Goal: Task Accomplishment & Management: Use online tool/utility

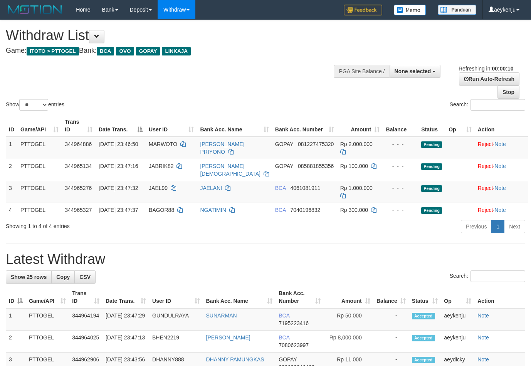
select select
select select "**"
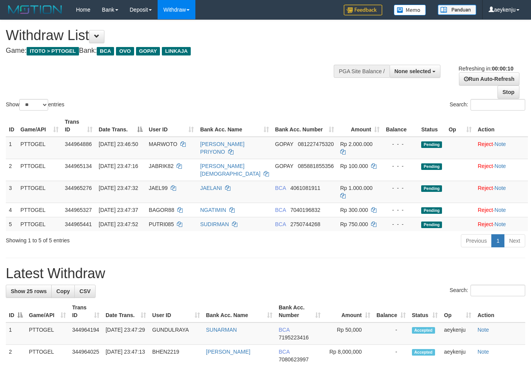
select select
select select "**"
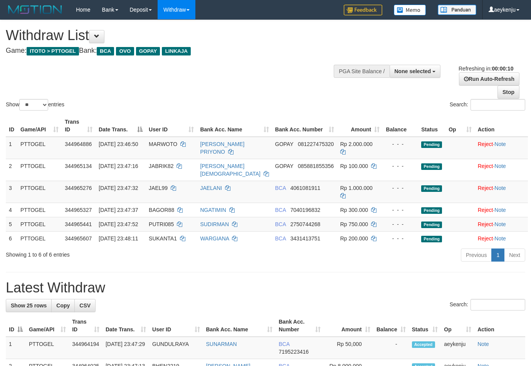
select select
select select "**"
select select
select select "**"
select select
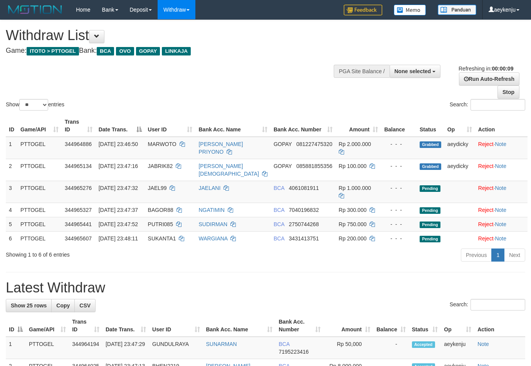
select select "**"
select select
select select "**"
select select
select select "**"
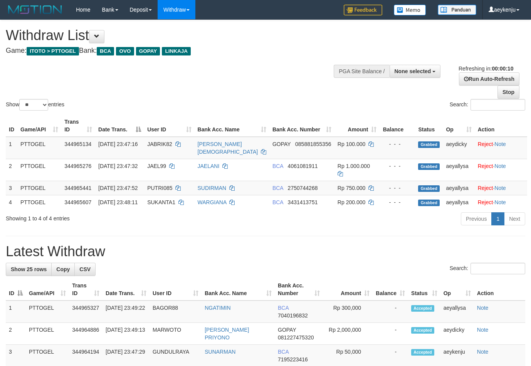
select select
select select "**"
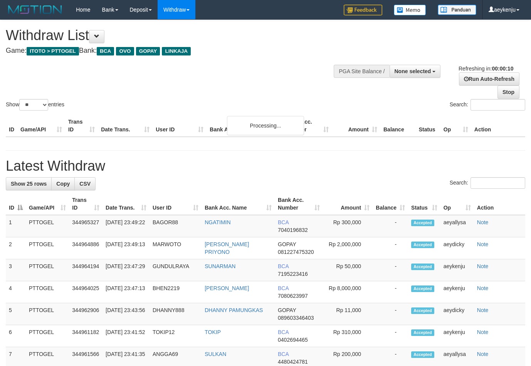
select select
select select "**"
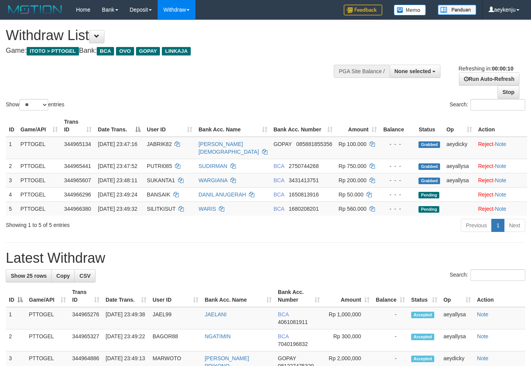
select select
select select "**"
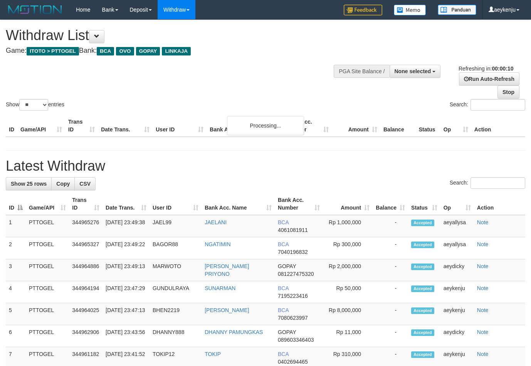
select select
select select "**"
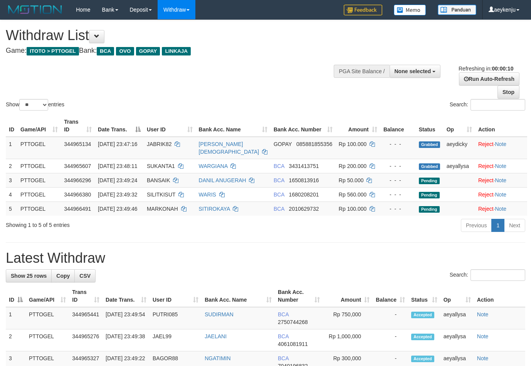
select select
select select "**"
select select
select select "**"
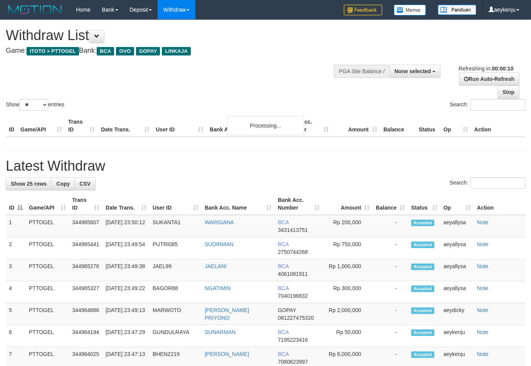
select select
select select "**"
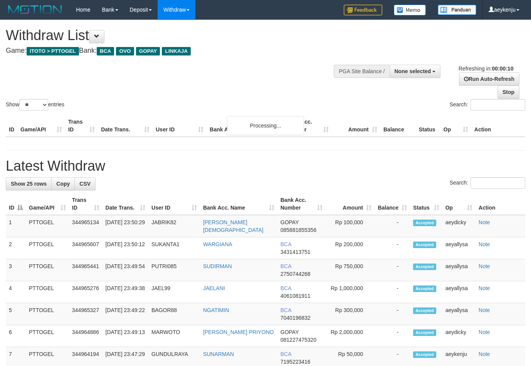
select select
select select "**"
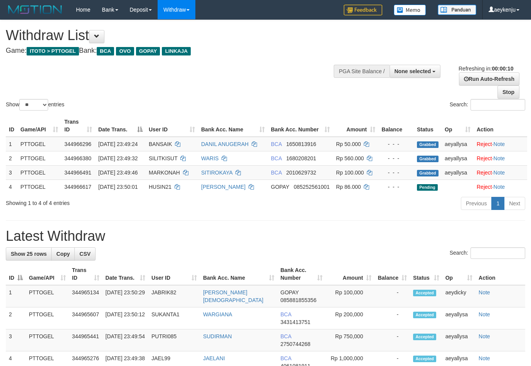
select select
select select "**"
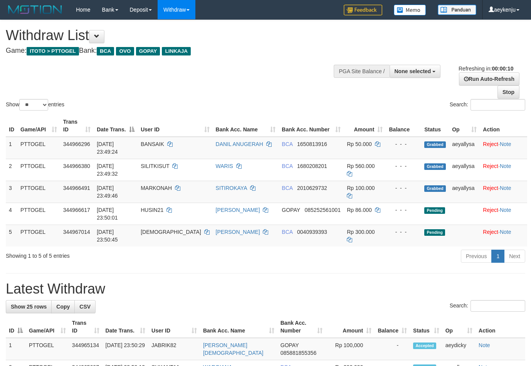
select select
select select "**"
select select
select select "**"
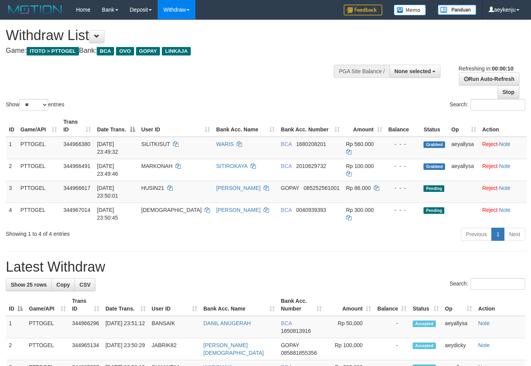
select select
select select "**"
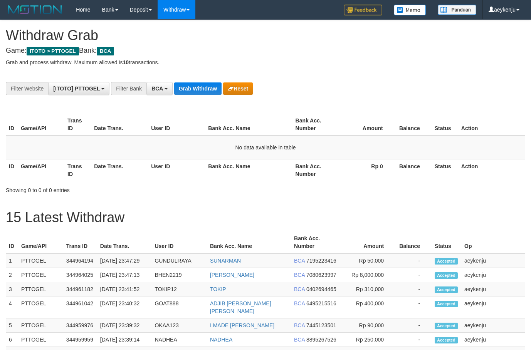
scroll to position [15, 0]
click at [187, 86] on button "Grab Withdraw" at bounding box center [197, 88] width 47 height 12
click at [187, 87] on button "Grab Withdraw" at bounding box center [197, 88] width 47 height 12
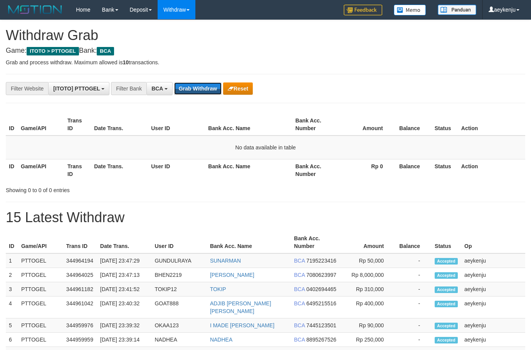
click at [187, 87] on button "Grab Withdraw" at bounding box center [197, 88] width 47 height 12
click at [189, 86] on button "Grab Withdraw" at bounding box center [197, 88] width 47 height 12
click at [190, 86] on button "Grab Withdraw" at bounding box center [197, 88] width 47 height 12
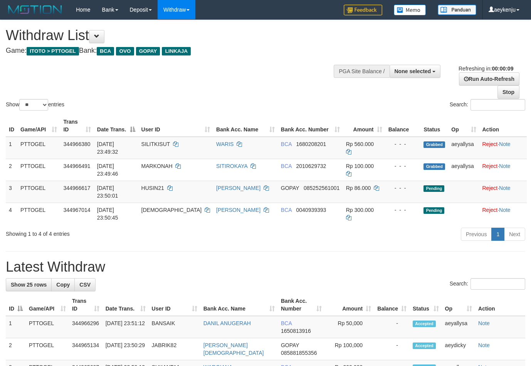
select select
select select "**"
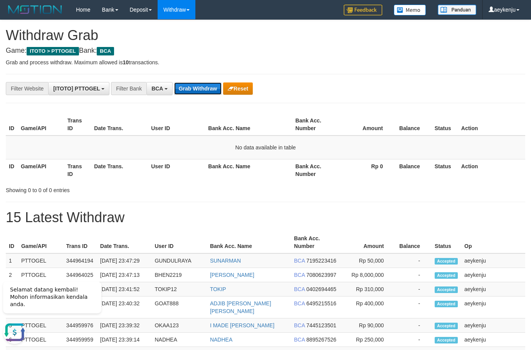
click at [190, 86] on button "Grab Withdraw" at bounding box center [197, 88] width 47 height 12
click at [194, 86] on button "Grab Withdraw" at bounding box center [197, 88] width 47 height 12
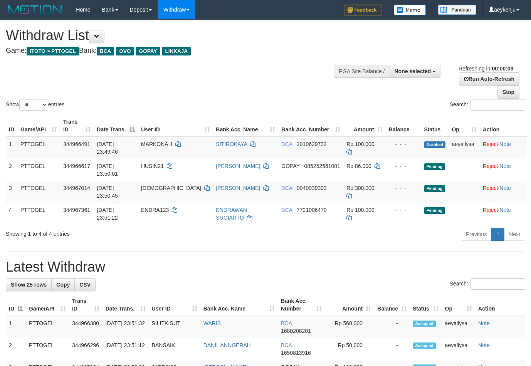
select select
select select "**"
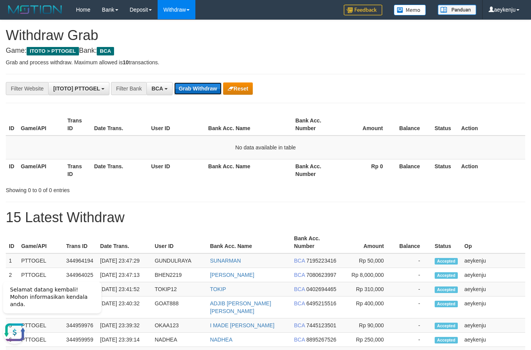
click at [198, 85] on button "Grab Withdraw" at bounding box center [197, 88] width 47 height 12
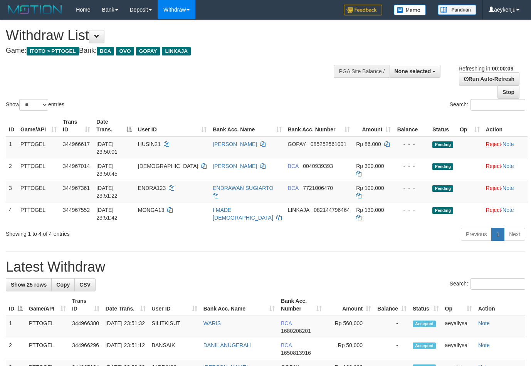
select select
select select "**"
select select
select select "**"
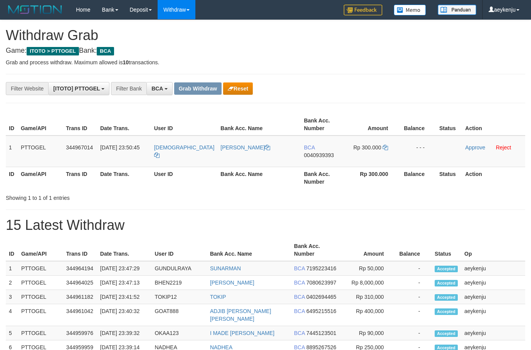
scroll to position [15, 0]
drag, startPoint x: 170, startPoint y: 160, endPoint x: 363, endPoint y: 153, distance: 193.1
click at [363, 153] on tr "1 PTTOGEL 344967014 30/09/2025 23:50:45 KONCIANG TRI BUDIMAN BCA 0040939393 Rp …" at bounding box center [265, 152] width 519 height 32
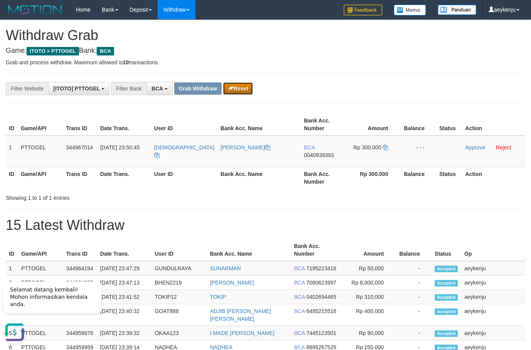
click at [240, 87] on button "Reset" at bounding box center [238, 88] width 30 height 12
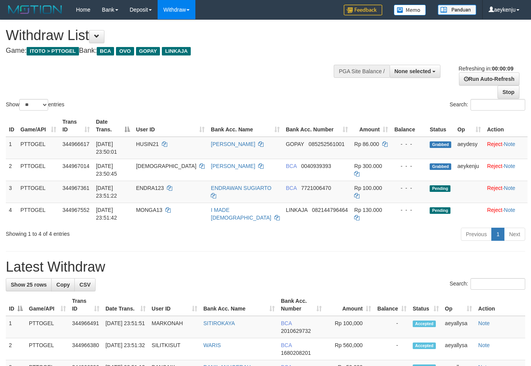
select select
select select "**"
select select
select select "**"
select select
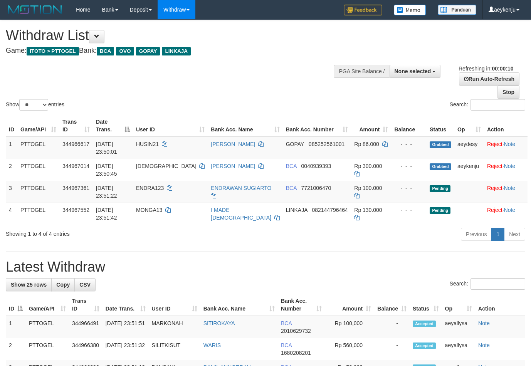
select select "**"
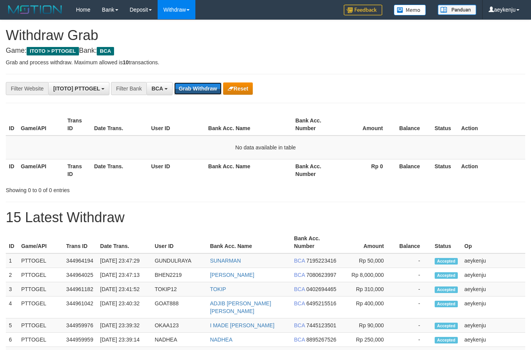
click at [196, 91] on button "Grab Withdraw" at bounding box center [197, 88] width 47 height 12
click at [196, 92] on button "Grab Withdraw" at bounding box center [197, 88] width 47 height 12
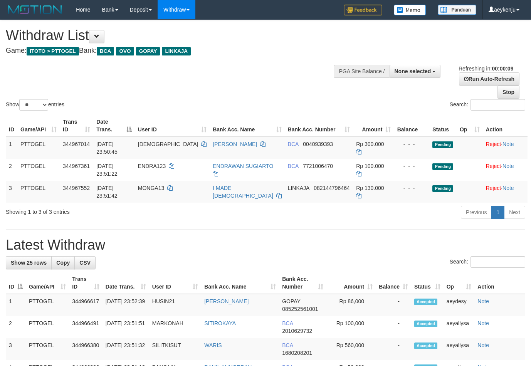
select select
select select "**"
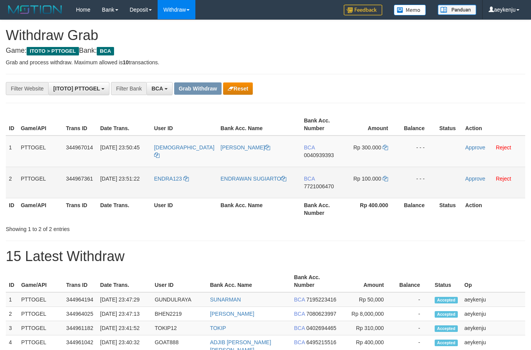
scroll to position [15, 0]
drag, startPoint x: 275, startPoint y: 166, endPoint x: 369, endPoint y: 179, distance: 95.2
click at [369, 179] on tbody "1 PTTOGEL 344967014 [DATE] 23:50:45 KONCIANG TRI BUDIMAN BCA 0040939393 Rp 300.…" at bounding box center [265, 167] width 519 height 63
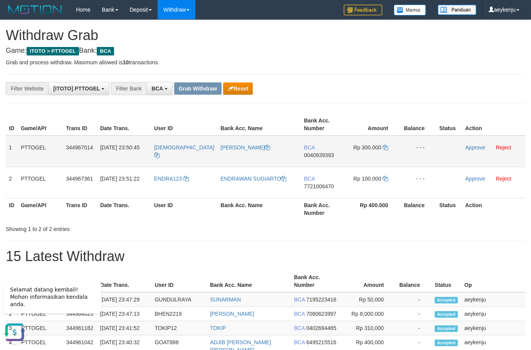
click at [305, 153] on span "0040939393" at bounding box center [319, 155] width 30 height 6
copy span "0040939393"
click at [384, 150] on icon at bounding box center [384, 147] width 5 height 5
click at [384, 149] on icon at bounding box center [384, 147] width 5 height 5
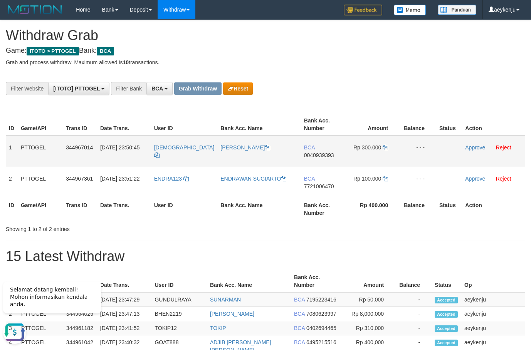
click at [478, 144] on td "Approve Reject" at bounding box center [493, 152] width 63 height 32
click at [476, 147] on link "Approve" at bounding box center [475, 147] width 20 height 6
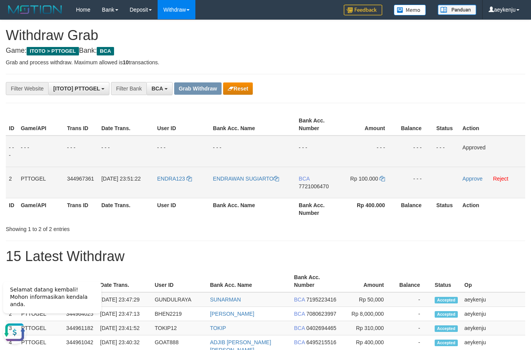
click at [316, 185] on span "7721006470" at bounding box center [313, 186] width 30 height 6
copy span "7721006470"
click at [384, 178] on icon at bounding box center [381, 178] width 5 height 5
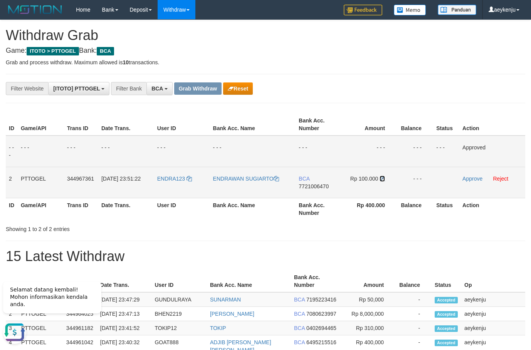
click at [384, 178] on icon at bounding box center [381, 178] width 5 height 5
click at [478, 182] on td "Approve Reject" at bounding box center [492, 182] width 66 height 31
click at [477, 179] on link "Approve" at bounding box center [472, 179] width 20 height 6
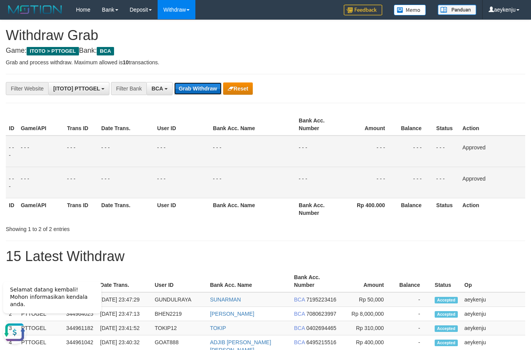
click at [196, 86] on button "Grab Withdraw" at bounding box center [197, 88] width 47 height 12
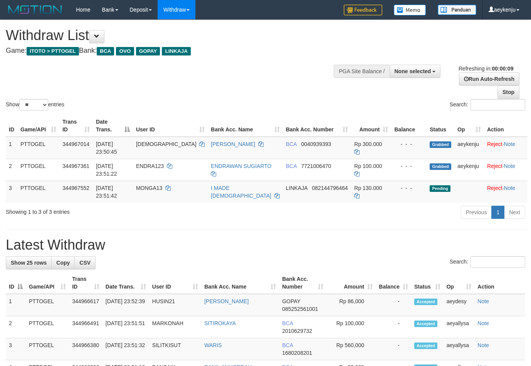
select select
select select "**"
select select
select select "**"
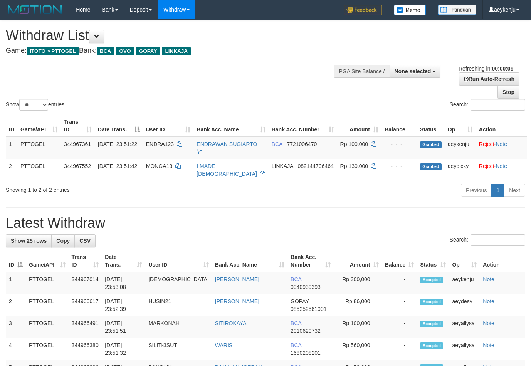
select select
select select "**"
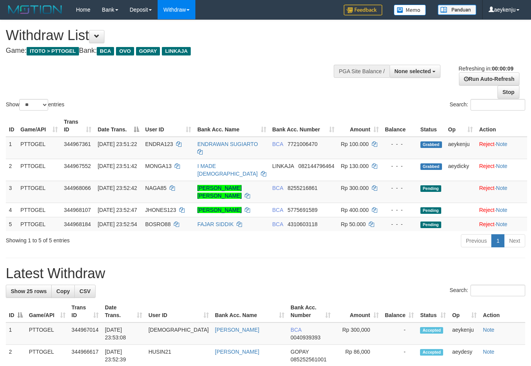
select select
select select "**"
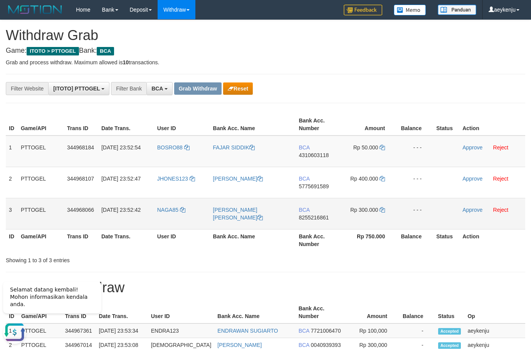
drag, startPoint x: 161, startPoint y: 153, endPoint x: 371, endPoint y: 216, distance: 218.7
click at [371, 216] on tbody "1 PTTOGEL 344968184 30/09/2025 23:52:54 BOSRO88 FAJAR SIDDIK BCA 4310603118 Rp …" at bounding box center [265, 183] width 519 height 94
click at [307, 156] on span "4310603118" at bounding box center [313, 155] width 30 height 6
copy span "4310603118"
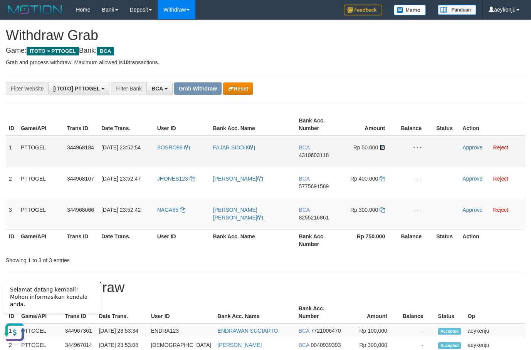
click at [384, 147] on icon at bounding box center [381, 147] width 5 height 5
click at [471, 149] on link "Approve" at bounding box center [472, 147] width 20 height 6
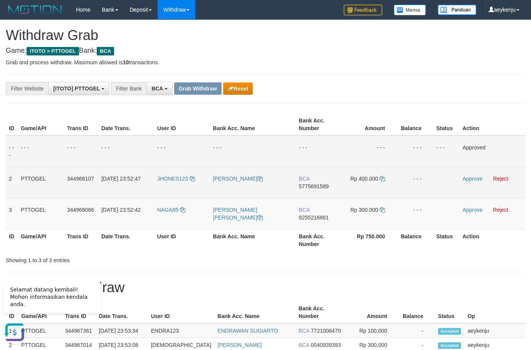
click at [308, 187] on span "5775691589" at bounding box center [313, 186] width 30 height 6
copy span "5775691589"
click at [381, 179] on icon at bounding box center [381, 178] width 5 height 5
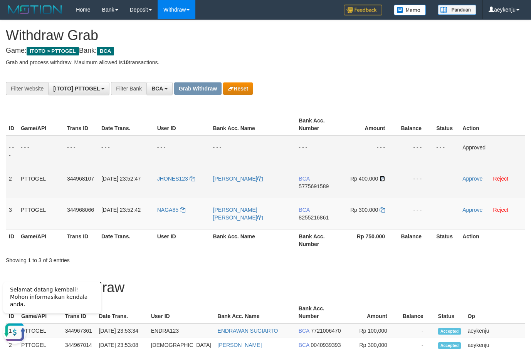
click at [381, 179] on icon at bounding box center [381, 178] width 5 height 5
click at [469, 180] on link "Approve" at bounding box center [472, 179] width 20 height 6
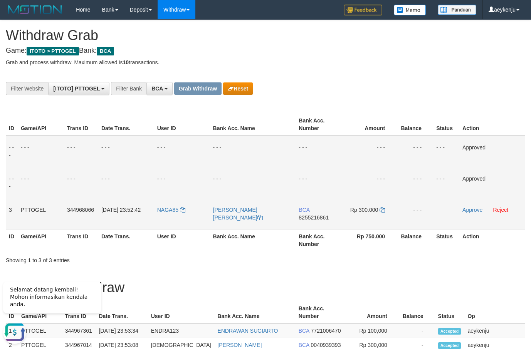
click at [306, 218] on span "8255216861" at bounding box center [313, 218] width 30 height 6
copy span "8255216861"
click at [382, 211] on icon at bounding box center [381, 209] width 5 height 5
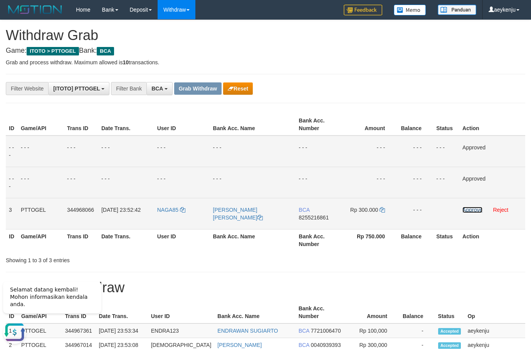
click at [465, 210] on link "Approve" at bounding box center [472, 210] width 20 height 6
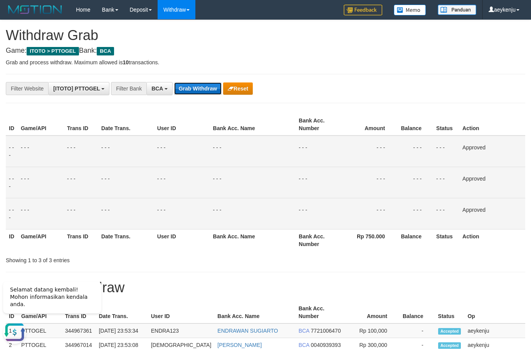
click at [198, 91] on button "Grab Withdraw" at bounding box center [197, 88] width 47 height 12
drag, startPoint x: 198, startPoint y: 91, endPoint x: 180, endPoint y: 50, distance: 45.2
click at [198, 91] on button "Grab Withdraw" at bounding box center [197, 88] width 47 height 12
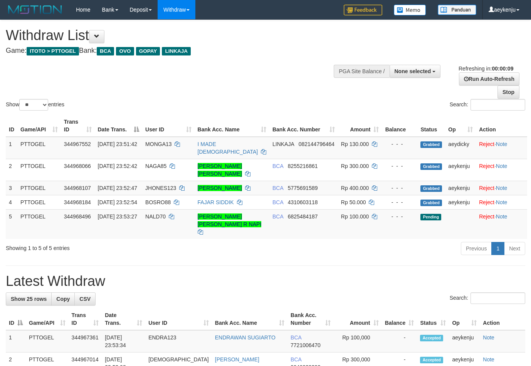
select select
select select "**"
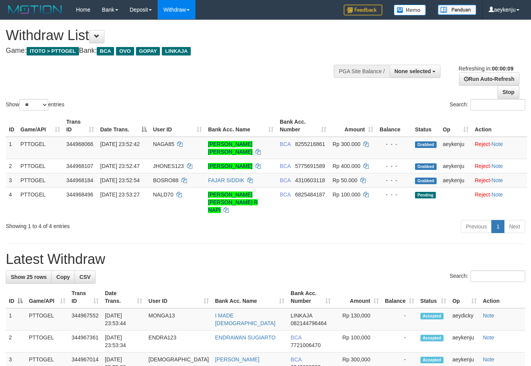
select select
select select "**"
select select
select select "**"
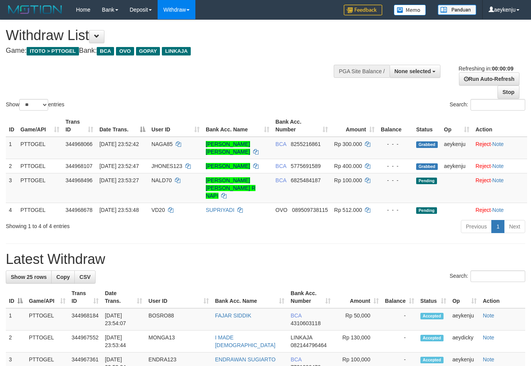
select select
select select "**"
select select
select select "**"
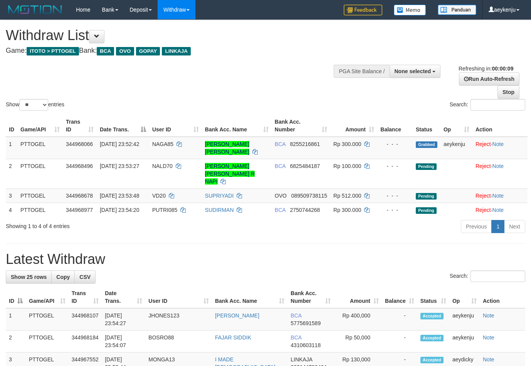
select select
select select "**"
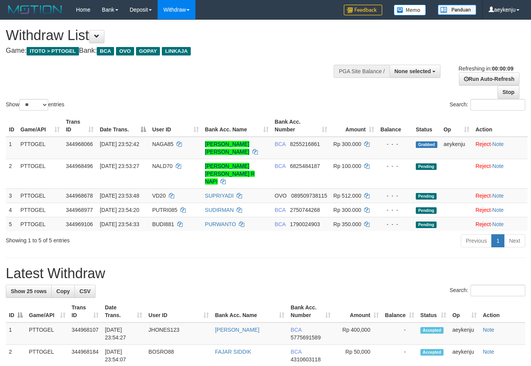
select select
select select "**"
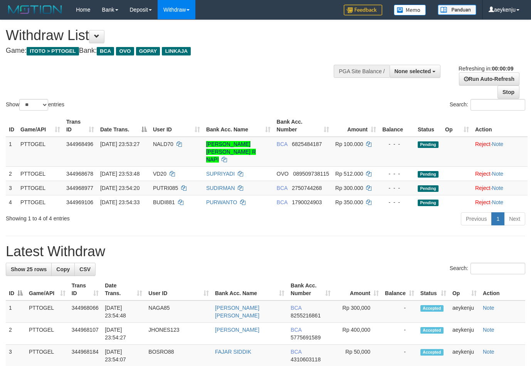
select select
select select "**"
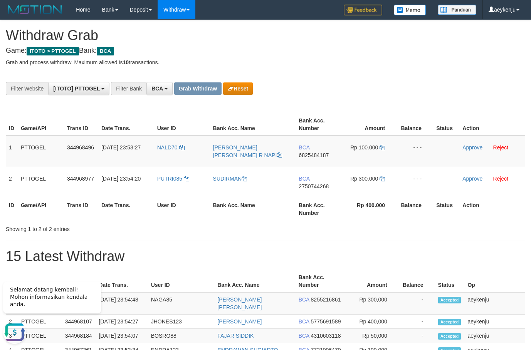
scroll to position [15, 0]
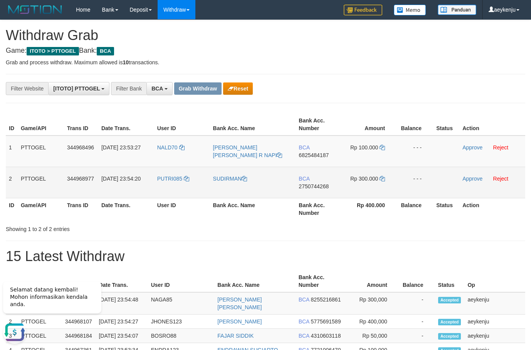
drag, startPoint x: 218, startPoint y: 155, endPoint x: 358, endPoint y: 180, distance: 142.3
click at [358, 180] on tbody "1 PTTOGEL 344968496 [DATE] 23:53:27 NALD70 [PERSON_NAME] [PERSON_NAME] R NAPI B…" at bounding box center [265, 167] width 519 height 63
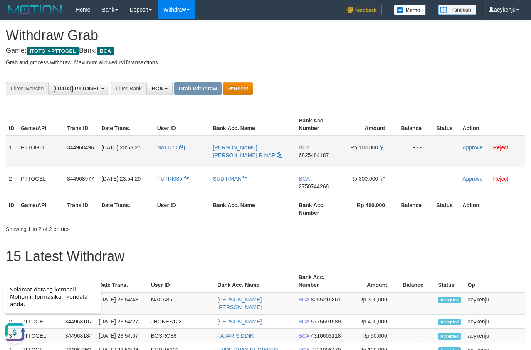
click at [316, 156] on span "6825484187" at bounding box center [313, 155] width 30 height 6
copy span "6825484187"
click at [380, 147] on icon at bounding box center [381, 147] width 5 height 5
click at [379, 147] on td "Rp 100.000" at bounding box center [369, 152] width 55 height 32
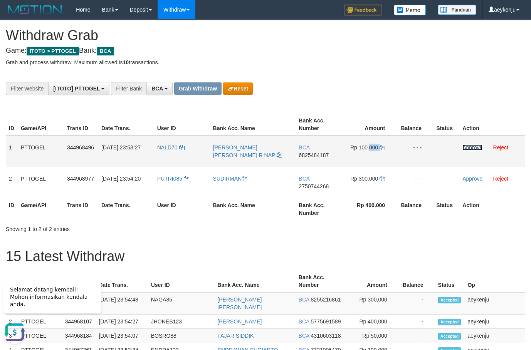
click at [480, 145] on link "Approve" at bounding box center [472, 147] width 20 height 6
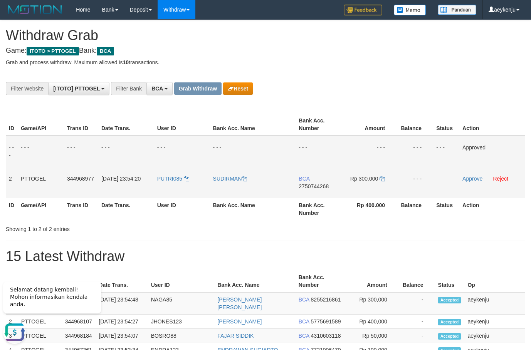
click at [310, 186] on span "2750744268" at bounding box center [313, 186] width 30 height 6
copy span "2750744268"
click at [381, 176] on icon at bounding box center [381, 178] width 5 height 5
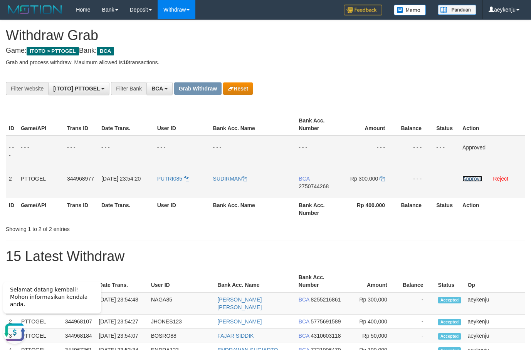
click at [477, 178] on link "Approve" at bounding box center [472, 179] width 20 height 6
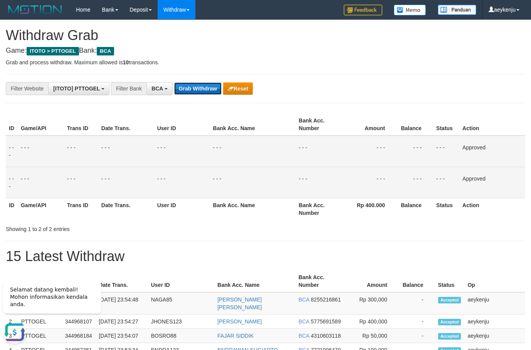
click at [200, 90] on button "Grab Withdraw" at bounding box center [197, 88] width 47 height 12
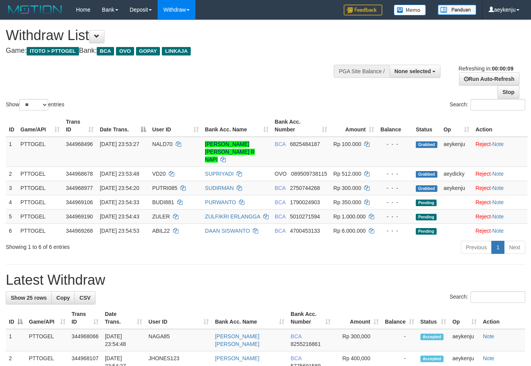
select select
select select "**"
select select
select select "**"
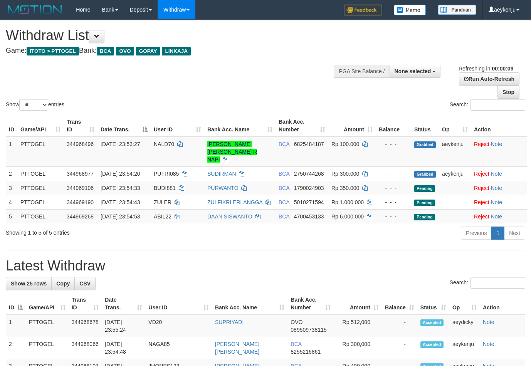
select select
select select "**"
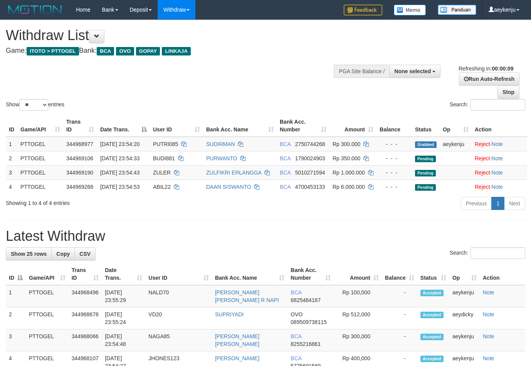
select select
select select "**"
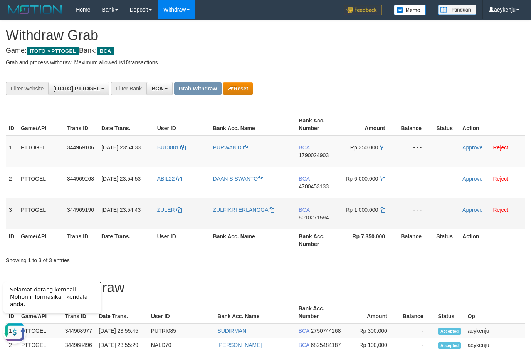
drag, startPoint x: 168, startPoint y: 154, endPoint x: 365, endPoint y: 218, distance: 206.9
click at [365, 218] on tbody "1 PTTOGEL 344969106 30/09/2025 23:54:33 BUDI881 PURWANTO BCA 1790024903 Rp 350.…" at bounding box center [265, 183] width 519 height 94
click at [310, 156] on span "1790024903" at bounding box center [313, 155] width 30 height 6
drag, startPoint x: 310, startPoint y: 156, endPoint x: 484, endPoint y: 210, distance: 181.8
click at [313, 156] on span "1790024903" at bounding box center [313, 155] width 30 height 6
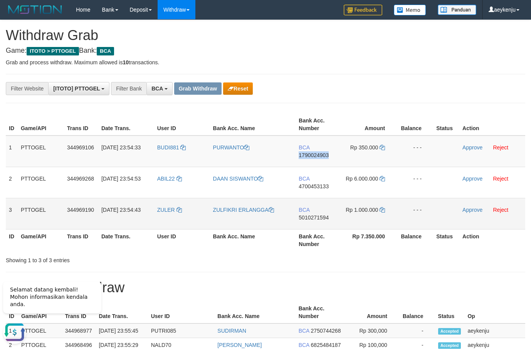
copy span "1790024903"
click at [381, 146] on icon at bounding box center [381, 147] width 5 height 5
click at [472, 145] on link "Approve" at bounding box center [472, 147] width 20 height 6
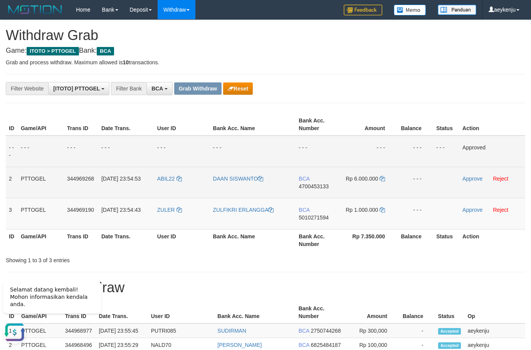
click at [320, 189] on span "4700453133" at bounding box center [313, 186] width 30 height 6
copy span "4700453133"
click at [385, 178] on icon at bounding box center [381, 178] width 5 height 5
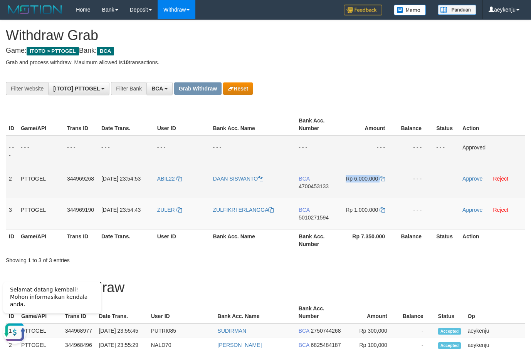
click at [385, 178] on td "Rp 6.000.000" at bounding box center [369, 182] width 55 height 31
click at [468, 178] on link "Approve" at bounding box center [472, 179] width 20 height 6
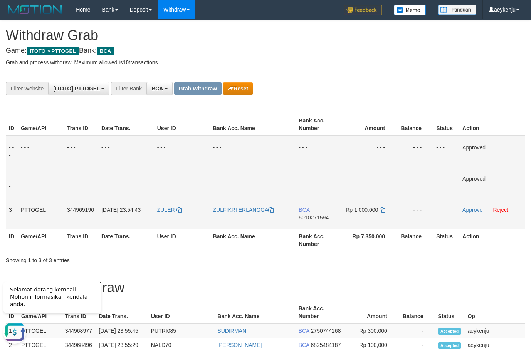
click at [316, 216] on span "5010271594" at bounding box center [313, 218] width 30 height 6
copy span "5010271594"
click at [384, 210] on icon at bounding box center [381, 209] width 5 height 5
click at [383, 210] on icon at bounding box center [381, 209] width 5 height 5
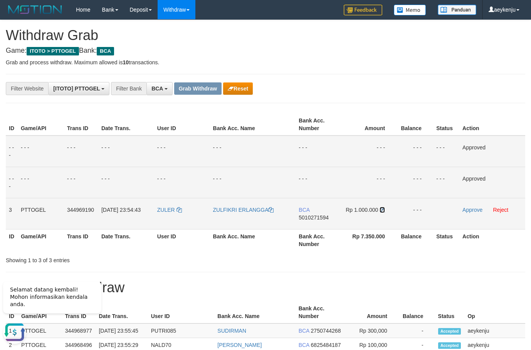
click at [383, 210] on icon at bounding box center [381, 209] width 5 height 5
click at [467, 209] on link "Approve" at bounding box center [472, 210] width 20 height 6
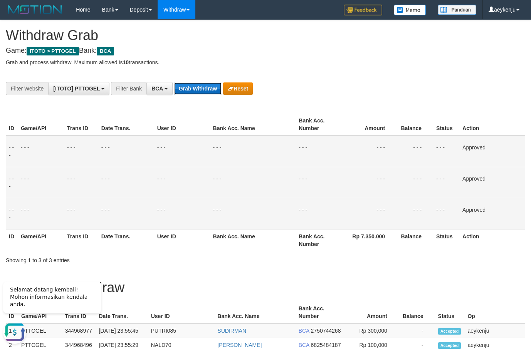
click at [205, 88] on button "Grab Withdraw" at bounding box center [197, 88] width 47 height 12
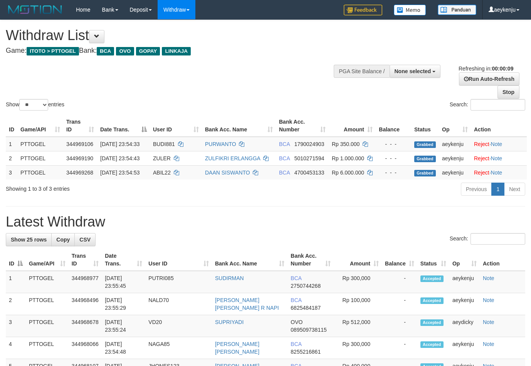
select select
select select "**"
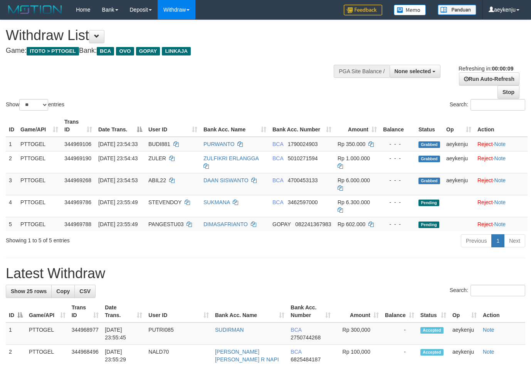
select select
select select "**"
select select
select select "**"
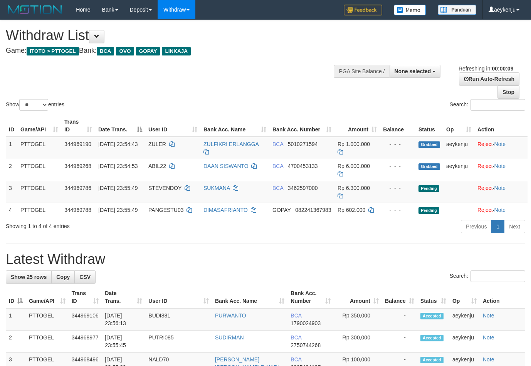
select select
select select "**"
select select
select select "**"
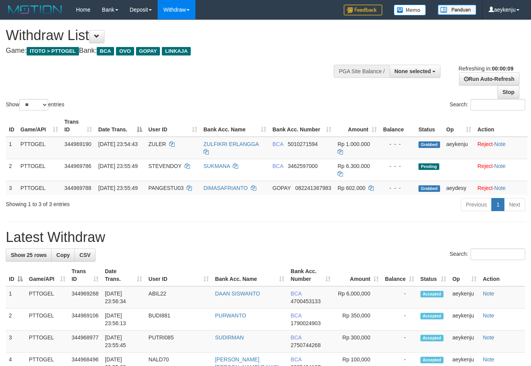
select select
select select "**"
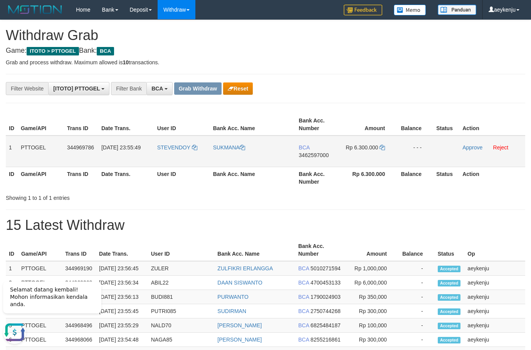
drag, startPoint x: 176, startPoint y: 156, endPoint x: 352, endPoint y: 154, distance: 176.4
click at [352, 155] on tr "1 PTTOGEL 344969786 30/09/2025 23:55:49 STEVENDOY SUKMANA BCA 3462597000 Rp 6.3…" at bounding box center [265, 152] width 519 height 32
click at [314, 154] on span "3462597000" at bounding box center [313, 155] width 30 height 6
copy span "3462597000"
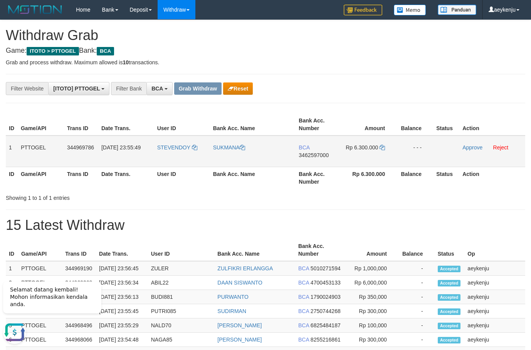
click at [311, 157] on span "3462597000" at bounding box center [313, 155] width 30 height 6
copy span "3462597000"
click at [314, 152] on span "3462597000" at bounding box center [313, 155] width 30 height 6
click at [314, 153] on span "3462597000" at bounding box center [313, 155] width 30 height 6
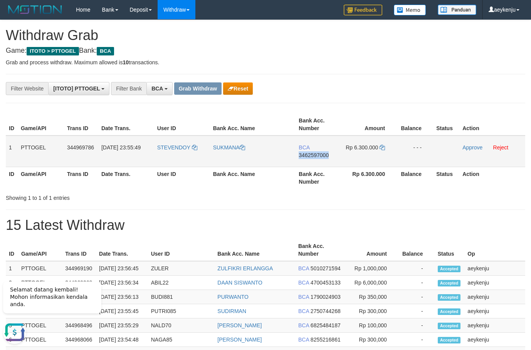
copy span "3462597000"
click at [381, 149] on icon at bounding box center [381, 147] width 5 height 5
click at [467, 145] on link "Approve" at bounding box center [472, 147] width 20 height 6
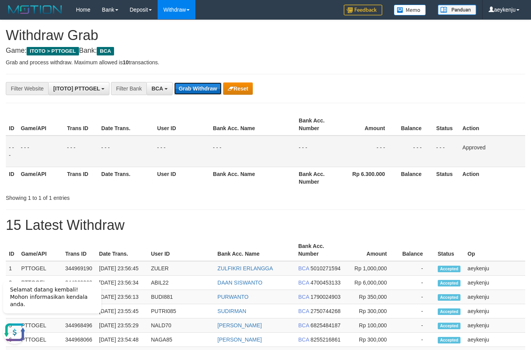
click at [201, 89] on button "Grab Withdraw" at bounding box center [197, 88] width 47 height 12
click at [201, 88] on button "Grab Withdraw" at bounding box center [197, 88] width 47 height 12
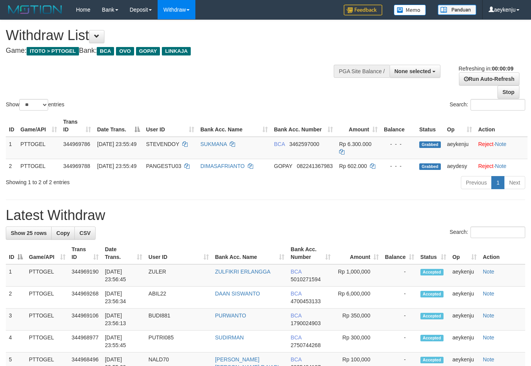
select select
select select "**"
select select
select select "**"
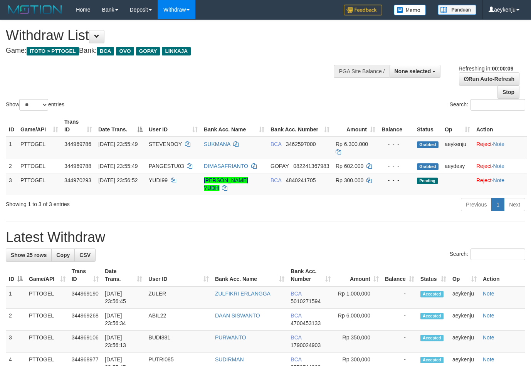
select select
select select "**"
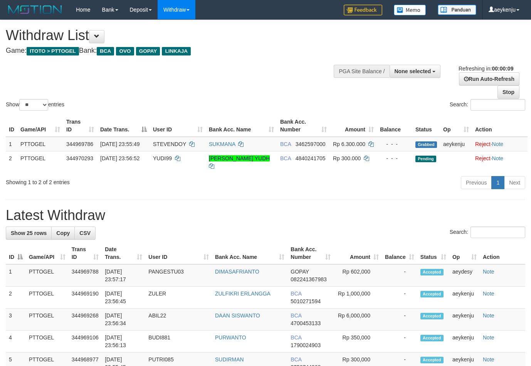
select select
select select "**"
select select
select select "**"
select select
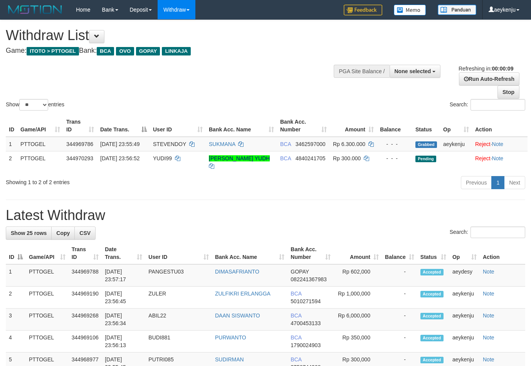
select select "**"
select select
select select "**"
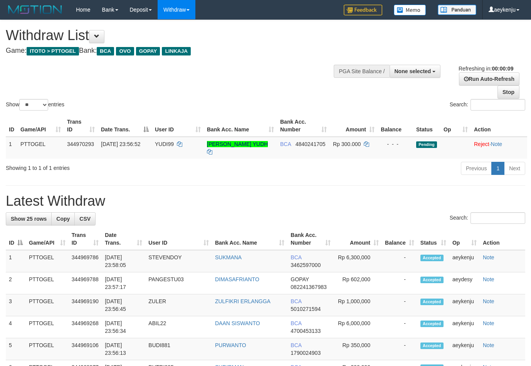
select select
select select "**"
select select
select select "**"
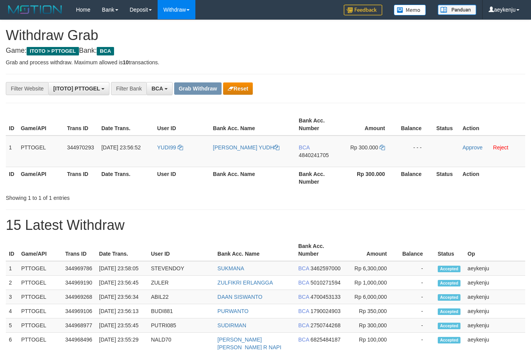
scroll to position [15, 0]
drag, startPoint x: 170, startPoint y: 158, endPoint x: 361, endPoint y: 156, distance: 190.7
click at [361, 156] on tr "1 PTTOGEL 344970293 30/09/2025 23:56:52 YUDI99 PRIYO LEKSONO YUDH BCA 484024170…" at bounding box center [265, 152] width 519 height 32
click at [315, 154] on span "4840241705" at bounding box center [313, 155] width 30 height 6
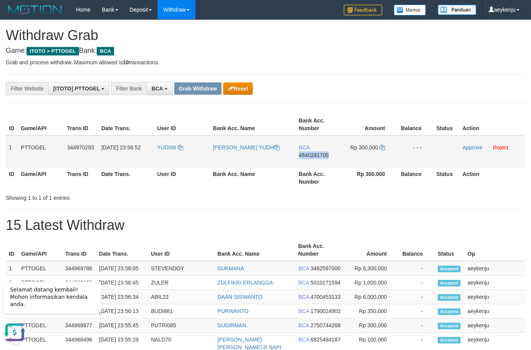
click at [315, 154] on span "4840241705" at bounding box center [313, 155] width 30 height 6
copy span "4840241705"
click at [382, 146] on icon at bounding box center [381, 147] width 5 height 5
click at [471, 149] on link "Approve" at bounding box center [472, 147] width 20 height 6
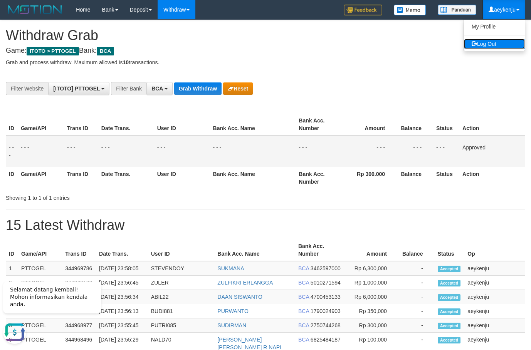
click at [492, 41] on link "Log Out" at bounding box center [494, 44] width 61 height 10
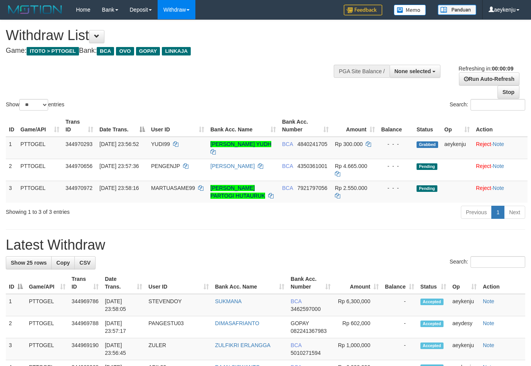
select select
select select "**"
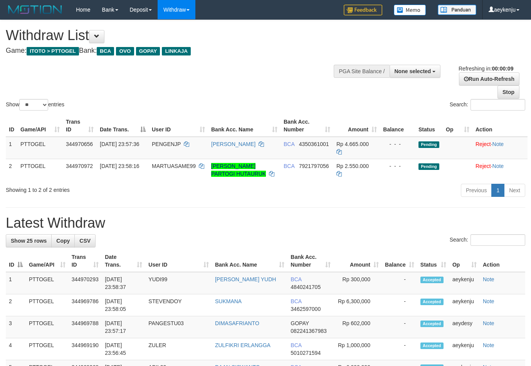
select select
select select "**"
select select
select select "**"
select select
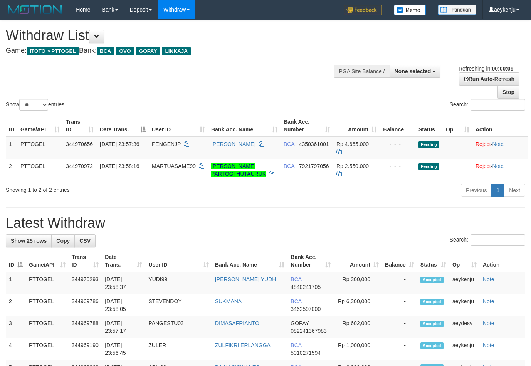
select select "**"
select select
select select "**"
select select
select select "**"
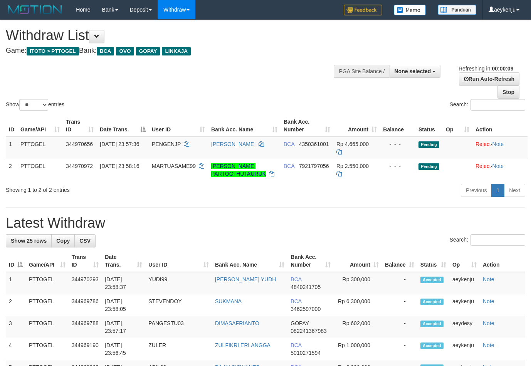
select select
select select "**"
select select
select select "**"
select select
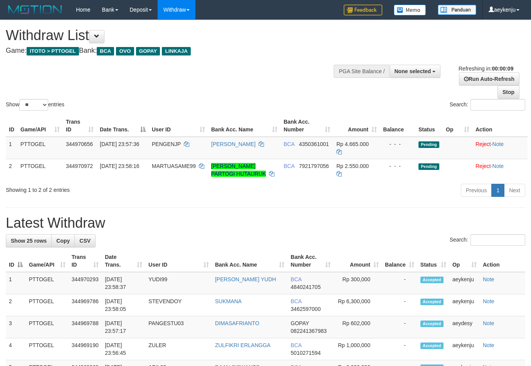
select select "**"
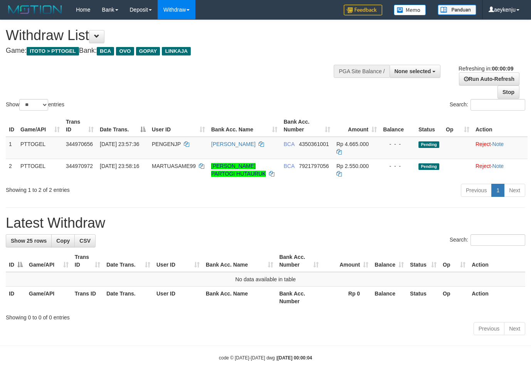
select select
select select "**"
select select
select select "**"
select select
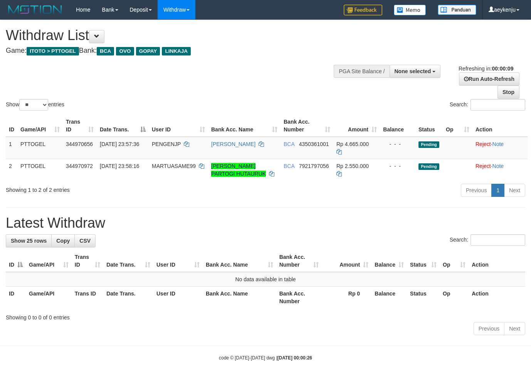
select select "**"
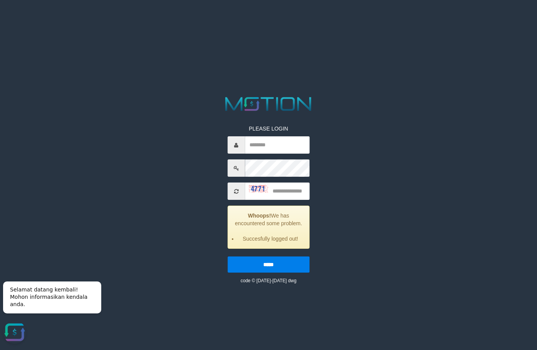
click at [188, 194] on div "PLEASE LOGIN Whoops! We has encountered some problem. Succesfully logged out! *…" at bounding box center [269, 189] width 280 height 189
click at [407, 204] on div "PLEASE LOGIN Whoops! We has encountered some problem. Succesfully logged out! *…" at bounding box center [269, 189] width 280 height 189
click at [73, 19] on html "PLEASE LOGIN Whoops! We has encountered some problem. Succesfully logged out! *…" at bounding box center [268, 9] width 537 height 19
click at [279, 144] on input "text" at bounding box center [277, 144] width 65 height 17
paste input "********"
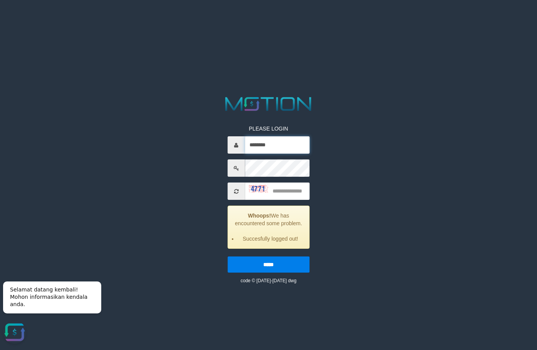
type input "********"
click at [281, 193] on input "text" at bounding box center [277, 191] width 65 height 17
type input "****"
click at [272, 263] on input "*****" at bounding box center [269, 265] width 82 height 16
click at [290, 263] on input "*****" at bounding box center [269, 265] width 82 height 16
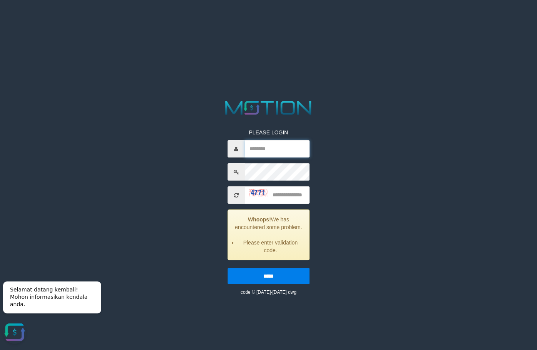
click at [277, 146] on input "text" at bounding box center [277, 148] width 65 height 17
paste input "********"
type input "********"
click at [282, 196] on input "text" at bounding box center [277, 194] width 65 height 17
type input "****"
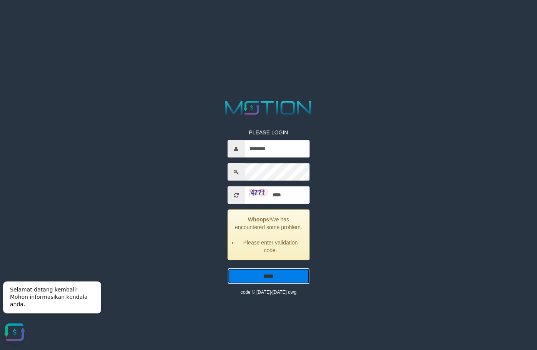
click at [271, 279] on input "*****" at bounding box center [269, 276] width 82 height 16
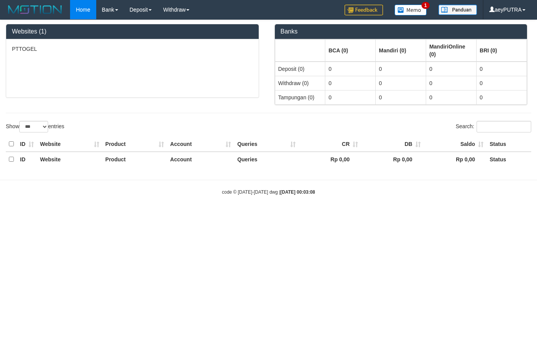
select select "***"
click at [470, 216] on html "Toggle navigation Home Bank Account List Load By Website Group [ITOTO] PTTOGEL …" at bounding box center [268, 108] width 537 height 216
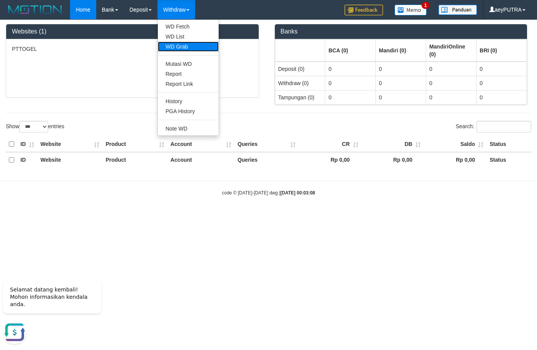
click at [183, 47] on link "WD Grab" at bounding box center [188, 47] width 61 height 10
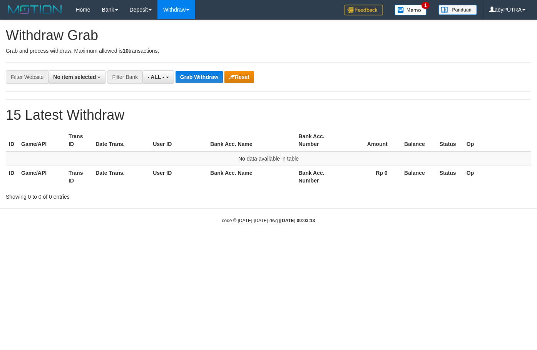
select select
click at [56, 76] on span "No item selected" at bounding box center [74, 77] width 43 height 6
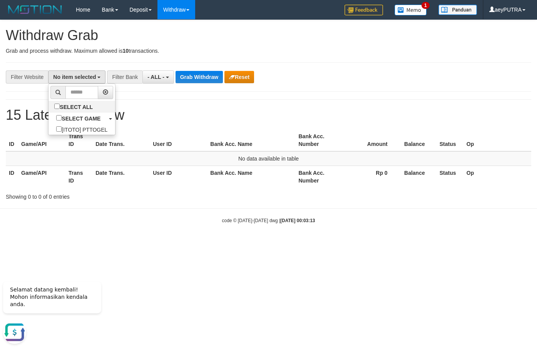
click at [212, 226] on body "Toggle navigation Home Bank Account List Load By Website Group [ITOTO] PTTOGEL …" at bounding box center [268, 121] width 537 height 243
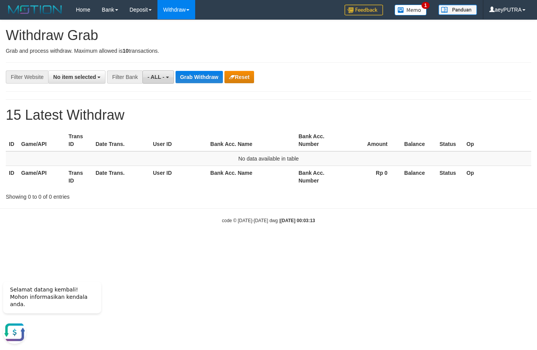
click at [161, 78] on span "- ALL -" at bounding box center [156, 77] width 17 height 6
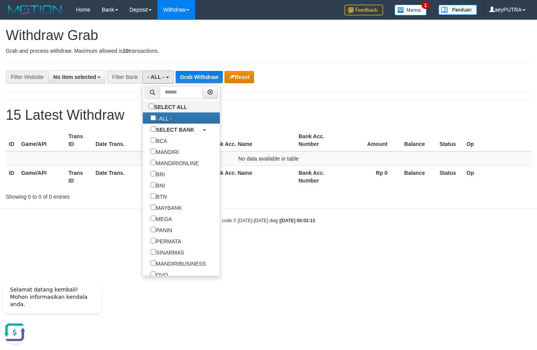
click at [302, 243] on html "Toggle navigation Home Bank Account List Load By Website Group [ITOTO] PTTOGEL …" at bounding box center [268, 121] width 537 height 243
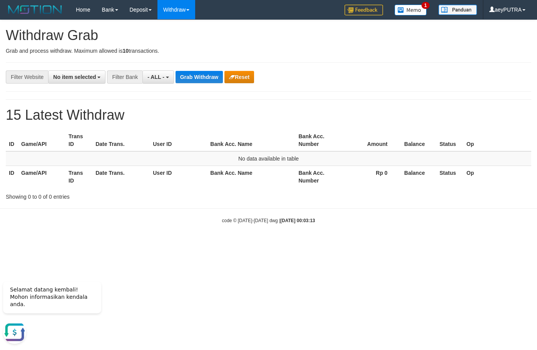
click at [273, 148] on th "Bank Acc. Name" at bounding box center [251, 140] width 88 height 22
click at [154, 76] on span "- ALL -" at bounding box center [156, 77] width 17 height 6
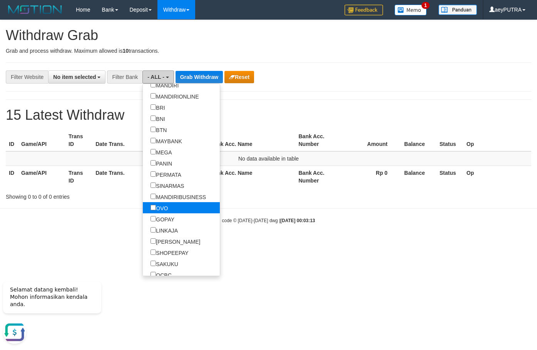
scroll to position [74, 0]
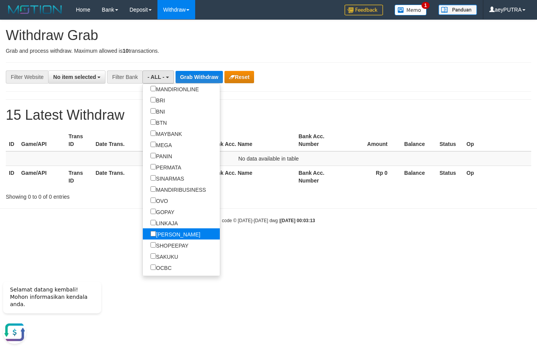
select select "****"
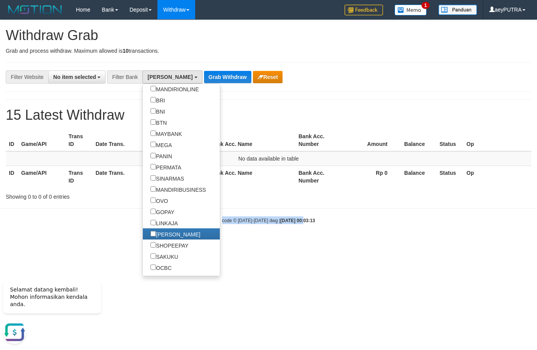
drag, startPoint x: 295, startPoint y: 213, endPoint x: 236, endPoint y: 168, distance: 73.3
click at [294, 211] on body "Toggle navigation Home Bank Account List Load By Website Group [ITOTO] PTTOGEL …" at bounding box center [268, 121] width 537 height 243
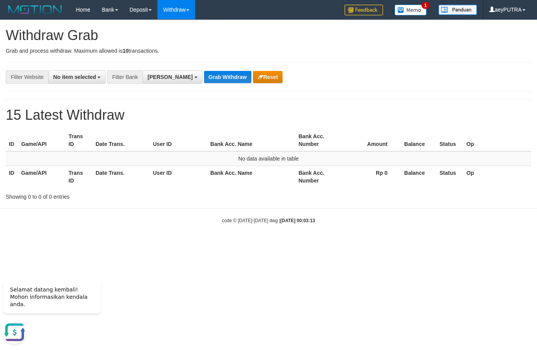
click at [417, 227] on body "Toggle navigation Home Bank Account List Load By Website Group [ITOTO] PTTOGEL …" at bounding box center [268, 121] width 537 height 243
click at [204, 72] on button "Grab Withdraw" at bounding box center [227, 77] width 47 height 12
drag, startPoint x: 95, startPoint y: 79, endPoint x: 99, endPoint y: 87, distance: 8.5
click at [94, 79] on span "No item selected" at bounding box center [74, 77] width 43 height 6
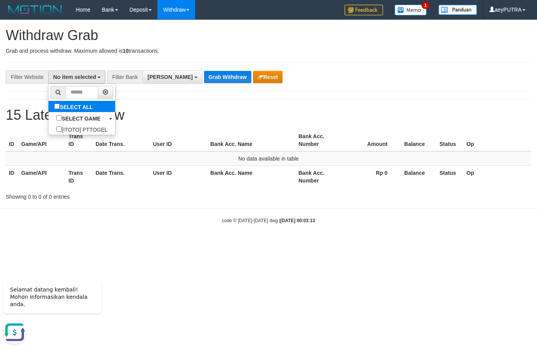
select select "***"
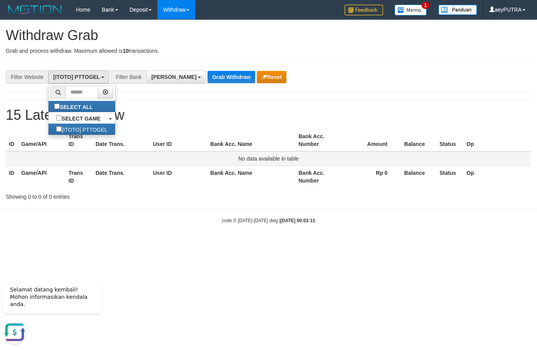
drag, startPoint x: 154, startPoint y: 163, endPoint x: 151, endPoint y: 114, distance: 48.6
click at [155, 163] on td "No data available in table" at bounding box center [269, 158] width 526 height 15
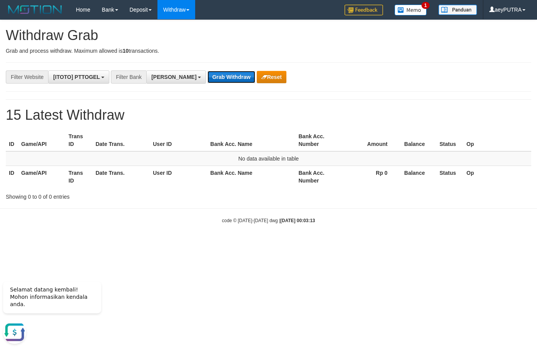
click at [208, 75] on button "Grab Withdraw" at bounding box center [231, 77] width 47 height 12
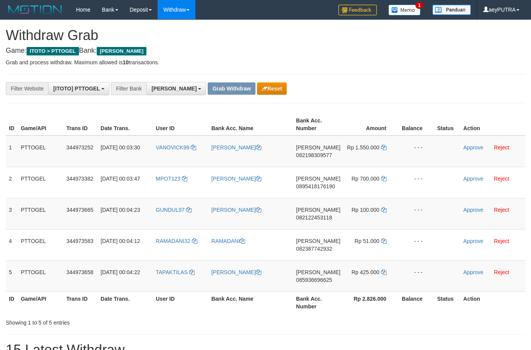
scroll to position [136, 0]
click at [176, 144] on td "VANOVICK99" at bounding box center [180, 152] width 55 height 32
drag, startPoint x: 184, startPoint y: 143, endPoint x: 380, endPoint y: 275, distance: 236.6
click at [374, 278] on tbody "1 PTTOGEL 344973252 [DATE] 00:03:30 VANOVICK99 [PERSON_NAME] 082198309577 Rp 1.…" at bounding box center [265, 214] width 519 height 156
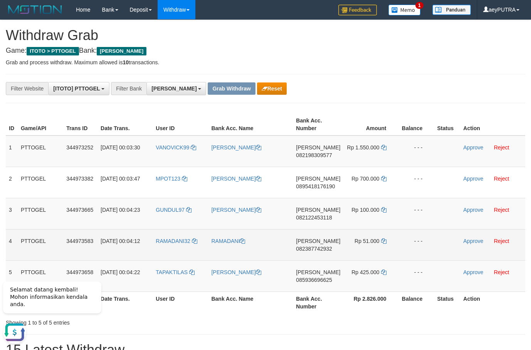
drag, startPoint x: 446, startPoint y: 231, endPoint x: 343, endPoint y: 238, distance: 103.5
click at [446, 231] on td at bounding box center [447, 244] width 26 height 31
click at [325, 248] on span "082387742932" at bounding box center [314, 249] width 36 height 6
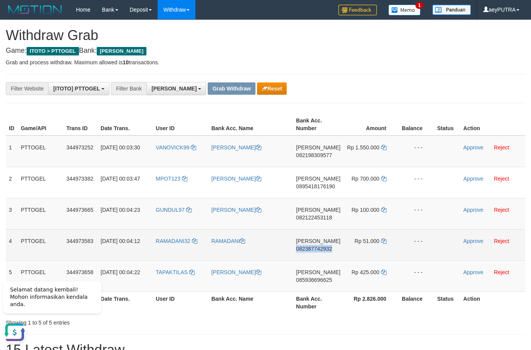
copy span "082387742932"
click at [384, 242] on icon at bounding box center [383, 240] width 5 height 5
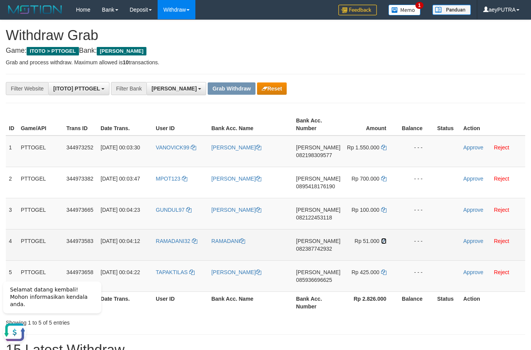
click at [384, 242] on icon at bounding box center [383, 240] width 5 height 5
click at [384, 241] on icon at bounding box center [383, 240] width 5 height 5
click at [466, 243] on link "Approve" at bounding box center [473, 241] width 20 height 6
click at [317, 151] on td "[PERSON_NAME] 082198309577" at bounding box center [318, 152] width 50 height 32
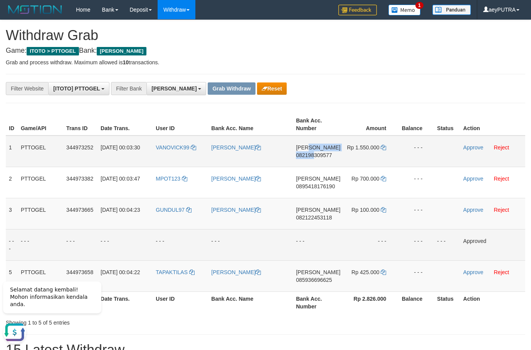
click at [317, 153] on span "082198309577" at bounding box center [314, 155] width 36 height 6
copy td "082198"
click at [315, 155] on span "082198309577" at bounding box center [314, 155] width 36 height 6
copy span "082198309577"
click at [381, 146] on icon at bounding box center [383, 147] width 5 height 5
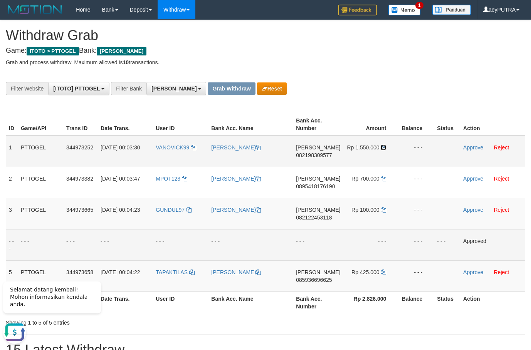
click at [382, 146] on icon at bounding box center [383, 147] width 5 height 5
click at [382, 144] on link at bounding box center [383, 147] width 5 height 6
click at [382, 144] on td "Rp 1.550.000" at bounding box center [370, 152] width 54 height 32
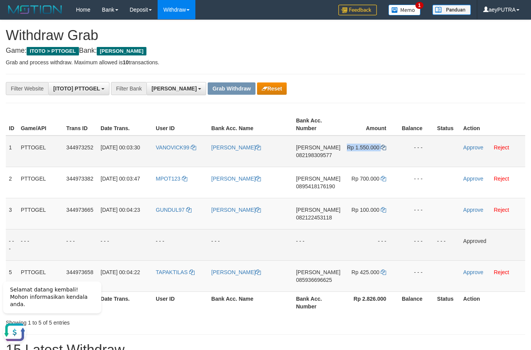
click at [385, 152] on td "Rp 1.550.000" at bounding box center [370, 152] width 54 height 32
click at [383, 144] on link at bounding box center [383, 147] width 5 height 6
click at [383, 144] on td "Rp 1.550.000" at bounding box center [370, 152] width 54 height 32
click at [383, 143] on td "Rp 1.550.000" at bounding box center [370, 152] width 54 height 32
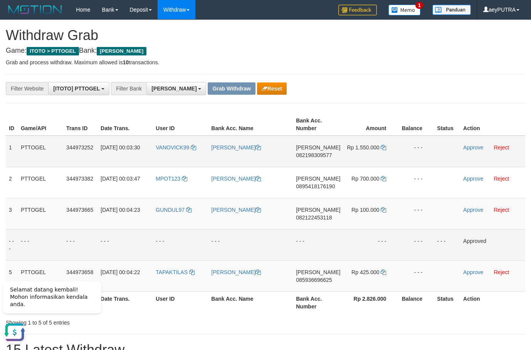
click at [387, 153] on td "Rp 1.550.000" at bounding box center [370, 152] width 54 height 32
click at [384, 146] on icon at bounding box center [383, 147] width 5 height 5
click at [383, 146] on icon at bounding box center [383, 147] width 5 height 5
click at [464, 148] on link "Approve" at bounding box center [473, 147] width 20 height 6
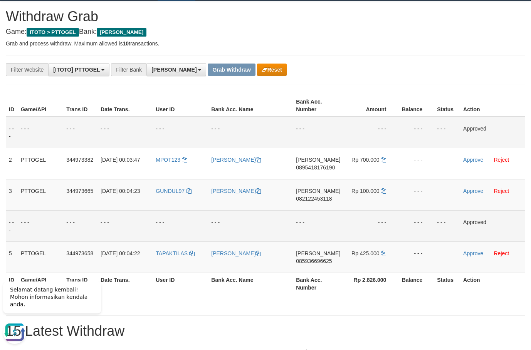
scroll to position [26, 0]
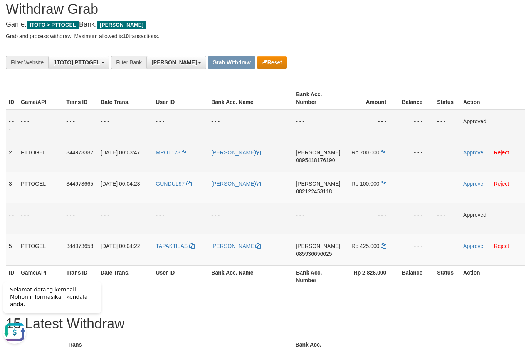
click at [319, 160] on span "0895418176190" at bounding box center [315, 160] width 39 height 6
copy span "0895418176190"
click at [319, 160] on span "0895418176190" at bounding box center [315, 160] width 39 height 6
copy td "[PERSON_NAME] 0895418176190"
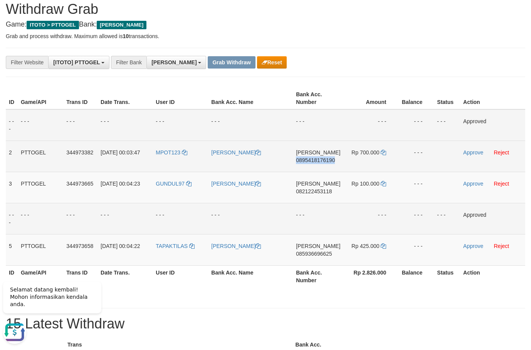
click at [319, 160] on span "0895418176190" at bounding box center [315, 160] width 39 height 6
copy span "0895418176190"
click at [314, 164] on td "[PERSON_NAME] 0895418176190" at bounding box center [318, 156] width 50 height 31
click at [313, 162] on span "0895418176190" at bounding box center [315, 160] width 39 height 6
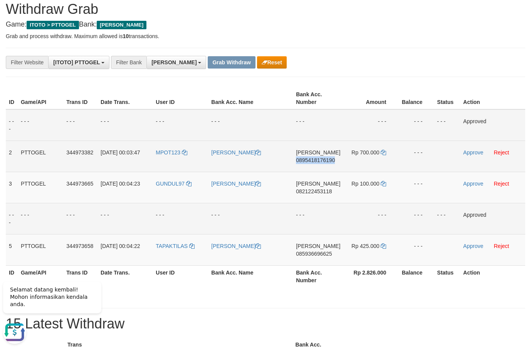
copy span "0895418176190"
click at [381, 152] on icon at bounding box center [383, 152] width 5 height 5
click at [384, 153] on icon at bounding box center [383, 152] width 5 height 5
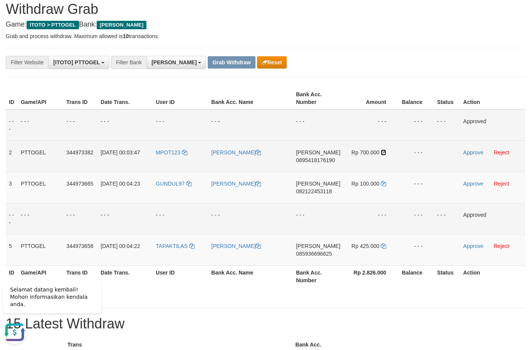
click at [384, 152] on icon at bounding box center [383, 152] width 5 height 5
click at [471, 152] on link "Approve" at bounding box center [473, 152] width 20 height 6
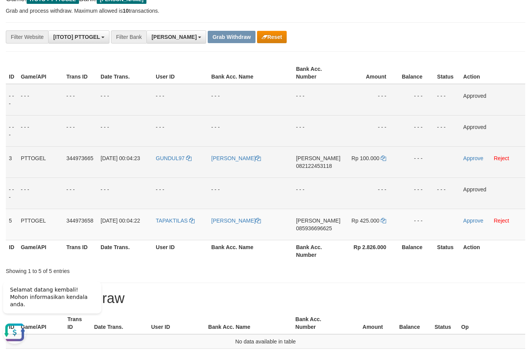
scroll to position [52, 0]
drag, startPoint x: 312, startPoint y: 173, endPoint x: 312, endPoint y: 163, distance: 10.4
click at [312, 172] on td "[PERSON_NAME] 082122453118" at bounding box center [318, 161] width 50 height 31
click at [312, 163] on span "082122453118" at bounding box center [314, 165] width 36 height 6
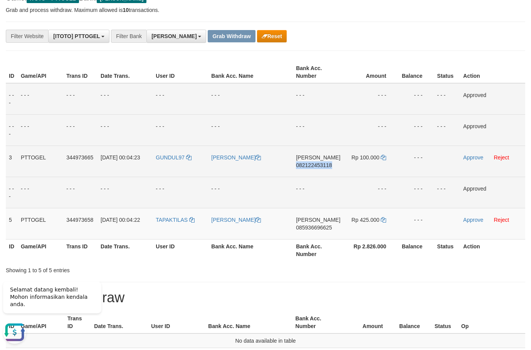
copy span "082122453118"
click at [312, 163] on span "082122453118" at bounding box center [314, 165] width 36 height 6
copy td "[PERSON_NAME] 082122453118"
click at [385, 158] on icon at bounding box center [383, 157] width 5 height 5
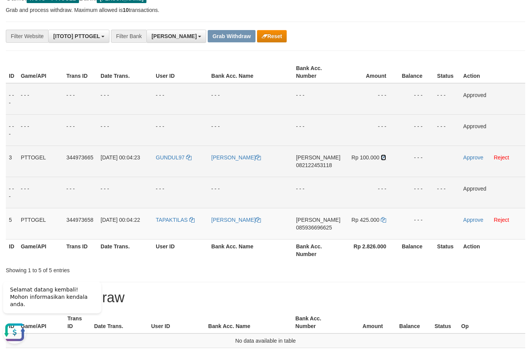
click at [385, 158] on icon at bounding box center [383, 157] width 5 height 5
click at [385, 157] on icon at bounding box center [383, 157] width 5 height 5
click at [385, 156] on icon at bounding box center [383, 157] width 5 height 5
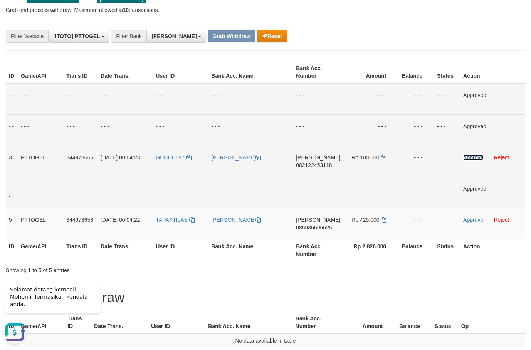
click at [468, 156] on link "Approve" at bounding box center [473, 157] width 20 height 6
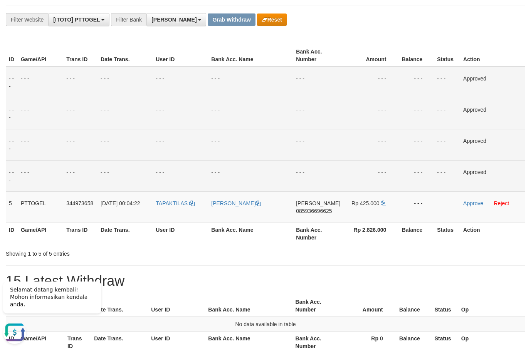
scroll to position [79, 0]
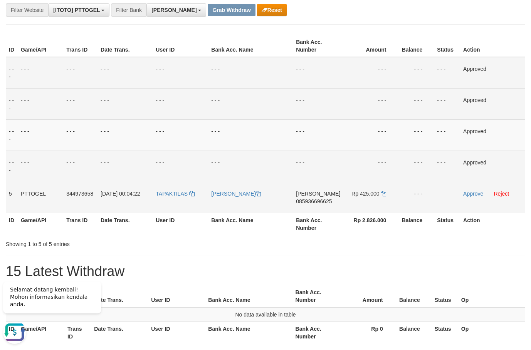
click at [323, 202] on span "085936696625" at bounding box center [314, 201] width 36 height 6
copy span "085936696625"
click at [323, 203] on span "085936696625" at bounding box center [314, 201] width 36 height 6
click at [324, 203] on span "085936696625" at bounding box center [314, 201] width 36 height 6
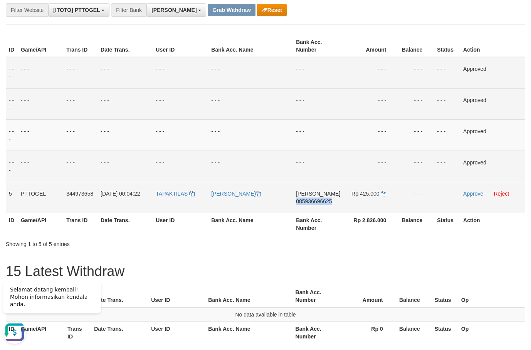
click at [324, 203] on span "085936696625" at bounding box center [314, 201] width 36 height 6
click at [371, 238] on div "Showing 1 to 5 of 5 entries" at bounding box center [265, 242] width 531 height 11
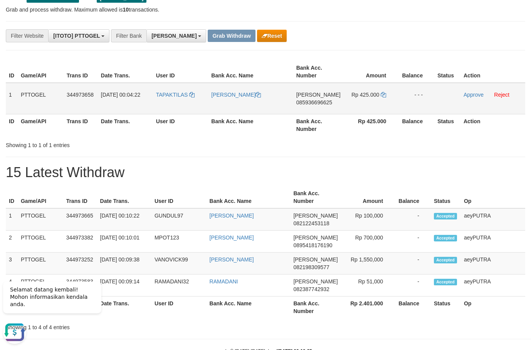
click at [306, 104] on span "085936696625" at bounding box center [314, 102] width 36 height 6
copy span "085936696625"
click at [307, 104] on span "085936696625" at bounding box center [314, 102] width 36 height 6
copy td "[PERSON_NAME] 085936696625"
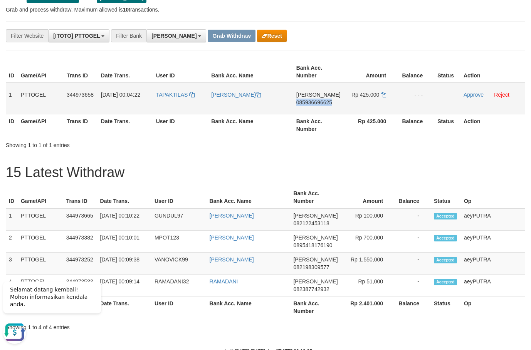
click at [307, 104] on span "085936696625" at bounding box center [314, 102] width 36 height 6
copy span "085936696625"
click at [382, 95] on icon at bounding box center [383, 94] width 5 height 5
click at [382, 94] on icon at bounding box center [383, 94] width 5 height 5
click at [382, 93] on icon at bounding box center [383, 94] width 5 height 5
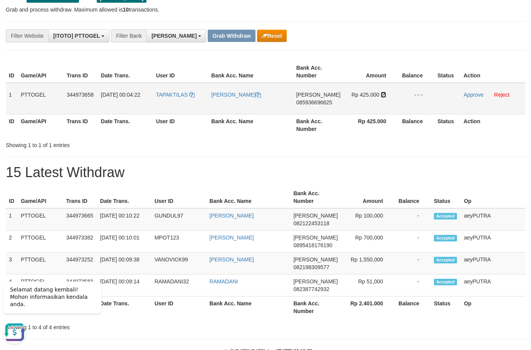
click at [382, 93] on icon at bounding box center [383, 94] width 5 height 5
click at [468, 96] on link "Approve" at bounding box center [473, 95] width 20 height 6
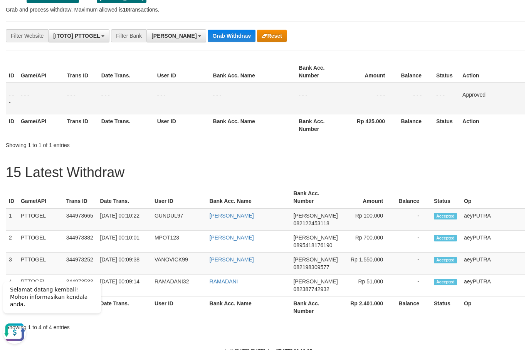
drag, startPoint x: 253, startPoint y: 116, endPoint x: 251, endPoint y: 119, distance: 4.0
click at [253, 116] on th "Bank Acc. Name" at bounding box center [253, 125] width 86 height 22
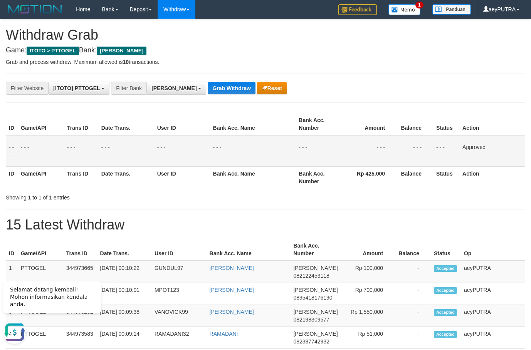
drag, startPoint x: 199, startPoint y: 144, endPoint x: 191, endPoint y: 111, distance: 34.4
click at [199, 144] on td "- - -" at bounding box center [182, 151] width 56 height 32
click at [208, 90] on button "Grab Withdraw" at bounding box center [231, 88] width 47 height 12
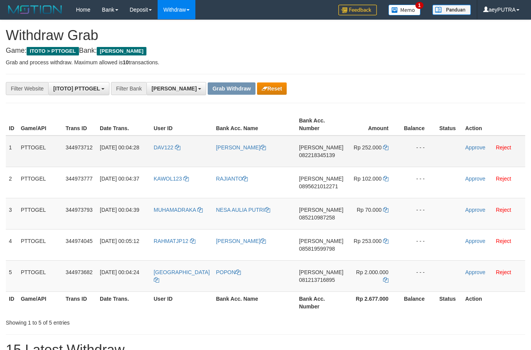
scroll to position [136, 0]
drag, startPoint x: 179, startPoint y: 136, endPoint x: 359, endPoint y: 270, distance: 224.2
click at [359, 271] on tbody "1 PTTOGEL 344973712 01/10/2025 00:04:28 DAV122 DAVID DANA 082218345139 Rp 252.0…" at bounding box center [265, 214] width 519 height 156
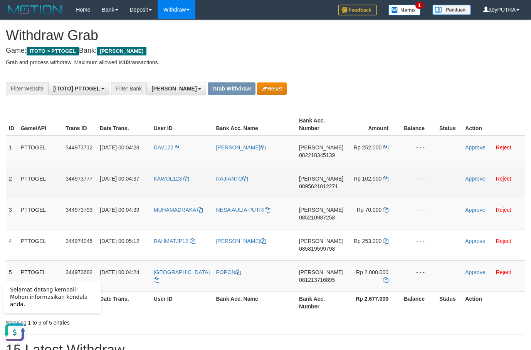
drag, startPoint x: 447, startPoint y: 185, endPoint x: 387, endPoint y: 166, distance: 63.0
click at [446, 185] on td at bounding box center [449, 182] width 26 height 31
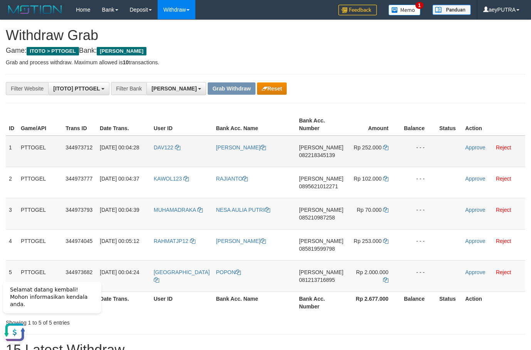
click at [318, 154] on span "082218345139" at bounding box center [317, 155] width 36 height 6
copy span "082218345139"
click at [319, 153] on span "082218345139" at bounding box center [317, 155] width 36 height 6
copy td "DANA 082218345139"
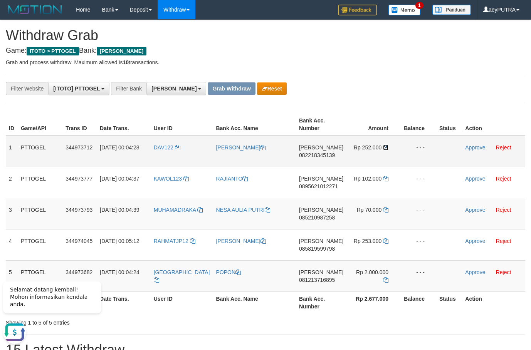
click at [384, 148] on icon at bounding box center [385, 147] width 5 height 5
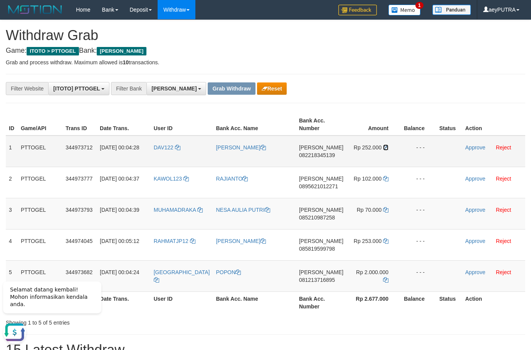
click at [384, 148] on icon at bounding box center [385, 147] width 5 height 5
drag, startPoint x: 158, startPoint y: 141, endPoint x: 174, endPoint y: 139, distance: 16.8
click at [177, 141] on td "DAV122" at bounding box center [182, 152] width 62 height 32
copy span "DAV122"
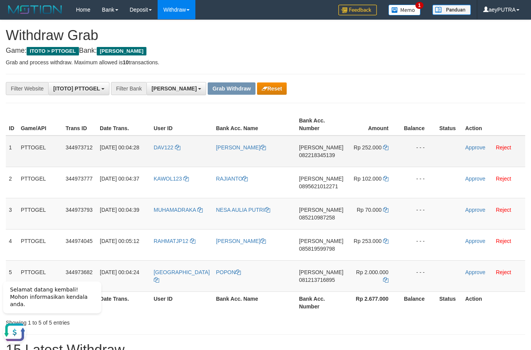
click at [89, 156] on td "344973712" at bounding box center [79, 152] width 34 height 32
click at [503, 148] on link "Reject" at bounding box center [503, 147] width 15 height 6
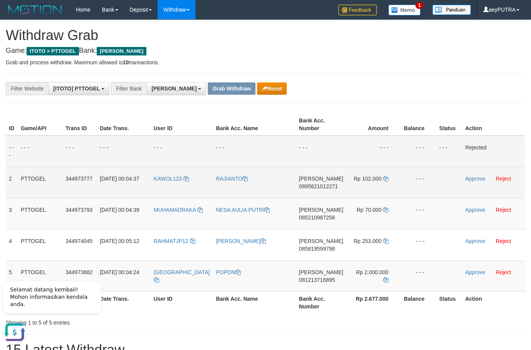
click at [314, 187] on span "0895621012271" at bounding box center [318, 186] width 39 height 6
copy span "0895621012271"
click at [314, 188] on span "0895621012271" at bounding box center [318, 186] width 39 height 6
copy td "DANA 0895621012271"
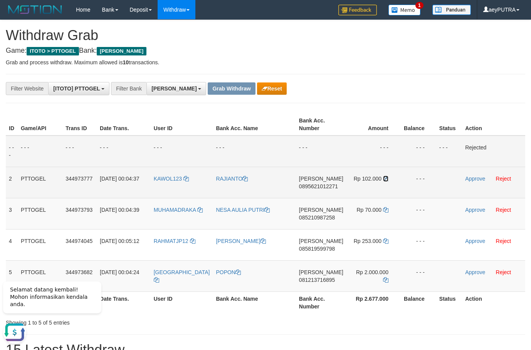
click at [379, 179] on td "Rp 102.000" at bounding box center [373, 182] width 54 height 31
click at [383, 179] on icon at bounding box center [385, 178] width 5 height 5
click at [383, 178] on icon at bounding box center [385, 178] width 5 height 5
click at [383, 177] on icon at bounding box center [385, 178] width 5 height 5
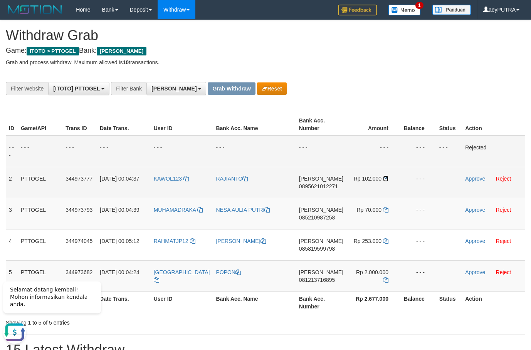
click at [383, 177] on icon at bounding box center [385, 178] width 5 height 5
click at [470, 179] on link "Approve" at bounding box center [475, 179] width 20 height 6
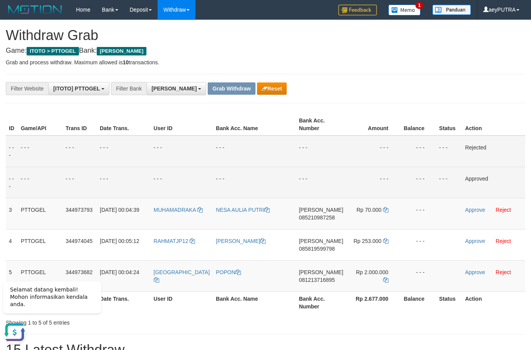
click at [288, 191] on td "- - -" at bounding box center [254, 182] width 83 height 31
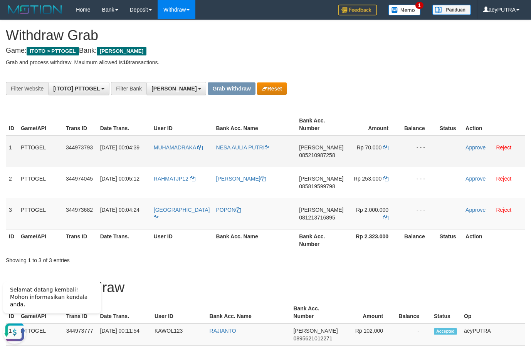
click at [301, 154] on span "085210987258" at bounding box center [317, 155] width 36 height 6
click at [306, 156] on span "085210987258" at bounding box center [317, 155] width 36 height 6
click at [306, 155] on span "085210987258" at bounding box center [317, 155] width 36 height 6
copy span "085210987258"
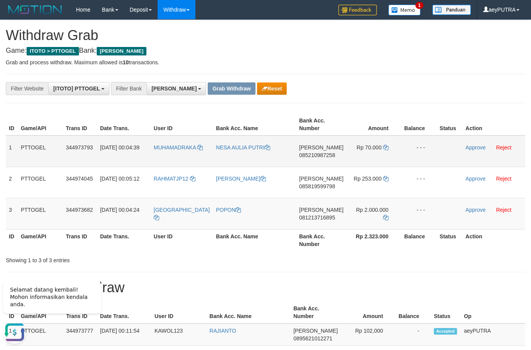
drag, startPoint x: 377, startPoint y: 148, endPoint x: 385, endPoint y: 148, distance: 8.5
click at [377, 148] on span "Rp 70.000" at bounding box center [369, 147] width 25 height 6
click at [385, 148] on td "Rp 70.000" at bounding box center [373, 152] width 54 height 32
click at [383, 148] on td "Rp 70.000" at bounding box center [373, 152] width 54 height 32
click at [383, 148] on icon at bounding box center [385, 147] width 5 height 5
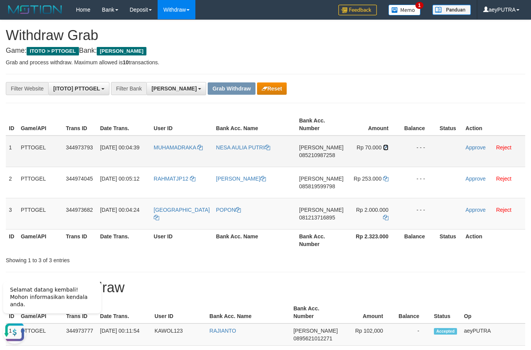
click at [383, 148] on icon at bounding box center [385, 147] width 5 height 5
click at [383, 147] on icon at bounding box center [385, 147] width 5 height 5
click at [383, 146] on icon at bounding box center [385, 147] width 5 height 5
click at [383, 144] on link at bounding box center [385, 147] width 5 height 6
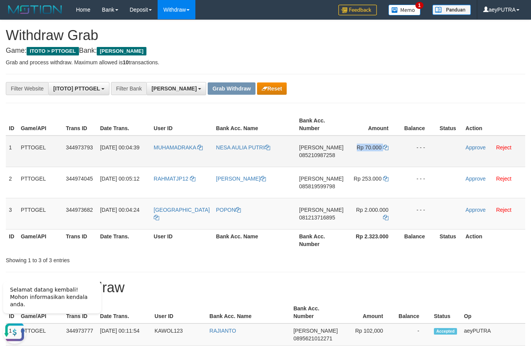
click at [384, 144] on td "Rp 70.000" at bounding box center [373, 152] width 54 height 32
click at [471, 146] on link "Approve" at bounding box center [475, 147] width 20 height 6
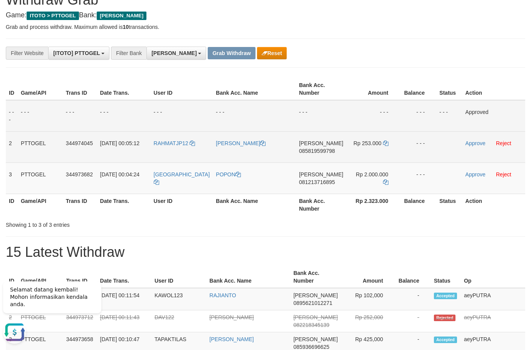
scroll to position [52, 0]
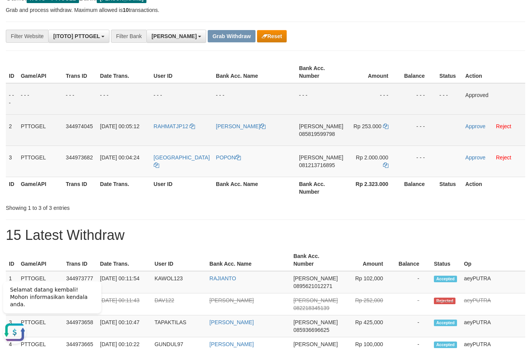
drag, startPoint x: 329, startPoint y: 138, endPoint x: 325, endPoint y: 132, distance: 7.1
click at [329, 136] on td "[PERSON_NAME] 085819599798" at bounding box center [321, 129] width 50 height 31
click at [325, 132] on span "085819599798" at bounding box center [317, 134] width 36 height 6
click at [325, 131] on span "085819599798" at bounding box center [317, 134] width 36 height 6
copy span "085819599798"
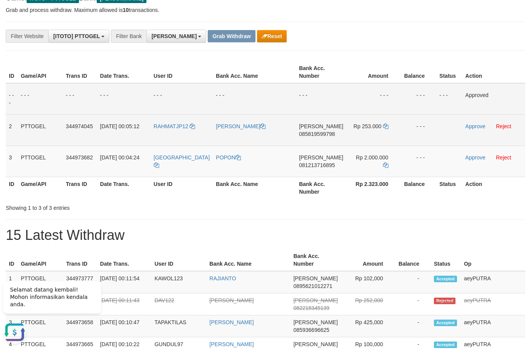
click at [325, 131] on span "085819599798" at bounding box center [317, 134] width 36 height 6
click at [383, 129] on icon at bounding box center [385, 126] width 5 height 5
click at [383, 128] on icon at bounding box center [385, 126] width 5 height 5
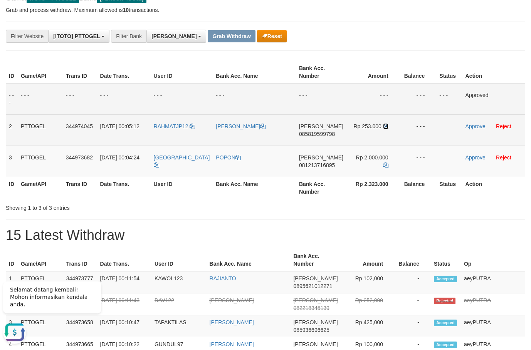
click at [383, 128] on icon at bounding box center [385, 126] width 5 height 5
click at [470, 127] on link "Approve" at bounding box center [475, 126] width 20 height 6
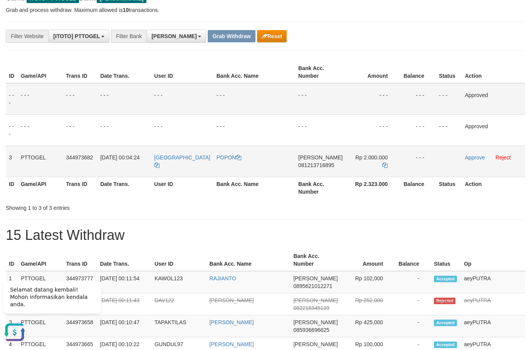
click at [309, 165] on span "081213716895" at bounding box center [316, 165] width 36 height 6
click at [310, 165] on span "081213716895" at bounding box center [316, 165] width 36 height 6
copy span "081213716895"
click at [310, 165] on span "081213716895" at bounding box center [316, 165] width 36 height 6
copy span "081213716895"
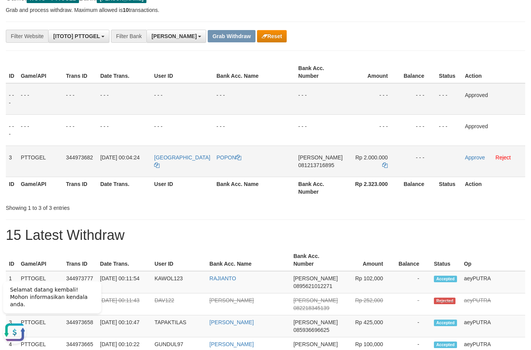
click at [327, 163] on span "081213716895" at bounding box center [316, 165] width 36 height 6
click at [329, 165] on span "081213716895" at bounding box center [316, 165] width 36 height 6
copy span "081213716895"
click at [329, 165] on span "081213716895" at bounding box center [316, 165] width 36 height 6
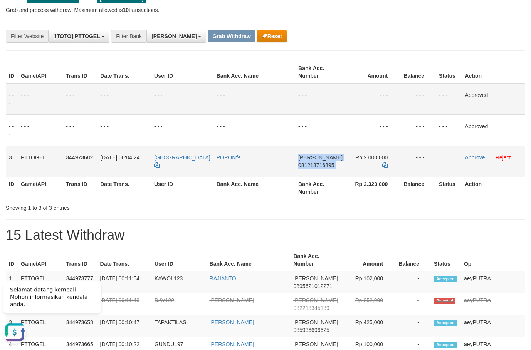
copy td "[PERSON_NAME] 081213716895"
click at [385, 163] on icon at bounding box center [384, 165] width 5 height 5
click at [384, 163] on icon at bounding box center [384, 165] width 5 height 5
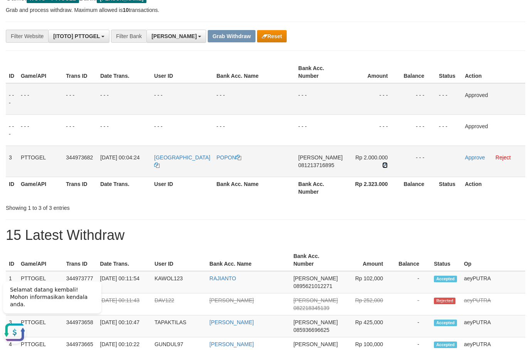
click at [384, 163] on icon at bounding box center [384, 165] width 5 height 5
click at [465, 157] on link "Approve" at bounding box center [475, 157] width 20 height 6
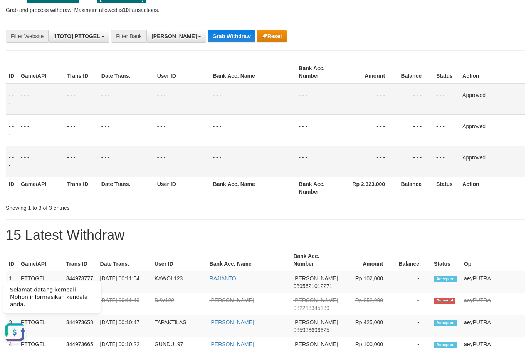
scroll to position [0, 0]
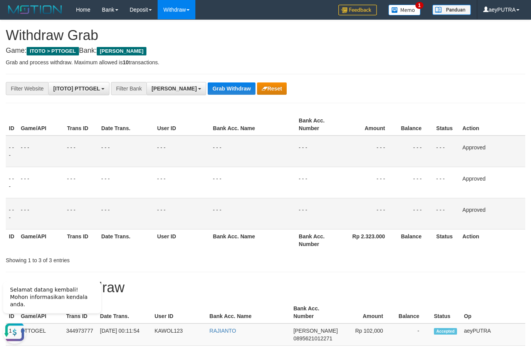
click at [236, 165] on td "- - -" at bounding box center [253, 152] width 86 height 32
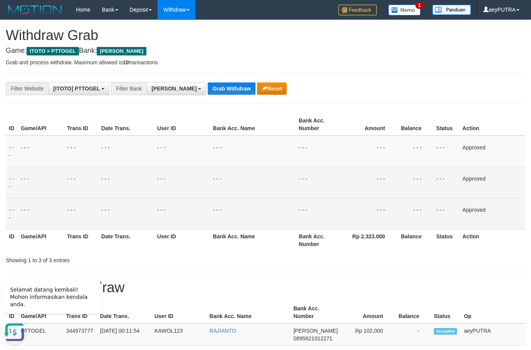
click at [352, 192] on td "- - -" at bounding box center [369, 182] width 55 height 31
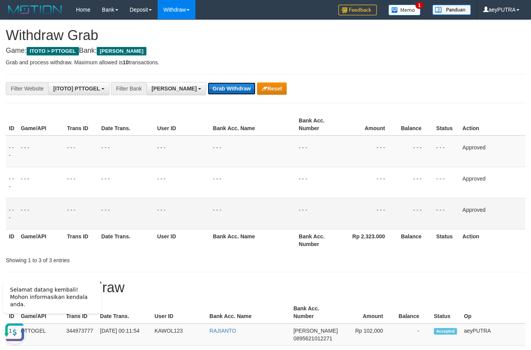
drag, startPoint x: 201, startPoint y: 88, endPoint x: 206, endPoint y: 83, distance: 6.5
click at [208, 87] on button "Grab Withdraw" at bounding box center [231, 88] width 47 height 12
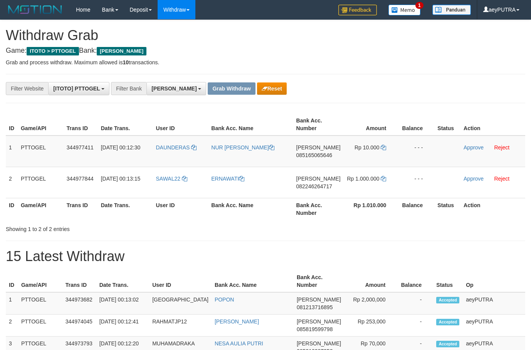
scroll to position [136, 0]
drag, startPoint x: 188, startPoint y: 135, endPoint x: 381, endPoint y: 200, distance: 204.4
click at [381, 200] on table "ID Game/API Trans ID Date Trans. User ID Bank Acc. Name Bank Acc. Number Amount…" at bounding box center [265, 167] width 519 height 106
drag, startPoint x: 361, startPoint y: 219, endPoint x: 259, endPoint y: 139, distance: 129.0
click at [359, 217] on th "Rp 1.010.000" at bounding box center [371, 209] width 54 height 22
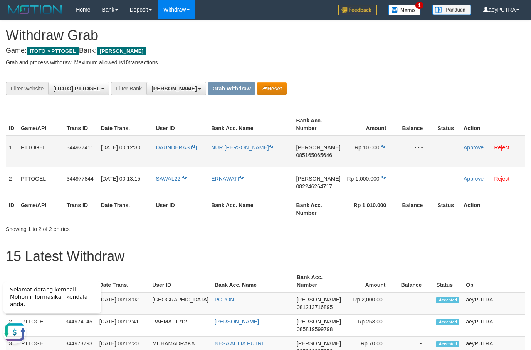
click at [176, 138] on td "DAUNDERAS" at bounding box center [180, 152] width 55 height 32
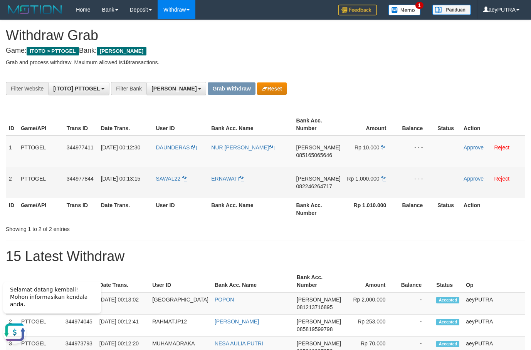
drag, startPoint x: 186, startPoint y: 138, endPoint x: 366, endPoint y: 193, distance: 188.0
click at [366, 193] on tbody "1 PTTOGEL 344977411 01/10/2025 00:12:30 DAUNDERAS NUR HALIZA PAING DANA 0851650…" at bounding box center [265, 167] width 519 height 63
copy tr
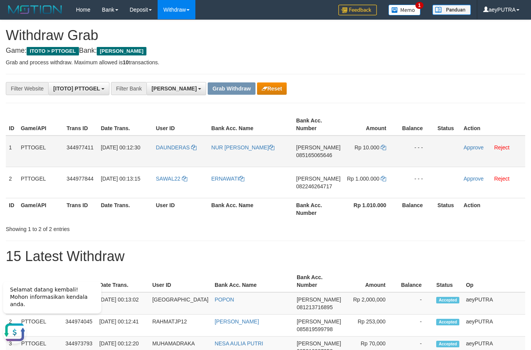
drag, startPoint x: 422, startPoint y: 218, endPoint x: 297, endPoint y: 158, distance: 138.2
click at [416, 216] on th "Balance" at bounding box center [415, 209] width 37 height 22
click at [304, 153] on span "085165065646" at bounding box center [314, 155] width 36 height 6
copy span "8"
click at [304, 155] on span "085165065646" at bounding box center [314, 155] width 36 height 6
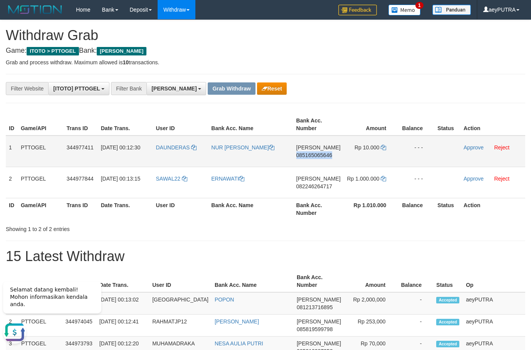
click at [304, 155] on span "085165065646" at bounding box center [314, 155] width 36 height 6
copy span "085165065646"
click at [381, 148] on icon at bounding box center [383, 147] width 5 height 5
click at [382, 149] on icon at bounding box center [383, 147] width 5 height 5
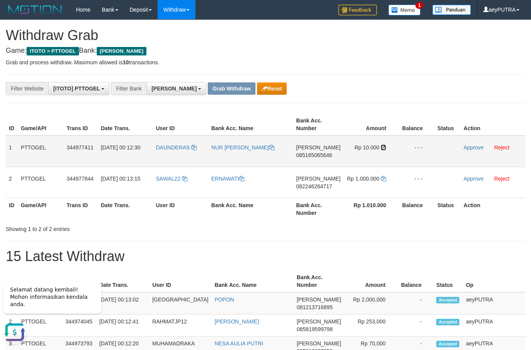
click at [383, 150] on icon at bounding box center [383, 147] width 5 height 5
click at [383, 149] on icon at bounding box center [383, 147] width 5 height 5
click at [470, 146] on link "Approve" at bounding box center [473, 147] width 20 height 6
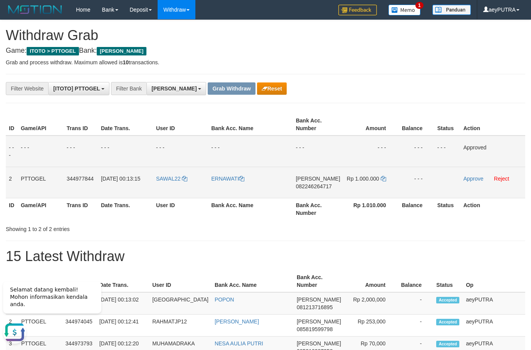
click at [314, 181] on span "[PERSON_NAME]" at bounding box center [318, 179] width 44 height 6
click at [313, 185] on span "082246264717" at bounding box center [314, 186] width 36 height 6
click at [313, 186] on span "082246264717" at bounding box center [314, 186] width 36 height 6
copy span "082246264717"
click at [312, 186] on span "082246264717" at bounding box center [314, 186] width 36 height 6
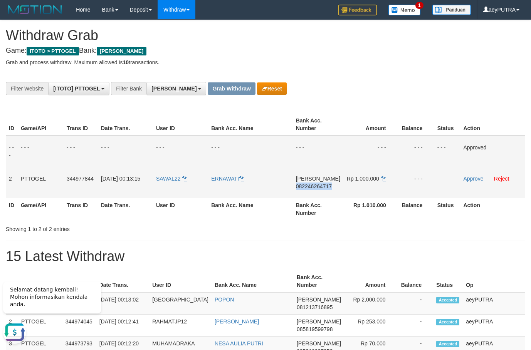
copy span "082246264717"
click at [312, 186] on span "082246264717" at bounding box center [314, 186] width 36 height 6
copy td "DANA 082246264717"
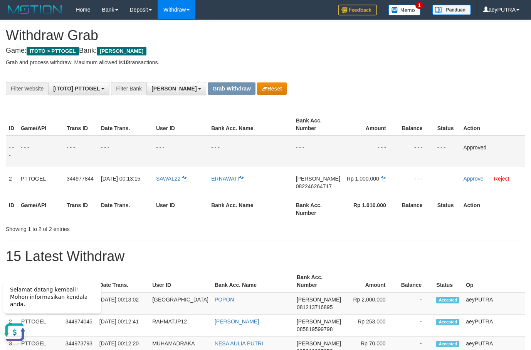
drag, startPoint x: 312, startPoint y: 186, endPoint x: 203, endPoint y: 218, distance: 113.6
click at [310, 186] on span "082246264717" at bounding box center [314, 186] width 36 height 6
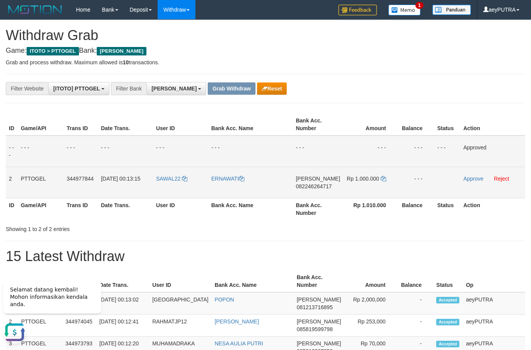
click at [320, 186] on span "082246264717" at bounding box center [314, 186] width 36 height 6
copy span "082246264717"
click at [321, 191] on td "DANA 082246264717" at bounding box center [318, 182] width 50 height 31
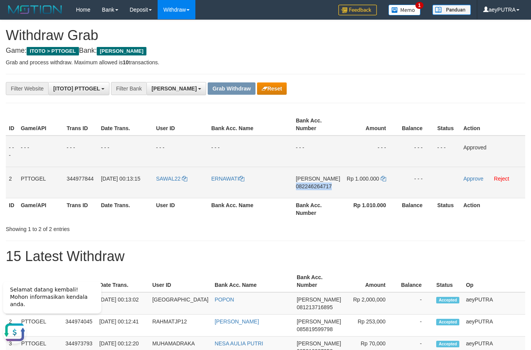
click at [320, 187] on span "082246264717" at bounding box center [314, 186] width 36 height 6
copy span "082246264717"
drag, startPoint x: 320, startPoint y: 187, endPoint x: 296, endPoint y: 183, distance: 24.2
click at [319, 187] on span "082246264717" at bounding box center [314, 186] width 36 height 6
copy span "082246264717"
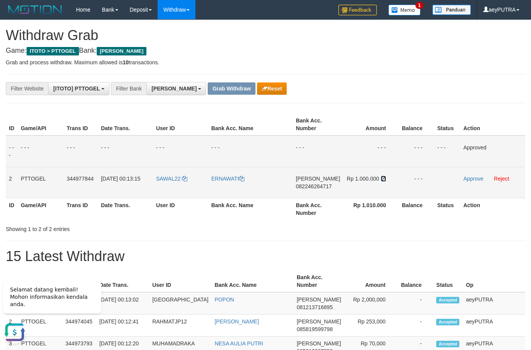
click at [383, 179] on icon at bounding box center [383, 178] width 5 height 5
click at [383, 178] on icon at bounding box center [383, 178] width 5 height 5
click at [382, 176] on link at bounding box center [383, 179] width 5 height 6
click at [382, 175] on td "Rp 1.000.000" at bounding box center [370, 182] width 54 height 31
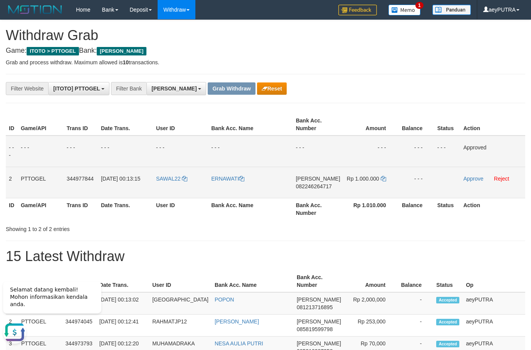
click at [380, 173] on td "Rp 1.000.000" at bounding box center [370, 182] width 54 height 31
click at [465, 178] on link "Approve" at bounding box center [473, 179] width 20 height 6
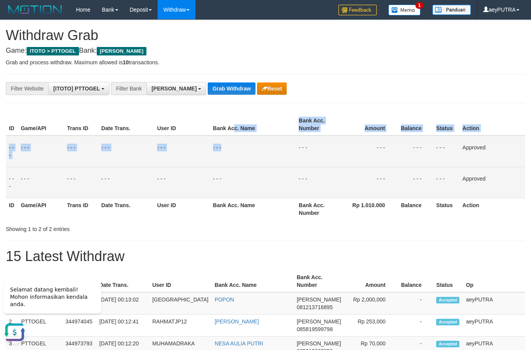
click at [235, 142] on table "ID Game/API Trans ID Date Trans. User ID Bank Acc. Name Bank Acc. Number Amount…" at bounding box center [265, 167] width 519 height 106
click at [208, 91] on button "Grab Withdraw" at bounding box center [231, 88] width 47 height 12
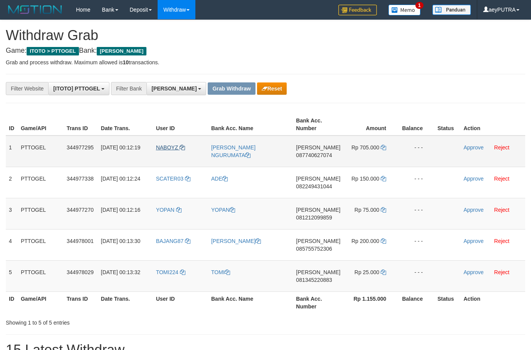
scroll to position [136, 0]
drag, startPoint x: 178, startPoint y: 144, endPoint x: 370, endPoint y: 273, distance: 231.6
click at [369, 280] on tbody "1 PTTOGEL 344977295 [DATE] 00:12:19 [GEOGRAPHIC_DATA] [PERSON_NAME] NGURUMATA […" at bounding box center [265, 214] width 519 height 156
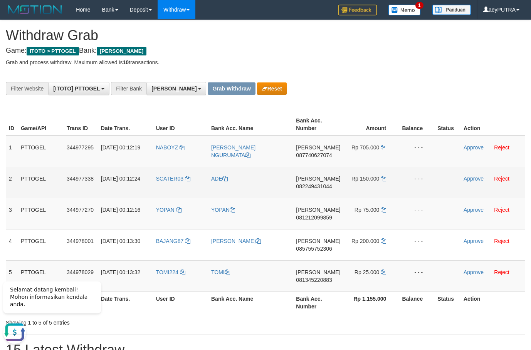
click at [358, 168] on td "Rp 150.000" at bounding box center [370, 182] width 54 height 31
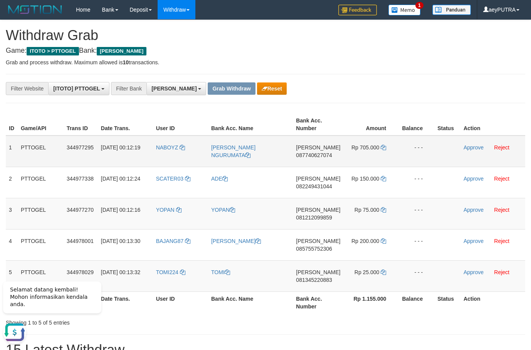
click at [325, 153] on span "087740627074" at bounding box center [314, 155] width 36 height 6
copy span "087740627074"
click at [325, 153] on span "087740627074" at bounding box center [314, 155] width 36 height 6
copy td "[PERSON_NAME] 087740627074"
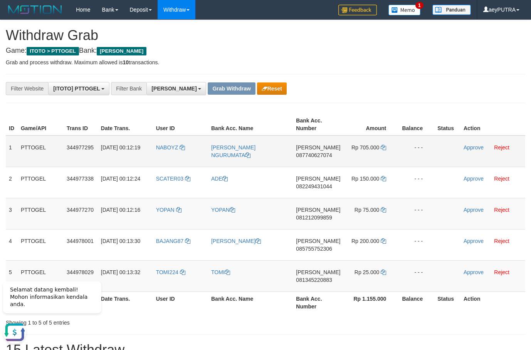
click at [322, 153] on span "087740627074" at bounding box center [314, 155] width 36 height 6
copy span "087740627074"
click at [381, 149] on icon at bounding box center [383, 147] width 5 height 5
click at [382, 148] on icon at bounding box center [383, 147] width 5 height 5
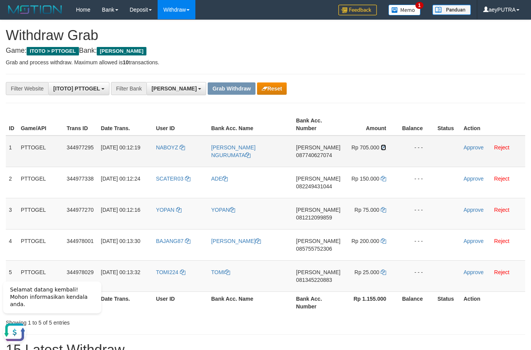
click at [382, 148] on icon at bounding box center [383, 147] width 5 height 5
click at [382, 146] on icon at bounding box center [383, 147] width 5 height 5
click at [381, 144] on link at bounding box center [383, 147] width 5 height 6
click at [381, 146] on icon at bounding box center [383, 147] width 5 height 5
click at [465, 147] on link "Approve" at bounding box center [473, 147] width 20 height 6
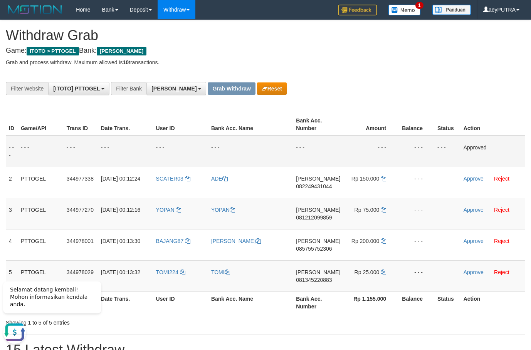
click at [231, 147] on td "- - -" at bounding box center [250, 152] width 85 height 32
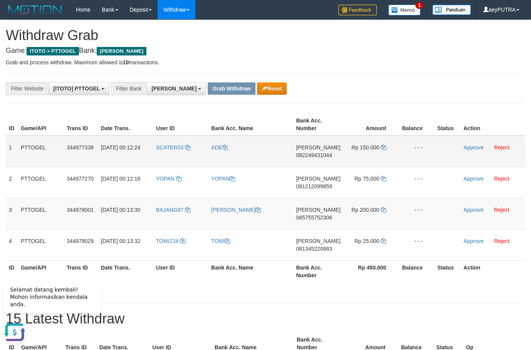
drag, startPoint x: 301, startPoint y: 151, endPoint x: 304, endPoint y: 154, distance: 4.4
click at [300, 151] on td "DANA 082249431044" at bounding box center [318, 152] width 50 height 32
click at [304, 154] on span "082249431044" at bounding box center [314, 155] width 36 height 6
click at [304, 155] on span "082249431044" at bounding box center [314, 155] width 36 height 6
copy span "082249431044"
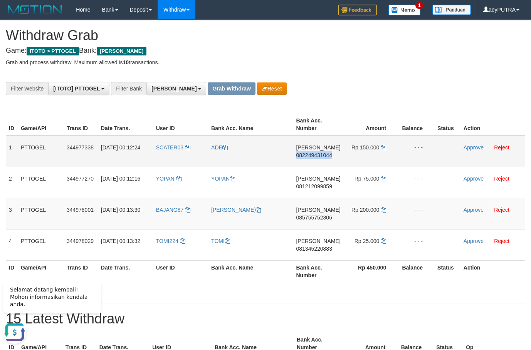
click at [304, 155] on span "082249431044" at bounding box center [314, 155] width 36 height 6
copy span "082249431044"
click at [310, 160] on td "DANA 082249431044" at bounding box center [318, 152] width 50 height 32
click at [312, 156] on span "082249431044" at bounding box center [314, 155] width 36 height 6
click at [312, 154] on span "082249431044" at bounding box center [314, 155] width 36 height 6
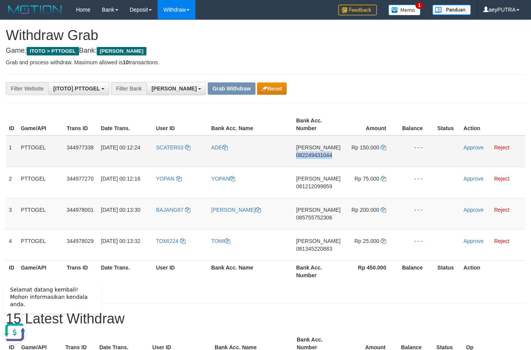
click at [312, 153] on span "082249431044" at bounding box center [314, 155] width 36 height 6
copy span "082249431044"
click at [311, 151] on td "DANA 082249431044" at bounding box center [318, 152] width 50 height 32
click at [381, 146] on icon at bounding box center [383, 147] width 5 height 5
copy td "A 0822"
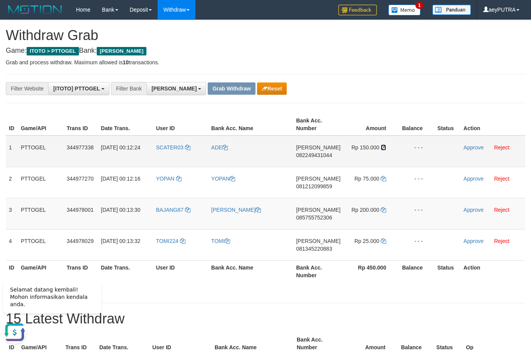
click at [381, 146] on icon at bounding box center [383, 147] width 5 height 5
drag, startPoint x: 380, startPoint y: 146, endPoint x: 374, endPoint y: 141, distance: 8.5
click at [379, 146] on td "Rp 150.000" at bounding box center [371, 152] width 54 height 32
click at [473, 145] on link "Approve" at bounding box center [473, 147] width 20 height 6
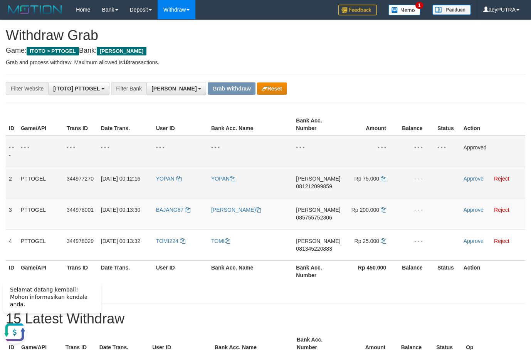
click at [319, 185] on span "081212099859" at bounding box center [314, 186] width 36 height 6
copy span "081212099859"
drag, startPoint x: 319, startPoint y: 185, endPoint x: 319, endPoint y: 179, distance: 5.4
click at [319, 184] on span "081212099859" at bounding box center [314, 186] width 36 height 6
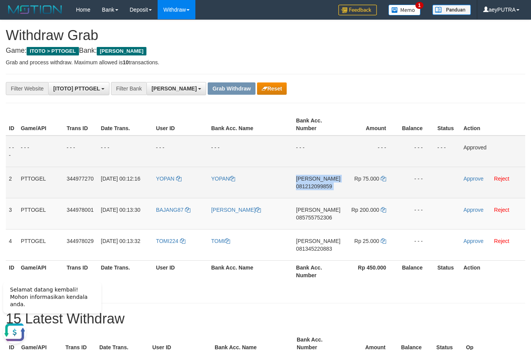
copy td "DANA 081212099859"
click at [319, 184] on span "081212099859" at bounding box center [314, 186] width 36 height 6
click at [324, 185] on span "081212099859" at bounding box center [314, 186] width 36 height 6
copy span "081212099859"
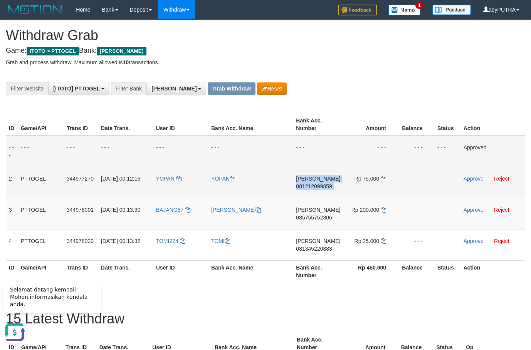
drag, startPoint x: 324, startPoint y: 186, endPoint x: 330, endPoint y: 186, distance: 6.6
click at [324, 187] on span "081212099859" at bounding box center [314, 186] width 36 height 6
copy td "DANA 081212099859"
click at [383, 179] on icon at bounding box center [383, 178] width 5 height 5
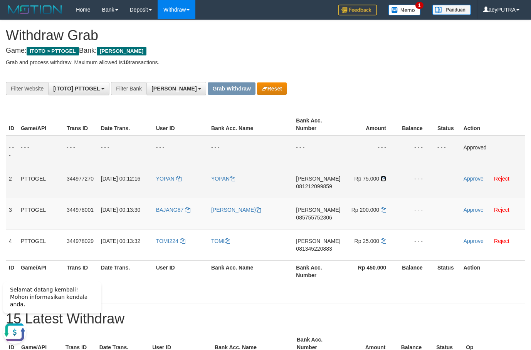
click at [382, 180] on icon at bounding box center [383, 178] width 5 height 5
click at [382, 179] on icon at bounding box center [383, 178] width 5 height 5
click at [468, 180] on link "Approve" at bounding box center [473, 179] width 20 height 6
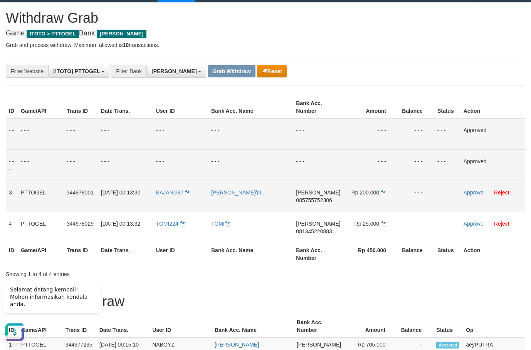
scroll to position [26, 0]
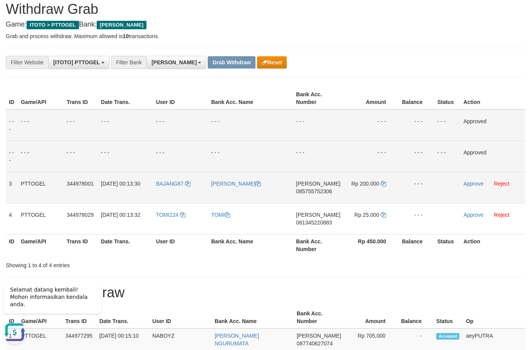
click at [315, 189] on span "085755752306" at bounding box center [314, 191] width 36 height 6
click at [315, 188] on td "DANA 085755752306" at bounding box center [318, 187] width 50 height 31
click at [315, 187] on td "DANA 085755752306" at bounding box center [318, 187] width 50 height 31
click at [327, 189] on span "085755752306" at bounding box center [314, 191] width 36 height 6
copy td "DANA 085755752306"
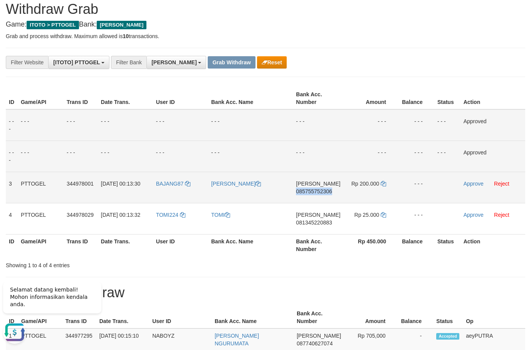
click at [327, 189] on span "085755752306" at bounding box center [314, 191] width 36 height 6
copy span "085755752306"
click at [386, 185] on td "Rp 200.000" at bounding box center [370, 187] width 54 height 31
click at [384, 185] on icon at bounding box center [383, 183] width 5 height 5
click at [384, 184] on icon at bounding box center [383, 183] width 5 height 5
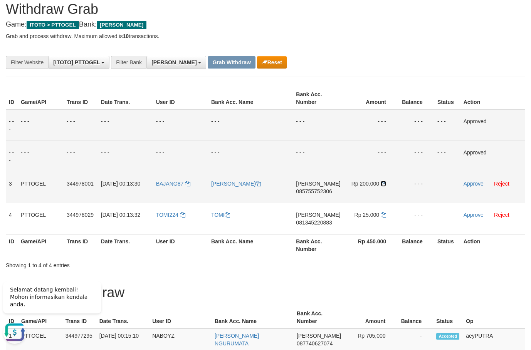
click at [384, 184] on icon at bounding box center [383, 183] width 5 height 5
click at [383, 182] on icon at bounding box center [383, 183] width 5 height 5
click at [467, 184] on link "Approve" at bounding box center [473, 184] width 20 height 6
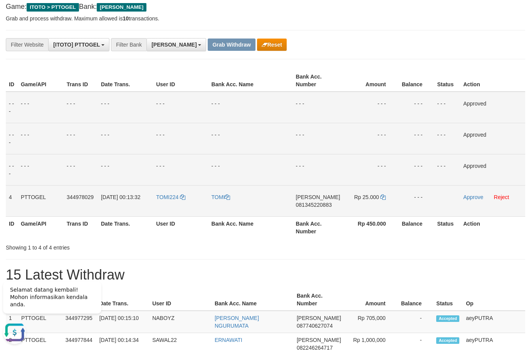
scroll to position [52, 0]
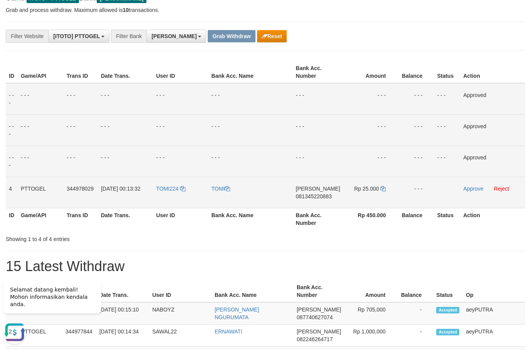
click at [310, 203] on td "DANA 081345220883" at bounding box center [318, 192] width 50 height 31
click at [310, 198] on span "081345220883" at bounding box center [314, 196] width 36 height 6
drag, startPoint x: 310, startPoint y: 198, endPoint x: 313, endPoint y: 202, distance: 5.6
click at [308, 198] on span "081345220883" at bounding box center [314, 196] width 36 height 6
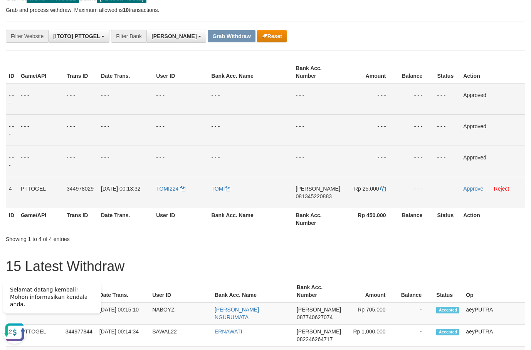
click at [318, 199] on span "081345220883" at bounding box center [314, 196] width 36 height 6
click at [319, 196] on span "081345220883" at bounding box center [314, 196] width 36 height 6
click at [384, 188] on icon at bounding box center [382, 188] width 5 height 5
click at [381, 188] on icon at bounding box center [382, 188] width 5 height 5
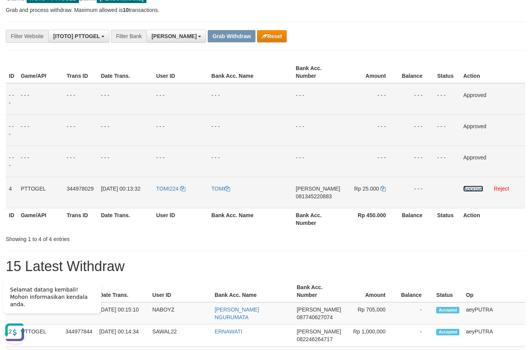
click at [471, 189] on link "Approve" at bounding box center [473, 189] width 20 height 6
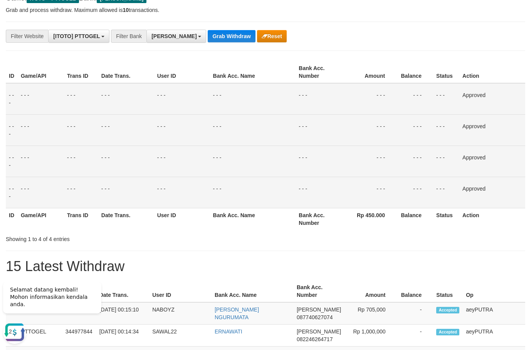
click at [407, 228] on th "Balance" at bounding box center [414, 219] width 37 height 22
click at [25, 174] on td "- - -" at bounding box center [41, 161] width 46 height 31
click at [132, 172] on td "- - -" at bounding box center [126, 161] width 56 height 31
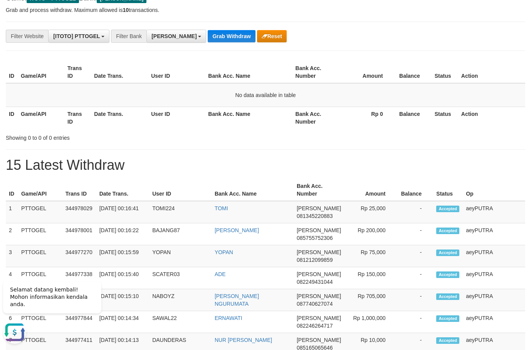
drag, startPoint x: 360, startPoint y: 154, endPoint x: 326, endPoint y: 135, distance: 39.3
click at [360, 154] on div "**********" at bounding box center [265, 289] width 531 height 642
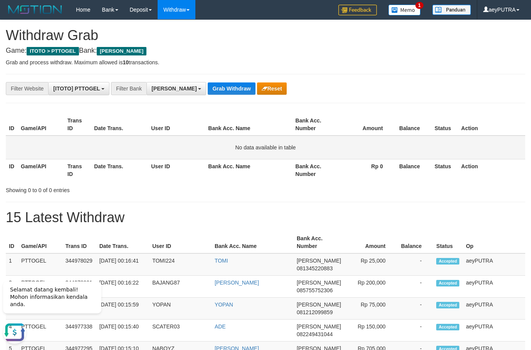
click at [235, 139] on td "No data available in table" at bounding box center [265, 148] width 519 height 24
click at [208, 89] on button "Grab Withdraw" at bounding box center [231, 88] width 47 height 12
drag, startPoint x: 292, startPoint y: 140, endPoint x: 158, endPoint y: 100, distance: 140.6
click at [291, 140] on td "No data available in table" at bounding box center [265, 148] width 519 height 24
click at [160, 90] on span "[PERSON_NAME]" at bounding box center [173, 89] width 45 height 6
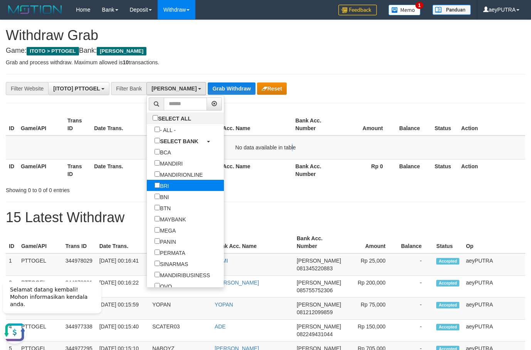
select select "***"
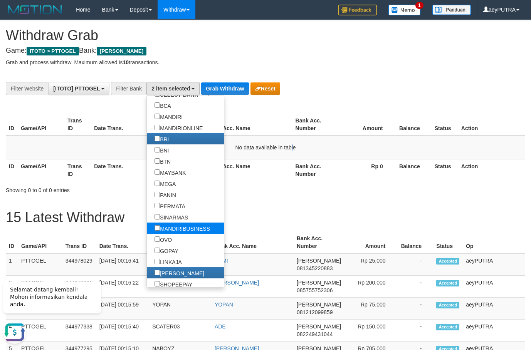
scroll to position [74, 0]
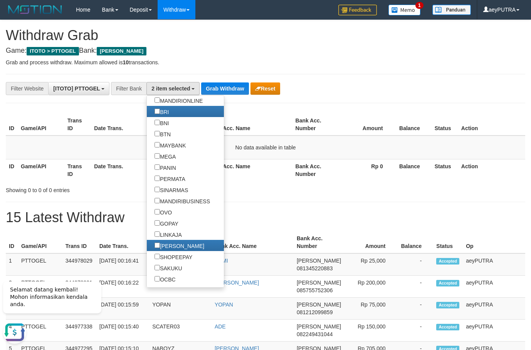
drag, startPoint x: 314, startPoint y: 192, endPoint x: 303, endPoint y: 173, distance: 21.9
click at [314, 190] on div "Showing 0 to 0 of 0 entries" at bounding box center [265, 188] width 531 height 11
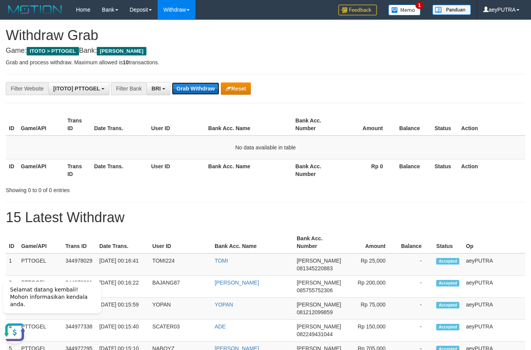
click at [189, 89] on button "Grab Withdraw" at bounding box center [195, 88] width 47 height 12
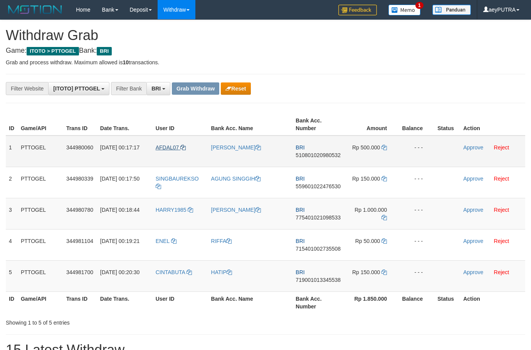
scroll to position [39, 0]
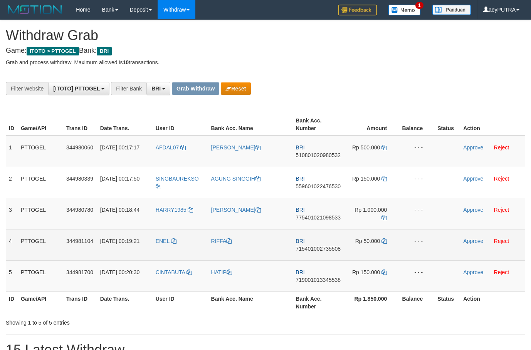
drag, startPoint x: 184, startPoint y: 144, endPoint x: 363, endPoint y: 254, distance: 210.5
click at [363, 258] on tbody "1 PTTOGEL 344980060 [DATE] 00:17:17 AFDAL07 [PERSON_NAME] BRI 510801020980532 R…" at bounding box center [265, 214] width 519 height 156
drag, startPoint x: 305, startPoint y: 235, endPoint x: 217, endPoint y: 164, distance: 113.6
click at [305, 232] on td "BRI 715401002735508" at bounding box center [318, 244] width 52 height 31
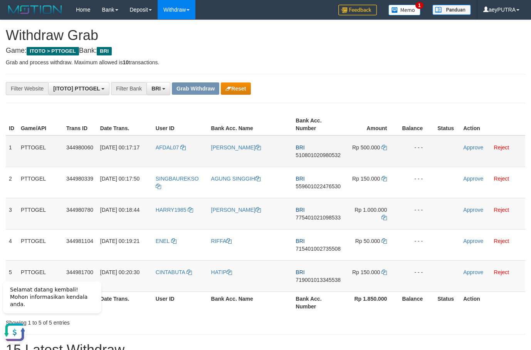
scroll to position [0, 0]
drag, startPoint x: 200, startPoint y: 145, endPoint x: 384, endPoint y: 273, distance: 224.5
click at [382, 277] on tbody "1 PTTOGEL 344980060 [DATE] 00:17:17 AFDAL07 [PERSON_NAME] BRI 510801020980532 R…" at bounding box center [265, 214] width 519 height 156
copy tr
click at [515, 181] on td "Approve Reject" at bounding box center [492, 182] width 65 height 31
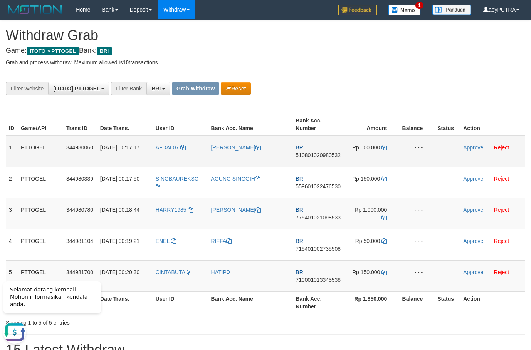
click at [332, 156] on span "510801020980532" at bounding box center [317, 155] width 45 height 6
click at [332, 157] on span "510801020980532" at bounding box center [317, 155] width 45 height 6
copy span "510801020980532"
click at [384, 146] on icon at bounding box center [383, 147] width 5 height 5
click at [384, 147] on icon at bounding box center [383, 147] width 5 height 5
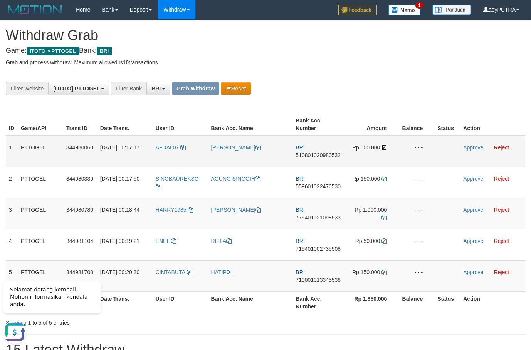
click at [384, 147] on icon at bounding box center [383, 147] width 5 height 5
click at [470, 145] on link "Approve" at bounding box center [473, 147] width 20 height 6
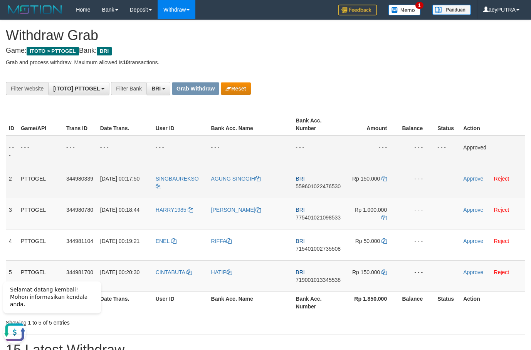
click at [320, 189] on td "BRI 559601022476530" at bounding box center [318, 182] width 52 height 31
click at [319, 188] on span "559601022476530" at bounding box center [317, 186] width 45 height 6
copy span "559601022476530"
click at [319, 188] on span "559601022476530" at bounding box center [317, 186] width 45 height 6
copy td "BRI 559601022476530"
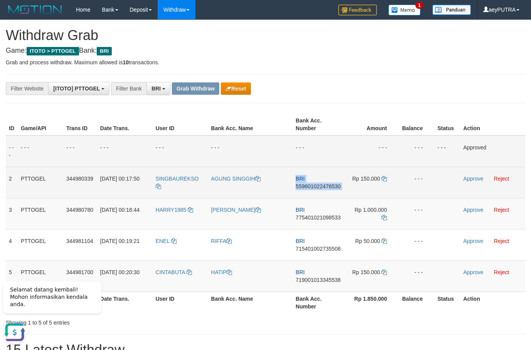
click at [319, 187] on span "559601022476530" at bounding box center [317, 186] width 45 height 6
copy td "BRI 559601022476530"
click at [384, 179] on icon at bounding box center [383, 178] width 5 height 5
click at [384, 177] on icon at bounding box center [383, 178] width 5 height 5
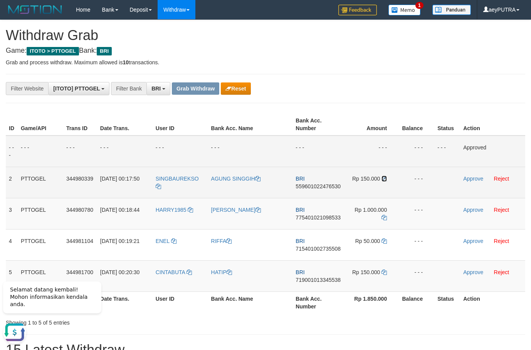
click at [384, 177] on icon at bounding box center [383, 178] width 5 height 5
click at [468, 178] on link "Approve" at bounding box center [473, 179] width 20 height 6
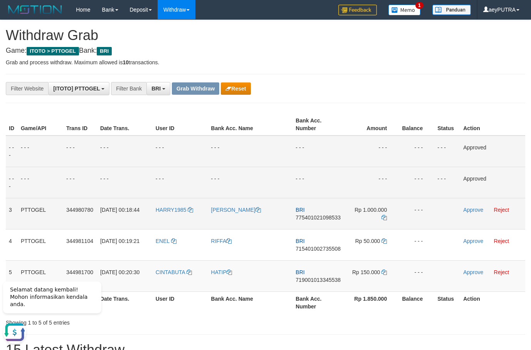
click at [317, 219] on span "775401021098533" at bounding box center [317, 218] width 45 height 6
click at [317, 218] on span "775401021098533" at bounding box center [317, 218] width 45 height 6
copy span "775401021098533"
click at [322, 219] on span "775401021098533" at bounding box center [317, 218] width 45 height 6
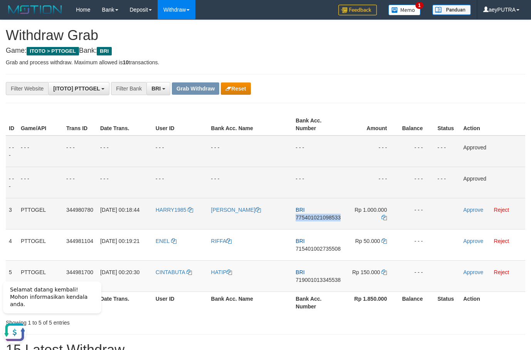
click at [321, 218] on span "775401021098533" at bounding box center [317, 218] width 45 height 6
copy span "775401021098533"
click at [321, 217] on span "775401021098533" at bounding box center [317, 218] width 45 height 6
click at [387, 217] on td "Rp 1.000.000" at bounding box center [371, 213] width 54 height 31
click at [387, 218] on icon at bounding box center [383, 217] width 5 height 5
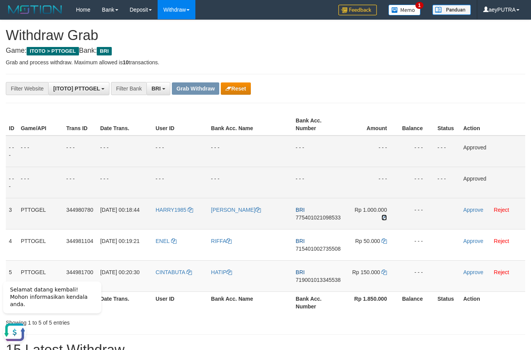
click at [385, 220] on icon at bounding box center [383, 217] width 5 height 5
click at [470, 210] on link "Approve" at bounding box center [473, 210] width 20 height 6
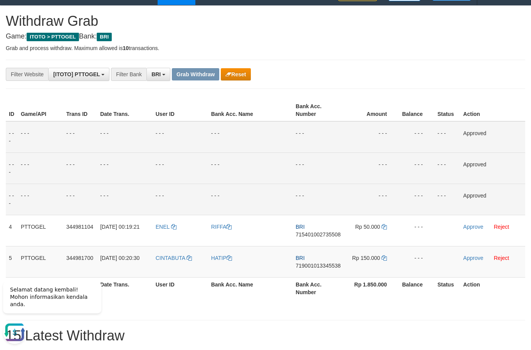
scroll to position [26, 0]
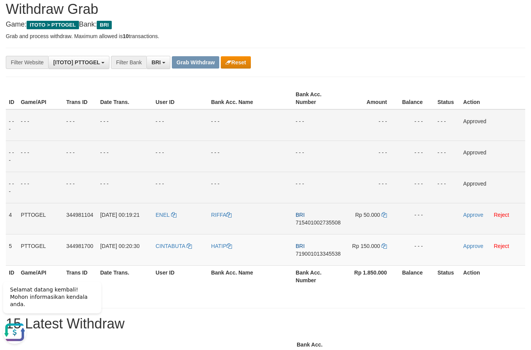
click at [309, 223] on span "715401002735508" at bounding box center [317, 223] width 45 height 6
drag, startPoint x: 309, startPoint y: 223, endPoint x: 334, endPoint y: 228, distance: 26.2
click at [309, 223] on span "715401002735508" at bounding box center [317, 223] width 45 height 6
copy span "715401002735508"
click at [384, 212] on icon at bounding box center [383, 214] width 5 height 5
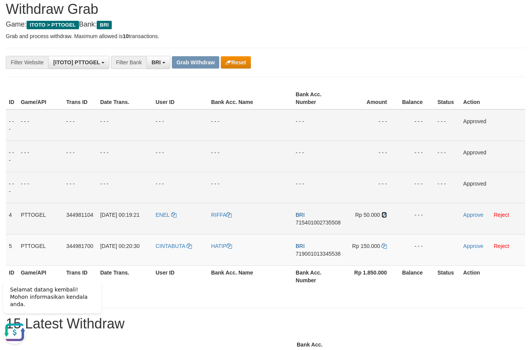
click at [384, 212] on icon at bounding box center [383, 214] width 5 height 5
click at [384, 213] on icon at bounding box center [383, 214] width 5 height 5
click at [384, 214] on icon at bounding box center [383, 214] width 5 height 5
click at [471, 213] on link "Approve" at bounding box center [473, 215] width 20 height 6
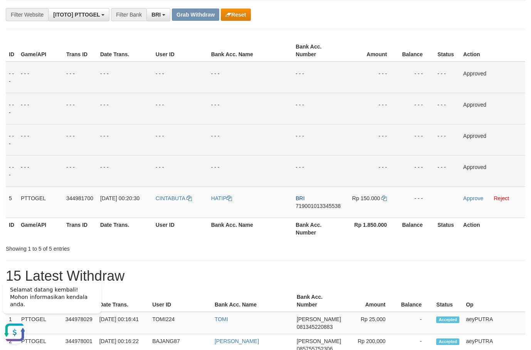
scroll to position [79, 0]
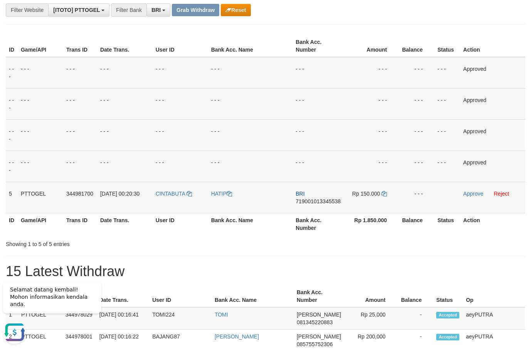
click at [322, 205] on td "BRI 719001013345538" at bounding box center [318, 197] width 52 height 31
click at [323, 203] on span "719001013345538" at bounding box center [317, 201] width 45 height 6
click at [321, 204] on span "719001013345538" at bounding box center [317, 201] width 45 height 6
copy span "719001013345538"
click at [313, 209] on td "BRI 719001013345538" at bounding box center [318, 197] width 52 height 31
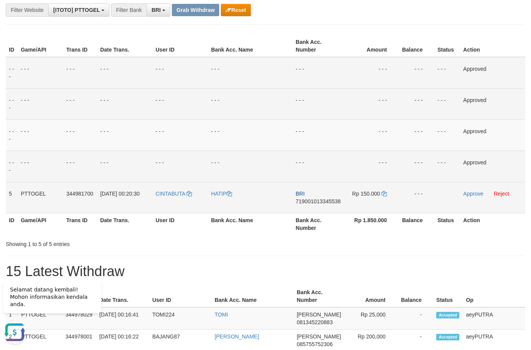
click at [317, 200] on span "719001013345538" at bounding box center [317, 201] width 45 height 6
click at [315, 200] on span "719001013345538" at bounding box center [317, 201] width 45 height 6
click at [313, 200] on span "719001013345538" at bounding box center [317, 201] width 45 height 6
copy span "719001013345538"
click at [384, 195] on icon at bounding box center [383, 193] width 5 height 5
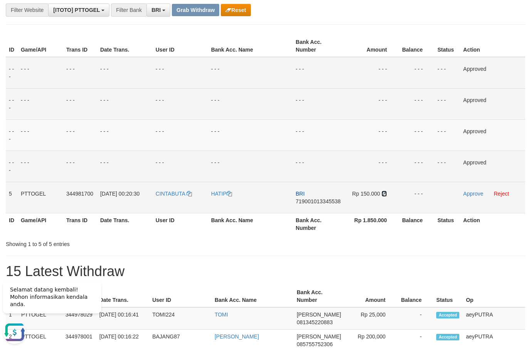
click at [383, 196] on icon at bounding box center [383, 193] width 5 height 5
click at [469, 194] on link "Approve" at bounding box center [473, 194] width 20 height 6
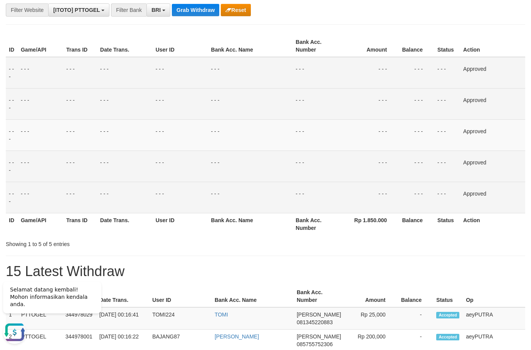
click at [232, 169] on td "- - -" at bounding box center [250, 166] width 85 height 31
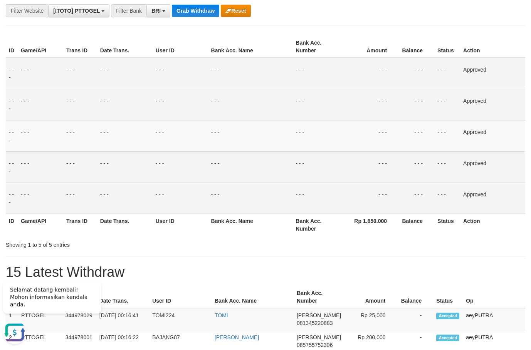
scroll to position [0, 0]
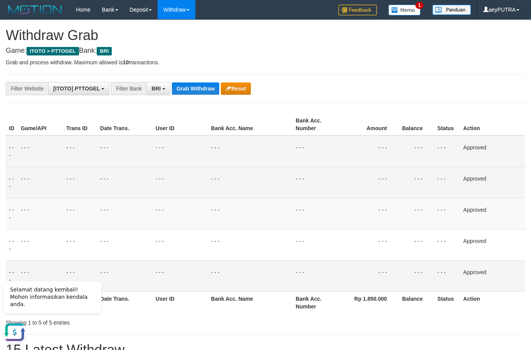
click at [205, 137] on td "- - -" at bounding box center [180, 152] width 55 height 32
click at [183, 87] on button "Grab Withdraw" at bounding box center [195, 88] width 47 height 12
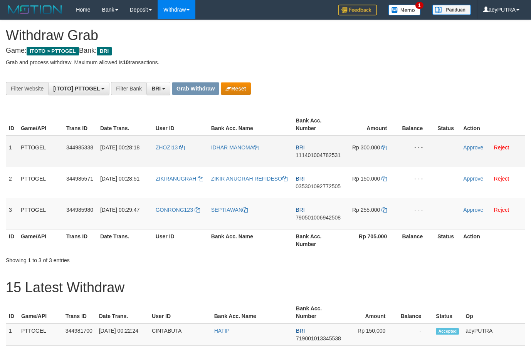
scroll to position [39, 0]
drag, startPoint x: 186, startPoint y: 141, endPoint x: 129, endPoint y: 181, distance: 69.7
click at [361, 207] on tbody "1 PTTOGEL 344985338 [DATE] 00:28:18 ZHOZI13 IDHAR MANOMA BRI 111401004782531 Rp…" at bounding box center [265, 183] width 519 height 94
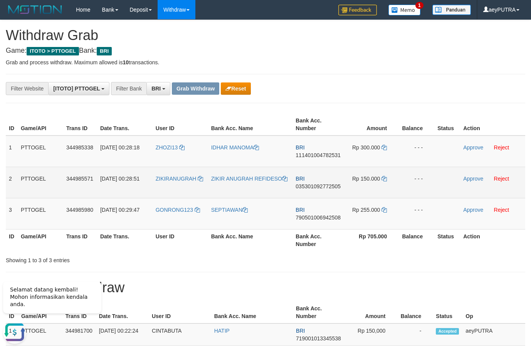
scroll to position [0, 0]
click at [461, 243] on th "Action" at bounding box center [492, 240] width 65 height 22
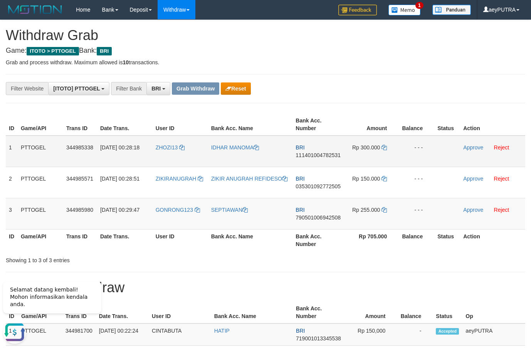
click at [299, 159] on td "BRI 111401004782531" at bounding box center [318, 152] width 52 height 32
click at [301, 159] on td "BRI 111401004782531" at bounding box center [318, 152] width 52 height 32
click at [304, 152] on td "BRI 111401004782531" at bounding box center [318, 152] width 52 height 32
click at [304, 151] on td "BRI 111401004782531" at bounding box center [318, 152] width 52 height 32
click at [303, 152] on td "BRI 111401004782531" at bounding box center [318, 152] width 52 height 32
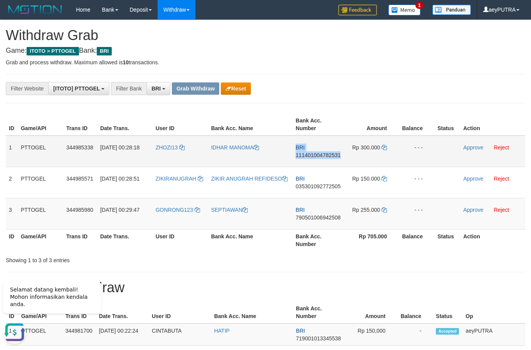
click at [304, 156] on span "111401004782531" at bounding box center [317, 155] width 45 height 6
copy td "BRI 111401004782531"
click at [386, 146] on icon at bounding box center [383, 147] width 5 height 5
click at [385, 145] on icon at bounding box center [383, 147] width 5 height 5
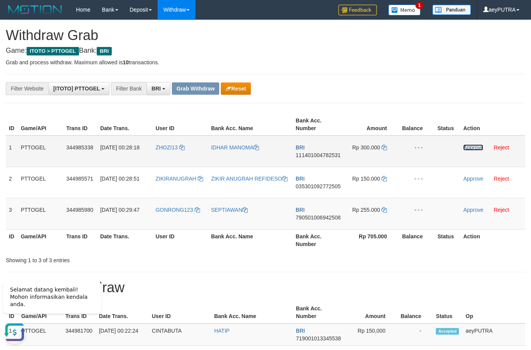
click at [475, 146] on link "Approve" at bounding box center [473, 147] width 20 height 6
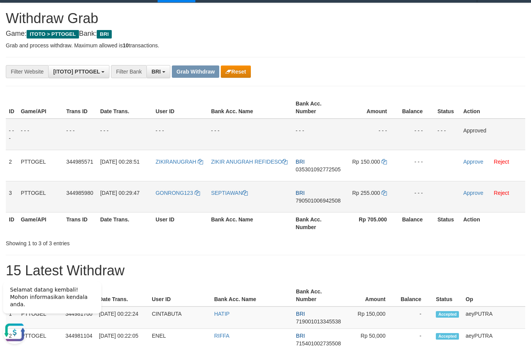
scroll to position [26, 0]
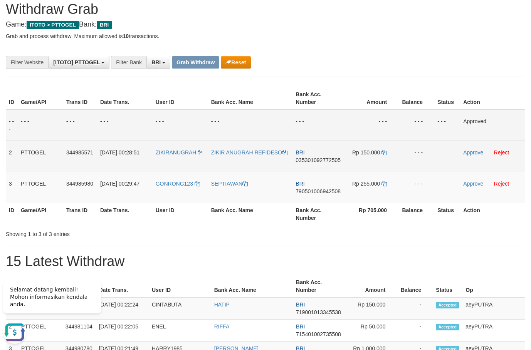
click at [315, 154] on td "BRI 035301092772505" at bounding box center [318, 156] width 52 height 31
click at [320, 165] on td "BRI 035301092772505" at bounding box center [318, 156] width 52 height 31
click at [320, 164] on td "BRI 035301092772505" at bounding box center [318, 156] width 52 height 31
click at [319, 161] on span "035301092772505" at bounding box center [317, 160] width 45 height 6
copy span "035301092772505"
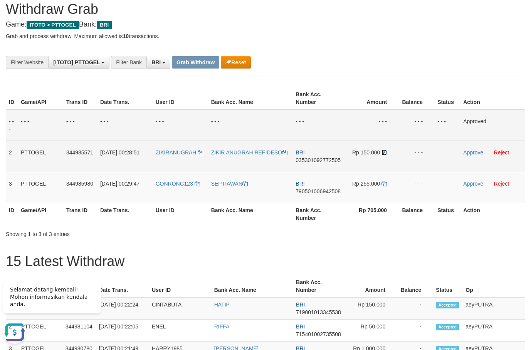
click at [384, 152] on icon at bounding box center [383, 152] width 5 height 5
click at [384, 150] on icon at bounding box center [383, 152] width 5 height 5
click at [476, 154] on link "Approve" at bounding box center [473, 152] width 20 height 6
click at [332, 193] on span "790501006942508" at bounding box center [317, 191] width 45 height 6
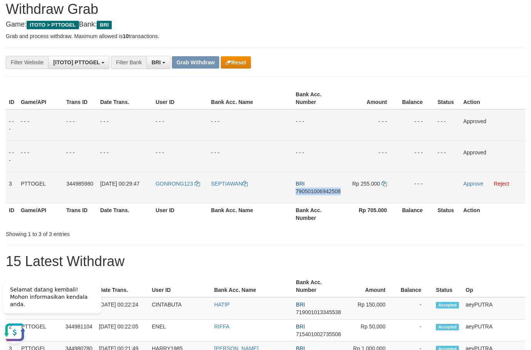
click at [332, 192] on span "790501006942508" at bounding box center [317, 191] width 45 height 6
copy span "790501006942508"
click at [332, 192] on span "790501006942508" at bounding box center [317, 191] width 45 height 6
copy td "BRI 790501006942508"
click at [385, 179] on td "Rp 255.000" at bounding box center [371, 187] width 54 height 31
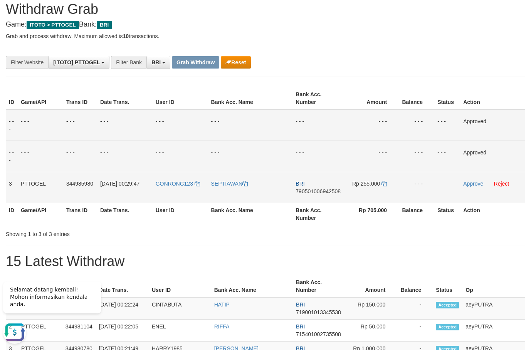
click at [384, 189] on td "Rp 255.000" at bounding box center [371, 187] width 54 height 31
click at [386, 186] on icon at bounding box center [383, 183] width 5 height 5
drag, startPoint x: 386, startPoint y: 186, endPoint x: 396, endPoint y: 189, distance: 10.5
click at [386, 185] on icon at bounding box center [383, 183] width 5 height 5
click at [473, 183] on link "Approve" at bounding box center [473, 184] width 20 height 6
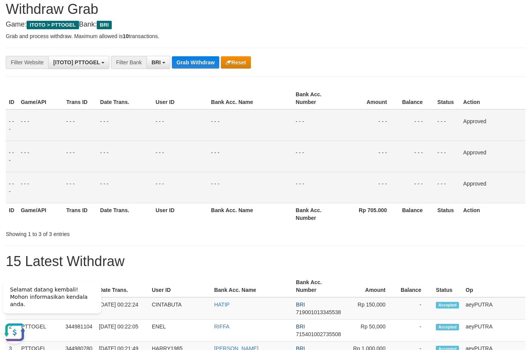
drag, startPoint x: 198, startPoint y: 171, endPoint x: 163, endPoint y: 79, distance: 98.9
click at [198, 168] on td "- - -" at bounding box center [180, 156] width 55 height 31
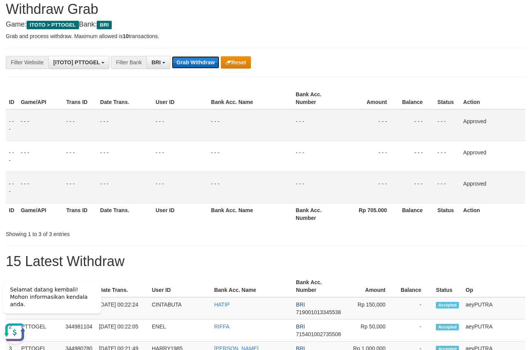
click at [181, 63] on button "Grab Withdraw" at bounding box center [195, 62] width 47 height 12
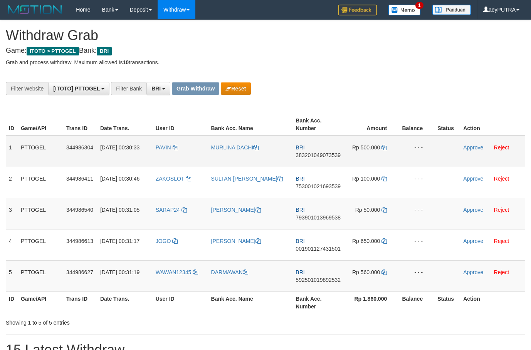
scroll to position [39, 0]
drag, startPoint x: 282, startPoint y: 210, endPoint x: 359, endPoint y: 263, distance: 93.8
click at [359, 263] on tbody "1 PTTOGEL 344986304 [DATE] 00:30:33 [GEOGRAPHIC_DATA] MURLINA DACHI BRI 3832010…" at bounding box center [265, 214] width 519 height 156
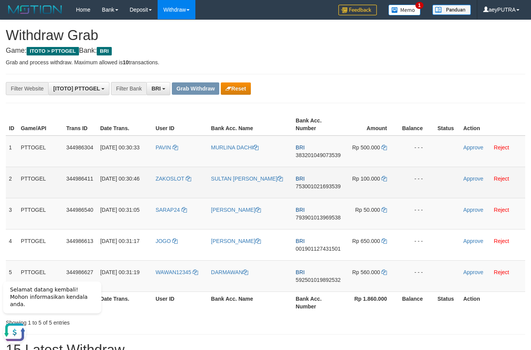
drag, startPoint x: 412, startPoint y: 179, endPoint x: 314, endPoint y: 166, distance: 98.8
click at [412, 179] on td "- - -" at bounding box center [416, 182] width 36 height 31
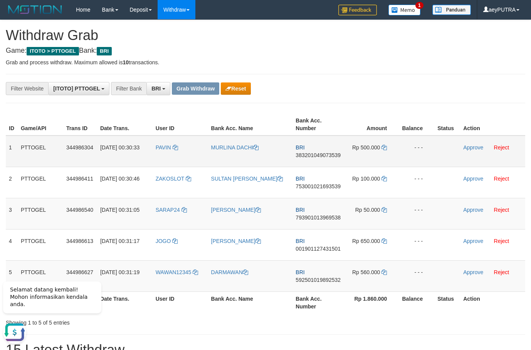
click at [326, 157] on span "383201049073539" at bounding box center [317, 155] width 45 height 6
copy span "383201049073539"
click at [326, 157] on span "383201049073539" at bounding box center [317, 155] width 45 height 6
copy td "BRI 383201049073539"
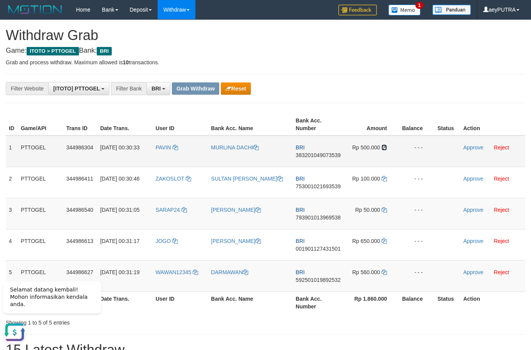
click at [382, 149] on icon at bounding box center [383, 147] width 5 height 5
click at [382, 148] on icon at bounding box center [383, 147] width 5 height 5
click at [470, 150] on link "Approve" at bounding box center [473, 147] width 20 height 6
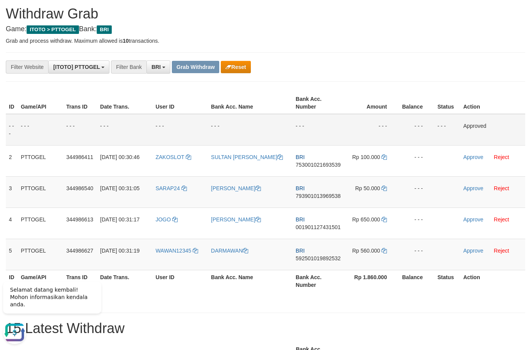
scroll to position [26, 0]
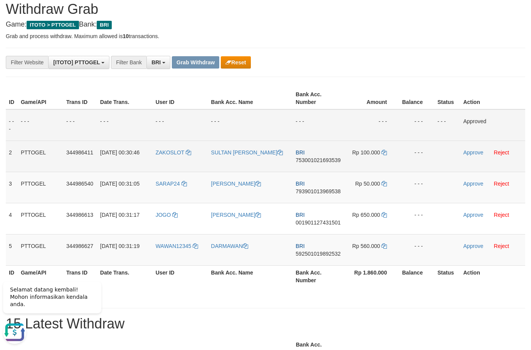
click at [315, 157] on td "BRI 753001021693539" at bounding box center [318, 156] width 52 height 31
click at [314, 156] on td "BRI 753001021693539" at bounding box center [318, 156] width 52 height 31
click at [313, 156] on td "BRI 753001021693539" at bounding box center [318, 156] width 52 height 31
click at [309, 162] on span "753001021693539" at bounding box center [317, 160] width 45 height 6
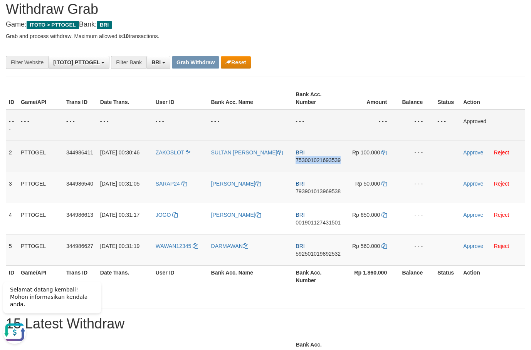
copy span "753001021693539"
click at [309, 162] on span "753001021693539" at bounding box center [317, 160] width 45 height 6
copy span "753001021693539"
click at [382, 153] on icon at bounding box center [383, 152] width 5 height 5
click at [382, 155] on icon at bounding box center [383, 152] width 5 height 5
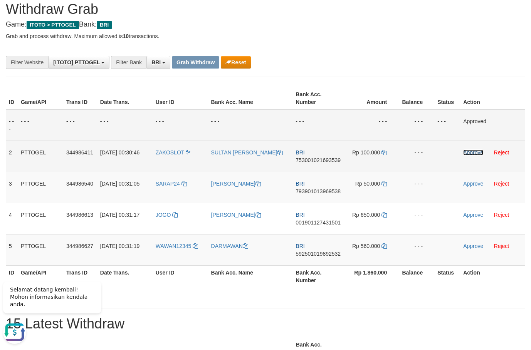
click at [468, 152] on link "Approve" at bounding box center [473, 152] width 20 height 6
click at [341, 189] on td "BRI 793901013969538" at bounding box center [318, 187] width 52 height 31
click at [334, 189] on span "793901013969538" at bounding box center [317, 191] width 45 height 6
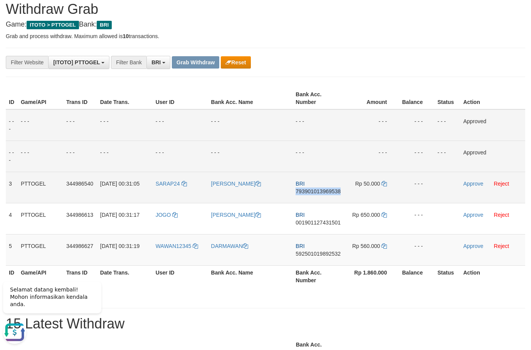
click at [334, 189] on span "793901013969538" at bounding box center [317, 191] width 45 height 6
copy span "793901013969538"
click at [334, 189] on span "793901013969538" at bounding box center [317, 191] width 45 height 6
copy td "BRI 793901013969538"
click at [387, 186] on td "Rp 50.000" at bounding box center [371, 187] width 54 height 31
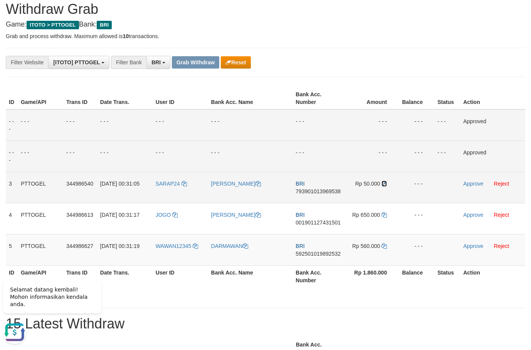
click at [384, 183] on icon at bounding box center [383, 183] width 5 height 5
click at [384, 182] on icon at bounding box center [383, 183] width 5 height 5
click at [467, 184] on link "Approve" at bounding box center [473, 184] width 20 height 6
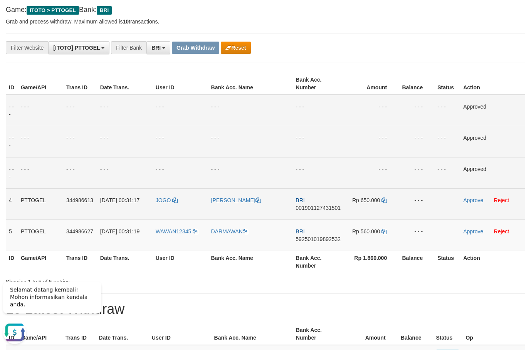
scroll to position [52, 0]
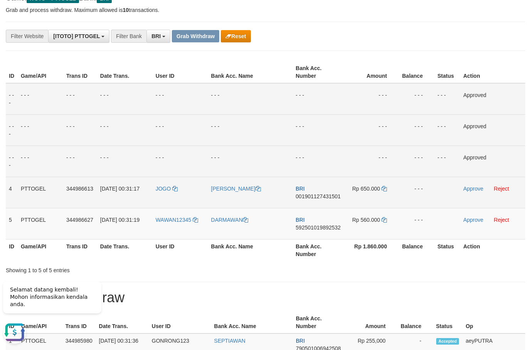
click at [316, 198] on span "001901127431501" at bounding box center [317, 196] width 45 height 6
click at [316, 196] on span "001901127431501" at bounding box center [317, 196] width 45 height 6
drag, startPoint x: 316, startPoint y: 196, endPoint x: 314, endPoint y: 200, distance: 4.0
click at [316, 195] on span "001901127431501" at bounding box center [317, 196] width 45 height 6
copy span "001901127431501"
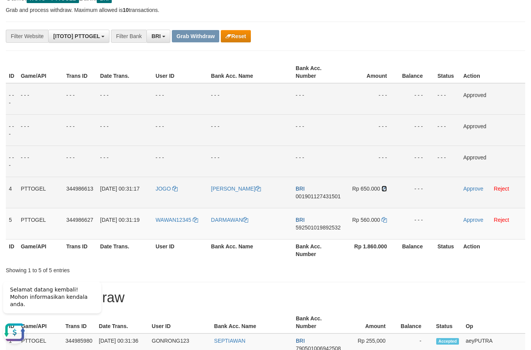
click at [385, 188] on icon at bounding box center [383, 188] width 5 height 5
click at [469, 189] on link "Approve" at bounding box center [473, 189] width 20 height 6
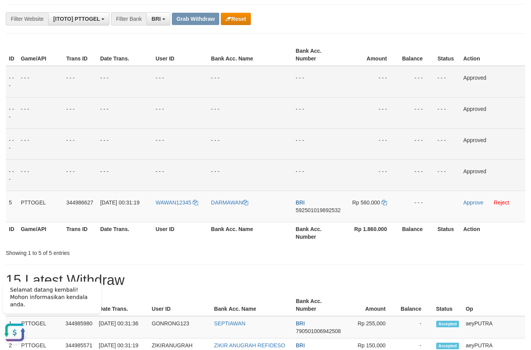
scroll to position [79, 0]
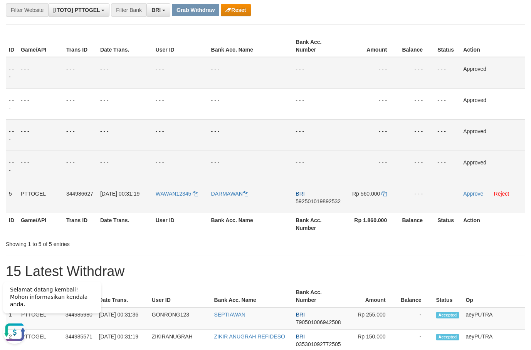
click at [309, 202] on span "592501019892532" at bounding box center [317, 201] width 45 height 6
drag, startPoint x: 309, startPoint y: 202, endPoint x: 307, endPoint y: 196, distance: 6.8
click at [309, 201] on span "592501019892532" at bounding box center [317, 201] width 45 height 6
copy span "592501019892532"
click at [307, 200] on span "592501019892532" at bounding box center [317, 201] width 45 height 6
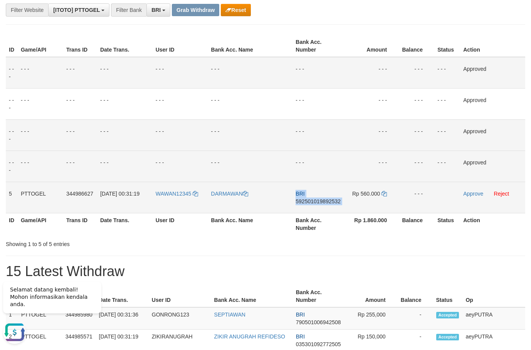
copy td "BRI 592501019892532"
click at [385, 193] on icon at bounding box center [383, 193] width 5 height 5
click at [471, 192] on link "Approve" at bounding box center [473, 194] width 20 height 6
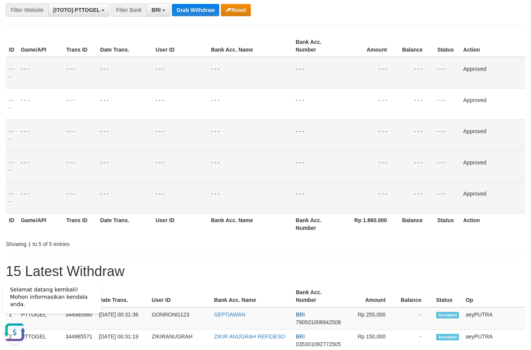
scroll to position [0, 0]
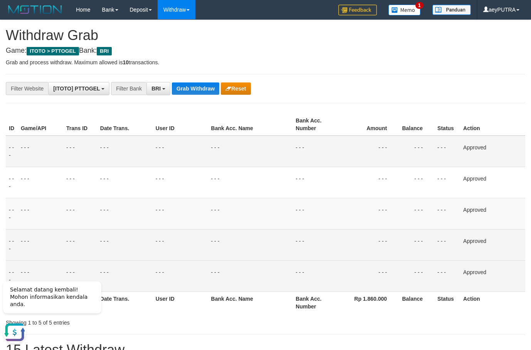
click at [260, 161] on td "- - -" at bounding box center [250, 152] width 85 height 32
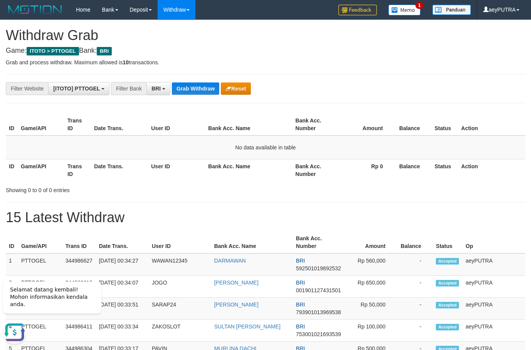
click at [402, 184] on div "Showing 0 to 0 of 0 entries" at bounding box center [265, 188] width 531 height 11
click at [199, 90] on button "Grab Withdraw" at bounding box center [195, 88] width 47 height 12
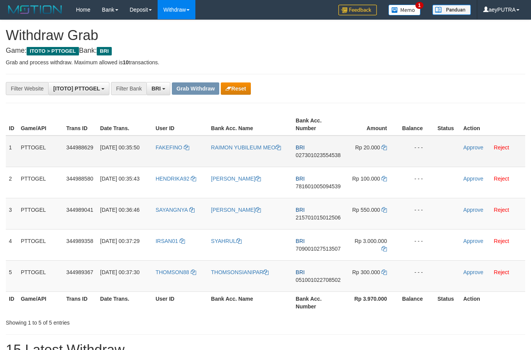
scroll to position [39, 0]
copy tr
drag, startPoint x: 363, startPoint y: 227, endPoint x: 343, endPoint y: 263, distance: 40.5
click at [363, 260] on tbody "1 PTTOGEL 344988629 [DATE] 00:35:50 FAKEFINO RAIMON YUBILEUM MEO BRI 0273010235…" at bounding box center [265, 214] width 519 height 156
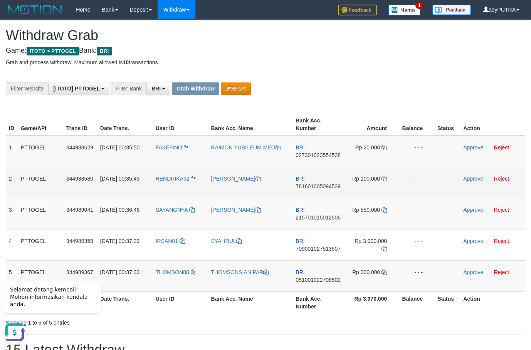
click at [426, 222] on td "- - -" at bounding box center [416, 213] width 36 height 31
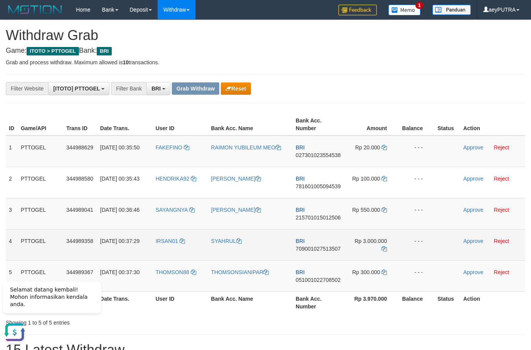
drag, startPoint x: 374, startPoint y: 234, endPoint x: 362, endPoint y: 236, distance: 12.1
click at [356, 248] on tbody "1 PTTOGEL 344988629 [DATE] 00:35:50 FAKEFINO RAIMON YUBILEUM MEO BRI 0273010235…" at bounding box center [265, 214] width 519 height 156
copy tr
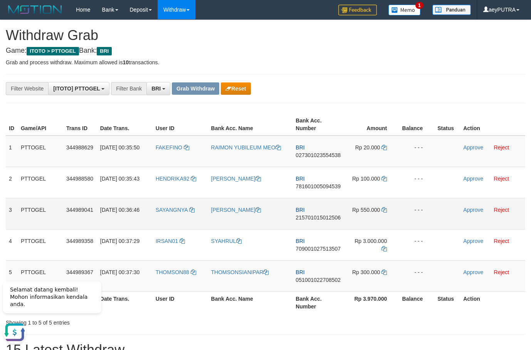
drag, startPoint x: 387, startPoint y: 278, endPoint x: 284, endPoint y: 203, distance: 127.9
click at [382, 274] on td "Rp 300.000" at bounding box center [371, 275] width 54 height 31
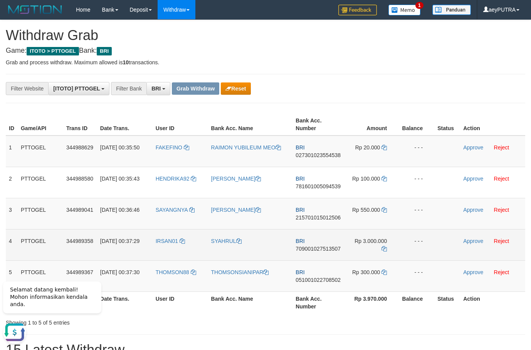
drag, startPoint x: 191, startPoint y: 146, endPoint x: 364, endPoint y: 246, distance: 200.0
click at [366, 253] on tbody "1 PTTOGEL 344988629 [DATE] 00:35:50 FAKEFINO RAIMON YUBILEUM MEO BRI 0273010235…" at bounding box center [265, 214] width 519 height 156
copy tr
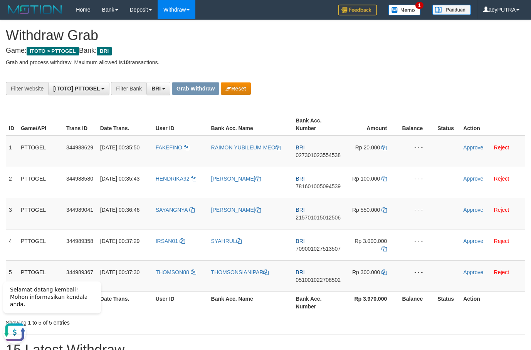
copy tr
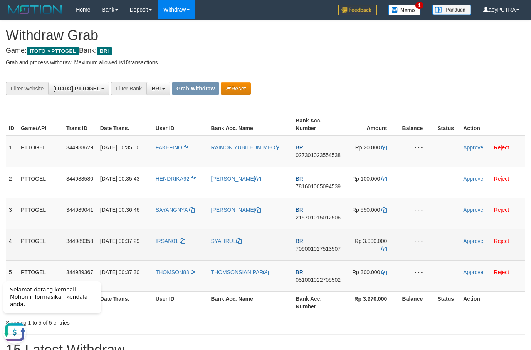
drag, startPoint x: 286, startPoint y: 246, endPoint x: 195, endPoint y: 158, distance: 126.7
click at [285, 243] on td "SYAHRUL" at bounding box center [250, 244] width 85 height 31
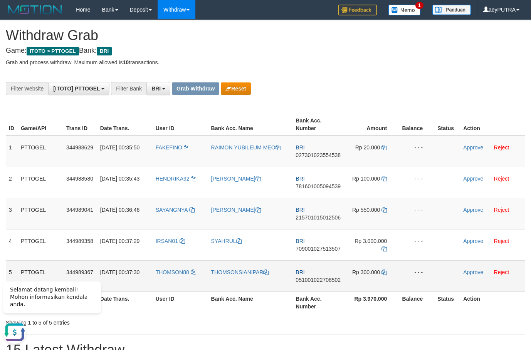
drag, startPoint x: 190, startPoint y: 143, endPoint x: 364, endPoint y: 267, distance: 213.8
click at [364, 267] on tbody "1 PTTOGEL 344988629 [DATE] 00:35:50 FAKEFINO RAIMON YUBILEUM MEO BRI 0273010235…" at bounding box center [265, 214] width 519 height 156
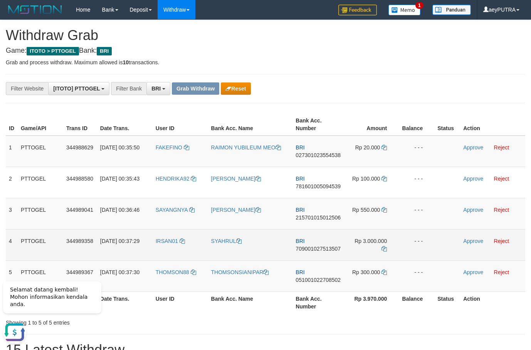
copy tr
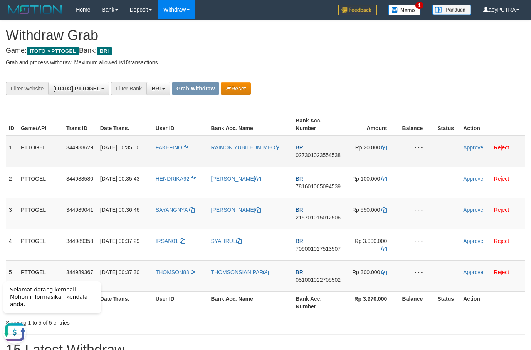
drag, startPoint x: 420, startPoint y: 168, endPoint x: 358, endPoint y: 156, distance: 63.1
click at [414, 165] on tbody "1 PTTOGEL 344988629 [DATE] 00:35:50 FAKEFINO RAIMON YUBILEUM MEO BRI 0273010235…" at bounding box center [265, 214] width 519 height 156
click at [320, 157] on span "027301023554538" at bounding box center [317, 155] width 45 height 6
copy span "027301023554538"
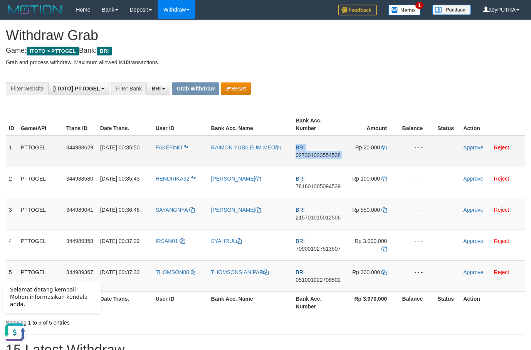
click at [320, 156] on span "027301023554538" at bounding box center [317, 155] width 45 height 6
copy td "BRI 027301023554538"
click at [382, 147] on icon at bounding box center [383, 147] width 5 height 5
click at [383, 146] on icon at bounding box center [383, 147] width 5 height 5
click at [384, 146] on icon at bounding box center [383, 147] width 5 height 5
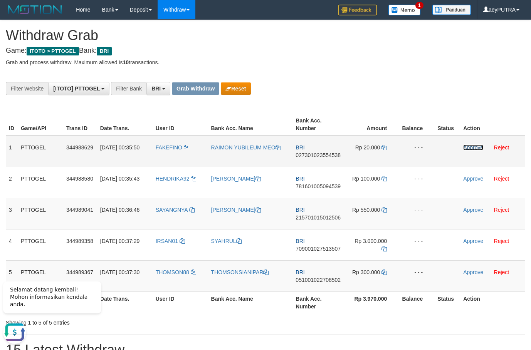
click at [468, 148] on link "Approve" at bounding box center [473, 147] width 20 height 6
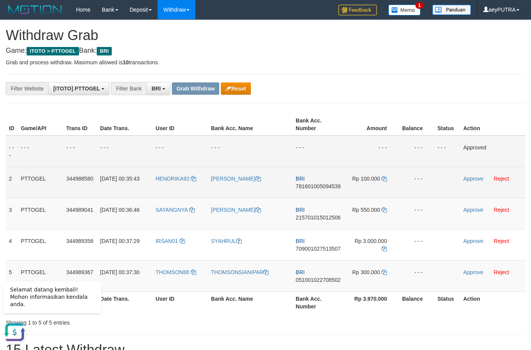
click at [314, 184] on span "781601005094539" at bounding box center [317, 186] width 45 height 6
copy span "781601005094539"
click at [314, 185] on span "781601005094539" at bounding box center [317, 186] width 45 height 6
copy td "BRI 781601005094539"
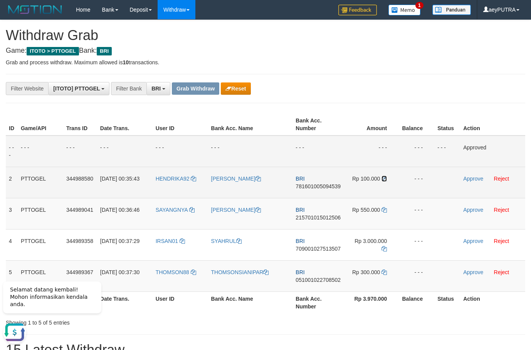
click at [386, 178] on icon at bounding box center [383, 178] width 5 height 5
click at [386, 179] on icon at bounding box center [383, 178] width 5 height 5
click at [466, 177] on link "Approve" at bounding box center [473, 179] width 20 height 6
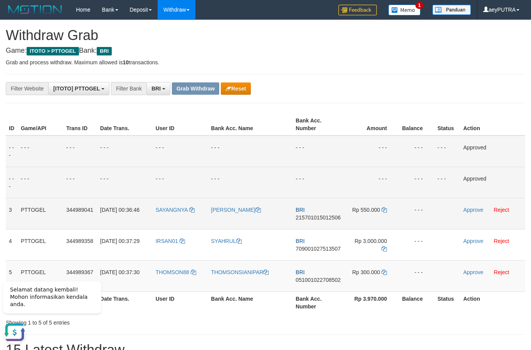
click at [320, 213] on td "BRI 215701015012506" at bounding box center [318, 213] width 52 height 31
click at [321, 215] on span "215701015012506" at bounding box center [317, 218] width 45 height 6
click at [320, 217] on span "215701015012506" at bounding box center [317, 218] width 45 height 6
click at [325, 218] on span "215701015012506" at bounding box center [317, 218] width 45 height 6
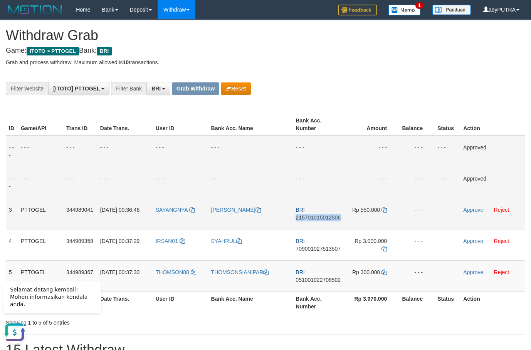
copy span "215701015012506"
click at [325, 218] on span "215701015012506" at bounding box center [317, 218] width 45 height 6
click at [384, 209] on icon at bounding box center [383, 209] width 5 height 5
click at [384, 210] on icon at bounding box center [383, 209] width 5 height 5
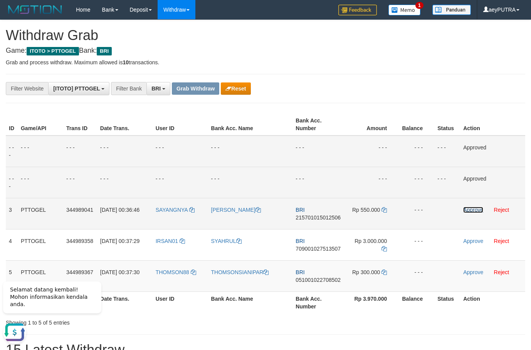
click at [474, 208] on link "Approve" at bounding box center [473, 210] width 20 height 6
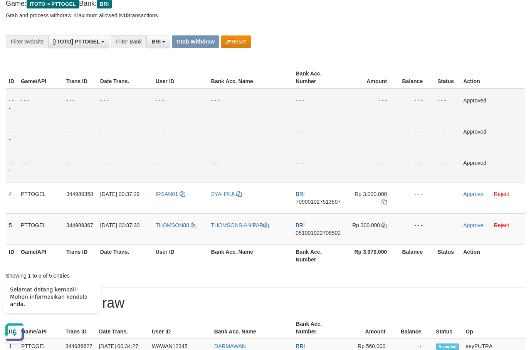
scroll to position [52, 0]
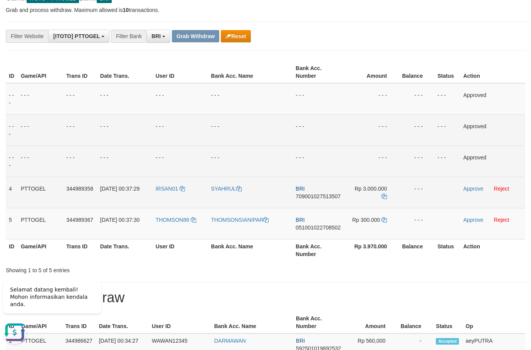
click at [326, 197] on span "709001027513507" at bounding box center [317, 196] width 45 height 6
click at [324, 199] on span "709001027513507" at bounding box center [317, 196] width 45 height 6
click at [340, 200] on td "BRI 709001027513507" at bounding box center [318, 192] width 52 height 31
drag, startPoint x: 335, startPoint y: 199, endPoint x: 330, endPoint y: 196, distance: 5.5
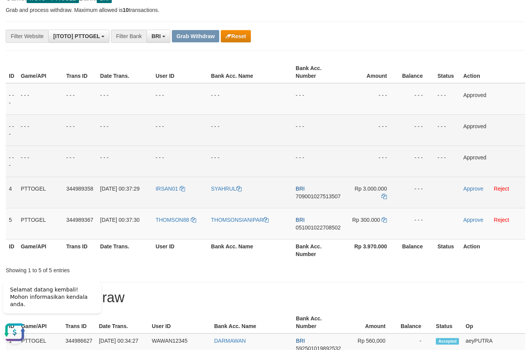
click at [333, 198] on span "709001027513507" at bounding box center [317, 196] width 45 height 6
click at [330, 196] on span "709001027513507" at bounding box center [317, 196] width 45 height 6
click at [331, 195] on span "709001027513507" at bounding box center [317, 196] width 45 height 6
click at [384, 196] on icon at bounding box center [383, 196] width 5 height 5
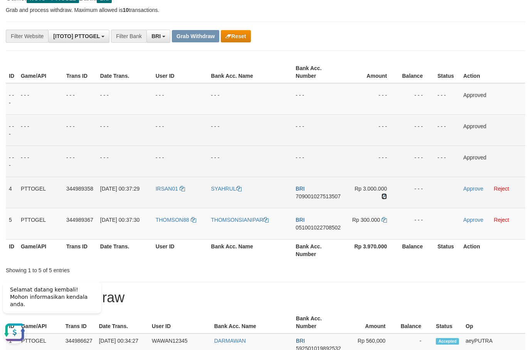
click at [383, 196] on icon at bounding box center [383, 196] width 5 height 5
click at [382, 195] on icon at bounding box center [383, 196] width 5 height 5
click at [473, 188] on link "Approve" at bounding box center [473, 189] width 20 height 6
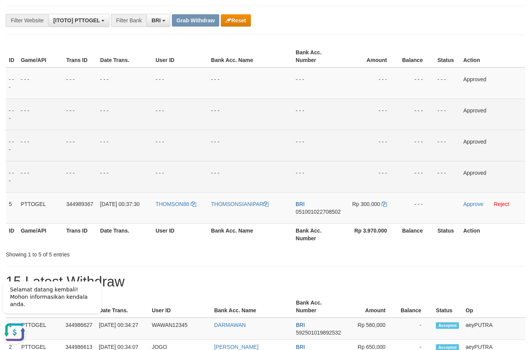
scroll to position [79, 0]
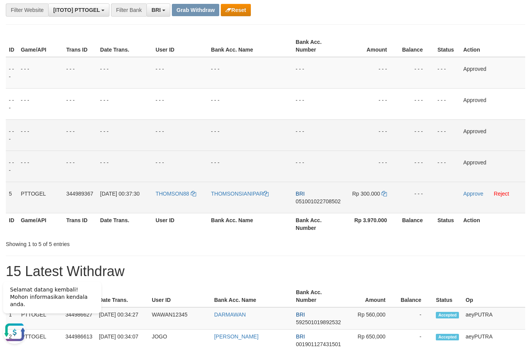
click at [324, 203] on span "051001022708502" at bounding box center [317, 201] width 45 height 6
click at [324, 202] on span "051001022708502" at bounding box center [317, 201] width 45 height 6
click at [311, 203] on span "051001022708502" at bounding box center [317, 201] width 45 height 6
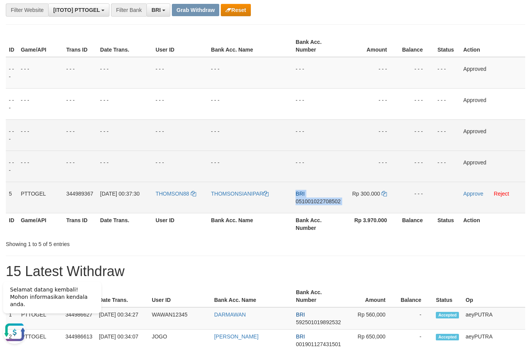
drag, startPoint x: 310, startPoint y: 202, endPoint x: 308, endPoint y: 199, distance: 4.2
click at [309, 202] on span "051001022708502" at bounding box center [317, 201] width 45 height 6
click at [386, 195] on icon at bounding box center [383, 193] width 5 height 5
click at [385, 193] on icon at bounding box center [383, 193] width 5 height 5
click at [385, 192] on icon at bounding box center [383, 193] width 5 height 5
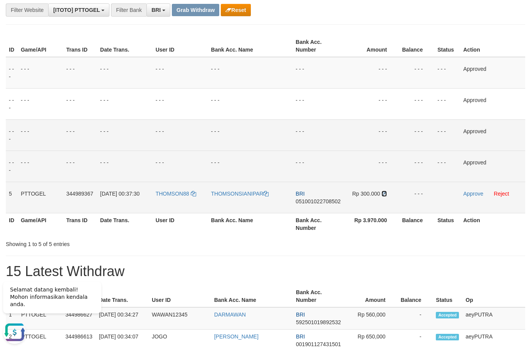
click at [384, 191] on icon at bounding box center [383, 193] width 5 height 5
click at [469, 195] on link "Approve" at bounding box center [473, 194] width 20 height 6
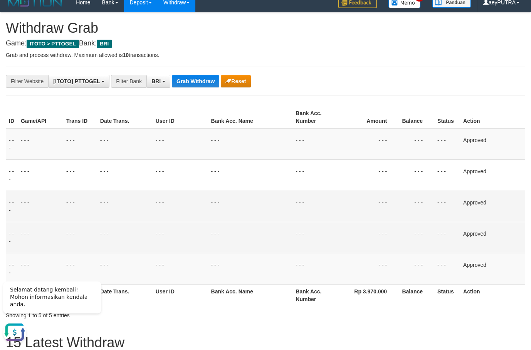
scroll to position [0, 0]
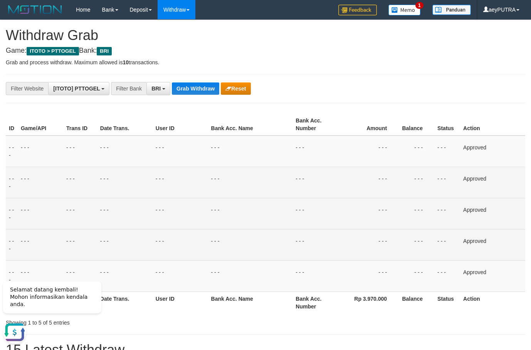
click at [228, 191] on td "- - -" at bounding box center [250, 182] width 85 height 31
click at [379, 174] on td "- - -" at bounding box center [371, 182] width 54 height 31
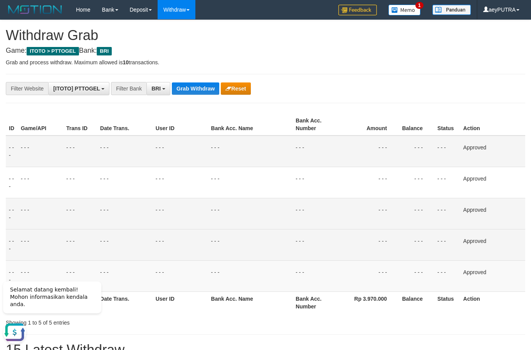
drag, startPoint x: 290, startPoint y: 157, endPoint x: 226, endPoint y: 145, distance: 64.7
click at [288, 154] on td "- - -" at bounding box center [250, 152] width 85 height 32
click at [212, 135] on table "ID Game/API Trans ID Date Trans. User ID Bank Acc. Name Bank Acc. Number Amount…" at bounding box center [265, 214] width 519 height 200
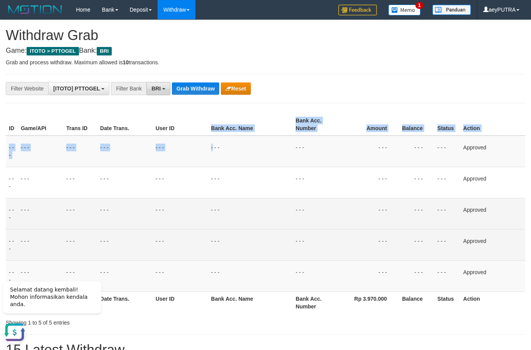
click at [158, 89] on span "BRI" at bounding box center [155, 89] width 9 height 6
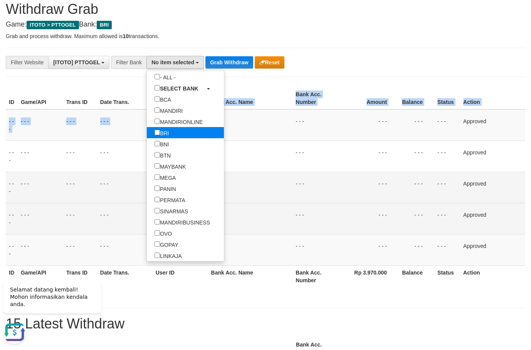
scroll to position [49, 0]
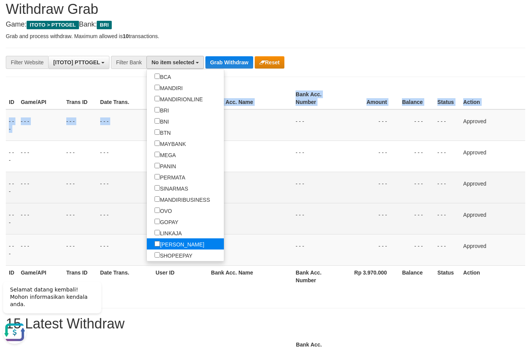
select select "****"
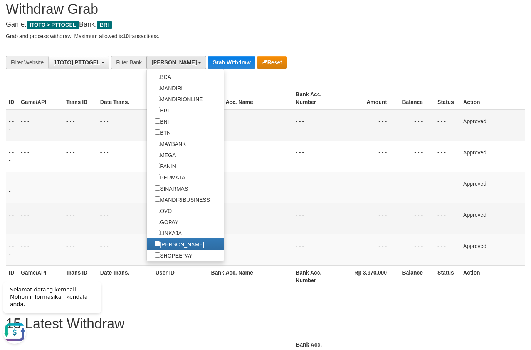
drag, startPoint x: 230, startPoint y: 129, endPoint x: 230, endPoint y: 124, distance: 4.7
click at [230, 124] on td "- - -" at bounding box center [250, 125] width 85 height 32
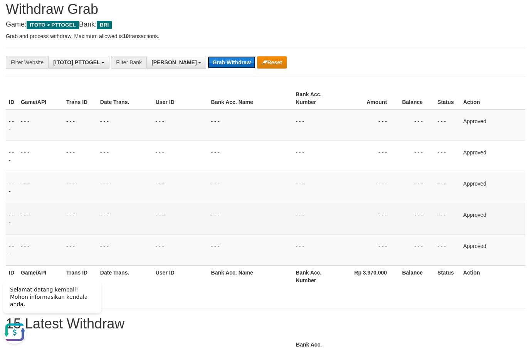
click at [208, 67] on button "Grab Withdraw" at bounding box center [231, 62] width 47 height 12
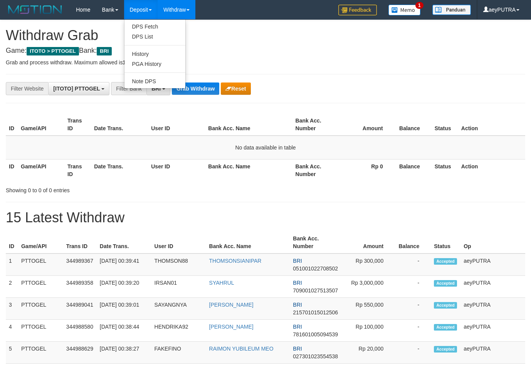
scroll to position [39, 0]
drag, startPoint x: 180, startPoint y: 169, endPoint x: 174, endPoint y: 166, distance: 6.2
click at [179, 170] on th "User ID" at bounding box center [176, 170] width 57 height 22
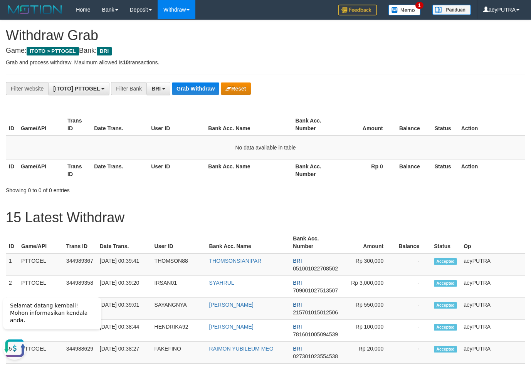
scroll to position [0, 0]
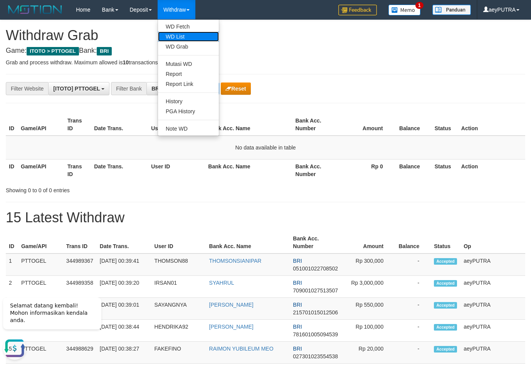
click at [189, 36] on link "WD List" at bounding box center [188, 37] width 61 height 10
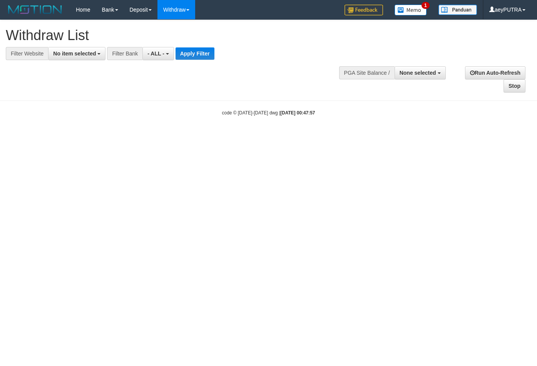
select select
click at [79, 54] on span "No item selected" at bounding box center [74, 53] width 43 height 6
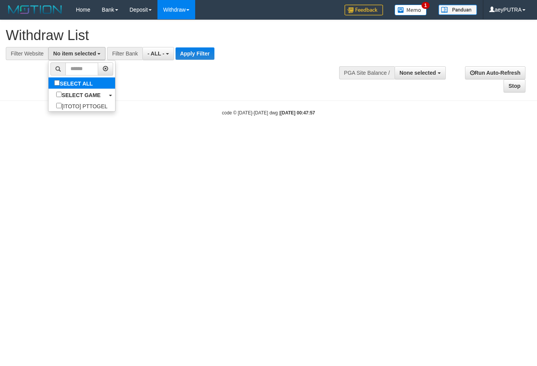
select select "***"
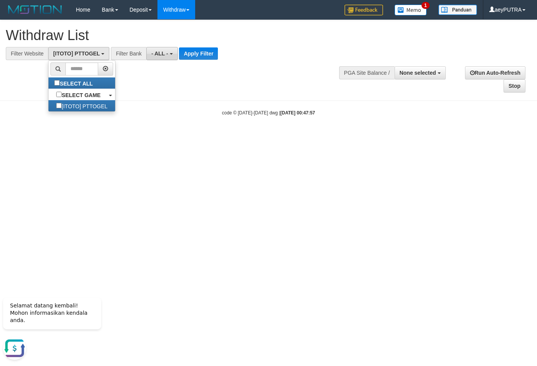
click at [155, 54] on span "- ALL -" at bounding box center [159, 53] width 17 height 6
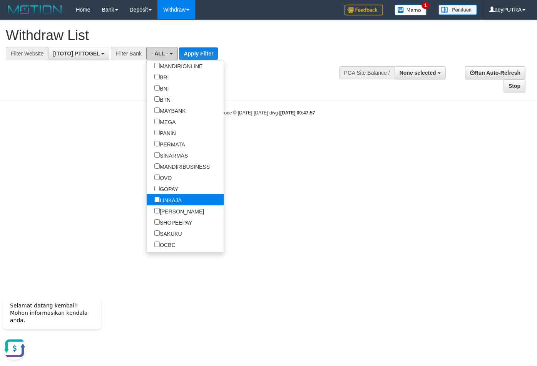
scroll to position [74, 0]
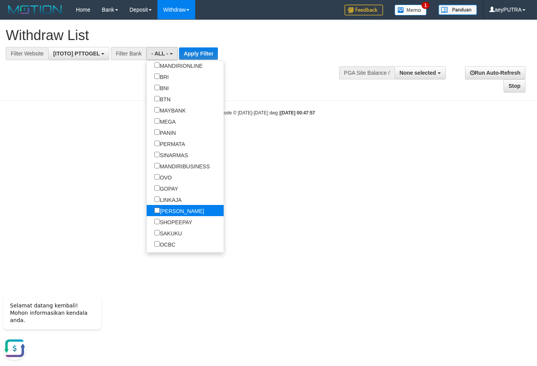
select select "****"
drag, startPoint x: 280, startPoint y: 159, endPoint x: 207, endPoint y: 61, distance: 122.4
click at [280, 136] on html "Toggle navigation Home Bank Account List Load By Website Group [ITOTO] PTTOGEL …" at bounding box center [268, 68] width 537 height 136
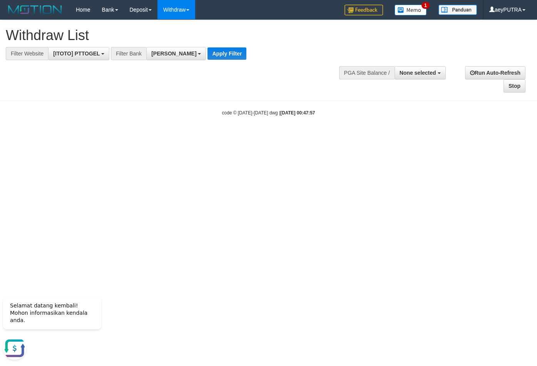
click at [205, 46] on div "**********" at bounding box center [181, 40] width 350 height 40
click at [208, 49] on button "Apply Filter" at bounding box center [227, 53] width 39 height 12
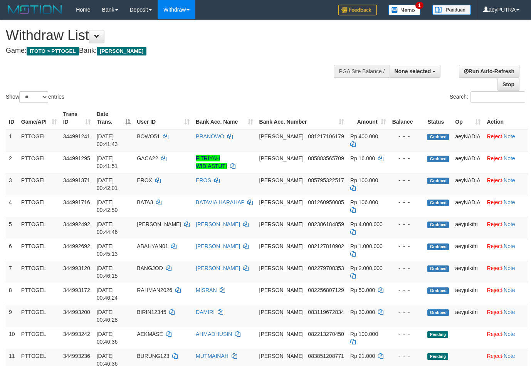
select select
select select "**"
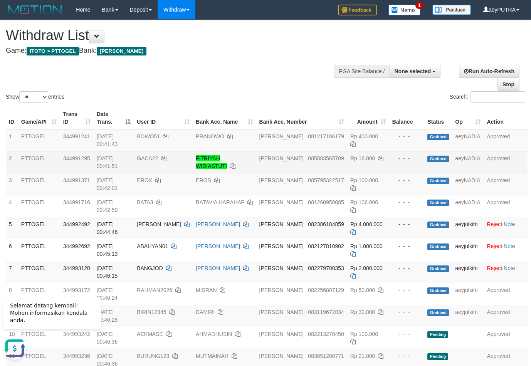
click at [183, 171] on td "GACA22" at bounding box center [163, 162] width 59 height 22
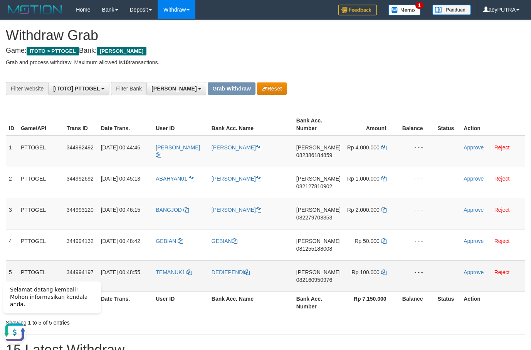
drag, startPoint x: 350, startPoint y: 304, endPoint x: 371, endPoint y: 280, distance: 31.4
click at [362, 283] on tbody "1 PTTOGEL 344992492 [DATE] 00:44:46 [PERSON_NAME] [PERSON_NAME] 082386184859 Rp…" at bounding box center [265, 214] width 519 height 156
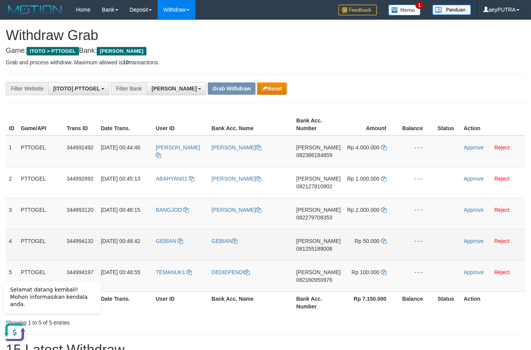
click at [346, 235] on td "Rp 50.000" at bounding box center [371, 244] width 54 height 31
click at [320, 249] on span "081255188008" at bounding box center [314, 249] width 36 height 6
copy span "081255188008"
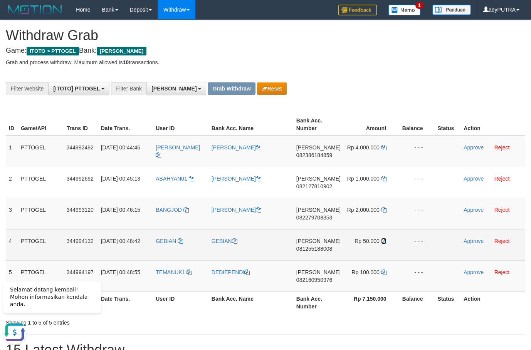
click at [382, 242] on icon at bounding box center [383, 240] width 5 height 5
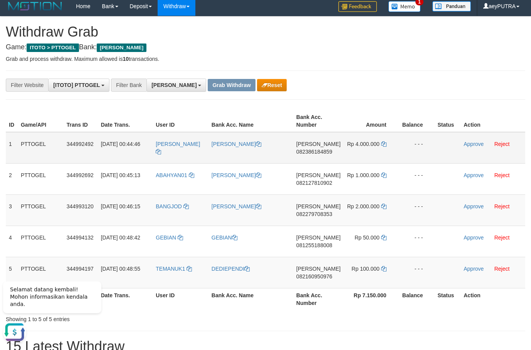
scroll to position [26, 0]
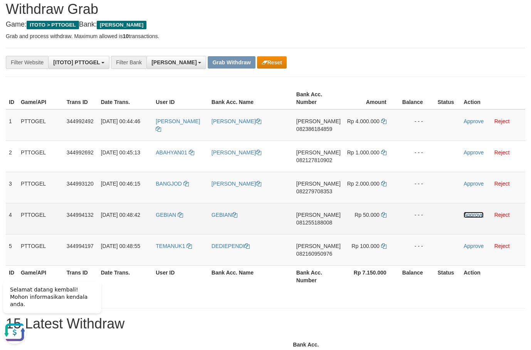
click at [470, 215] on link "Approve" at bounding box center [473, 215] width 20 height 6
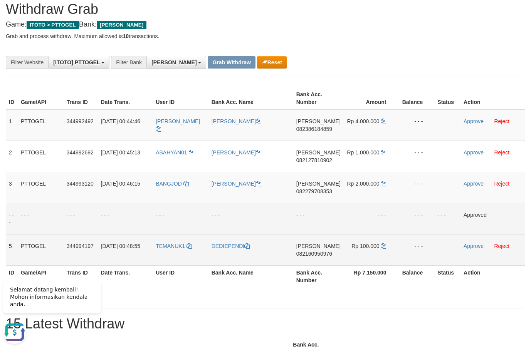
click at [318, 252] on span "082160950976" at bounding box center [314, 254] width 36 height 6
click at [316, 252] on span "082160950976" at bounding box center [314, 254] width 36 height 6
click at [316, 253] on span "082160950976" at bounding box center [314, 254] width 36 height 6
copy span "082160950976"
click at [316, 253] on span "082160950976" at bounding box center [314, 254] width 36 height 6
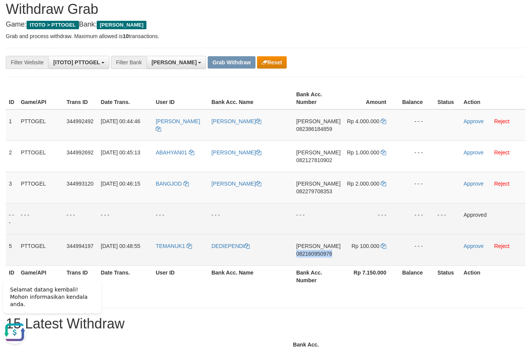
copy span "082160950976"
click at [316, 252] on span "082160950976" at bounding box center [314, 254] width 36 height 6
click at [315, 251] on span "082160950976" at bounding box center [314, 254] width 36 height 6
copy span "082160950976"
click at [315, 253] on span "082160950976" at bounding box center [314, 254] width 36 height 6
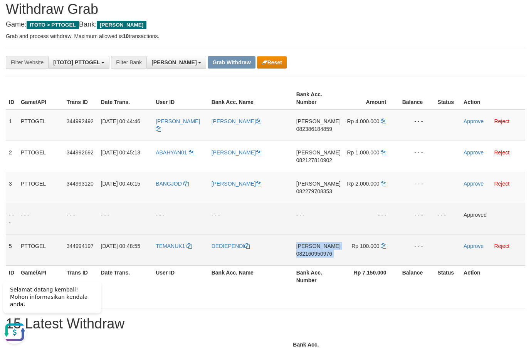
copy td "DANA 082160950976"
click at [381, 247] on icon at bounding box center [383, 245] width 5 height 5
click at [381, 248] on icon at bounding box center [383, 245] width 5 height 5
click at [381, 246] on icon at bounding box center [383, 245] width 5 height 5
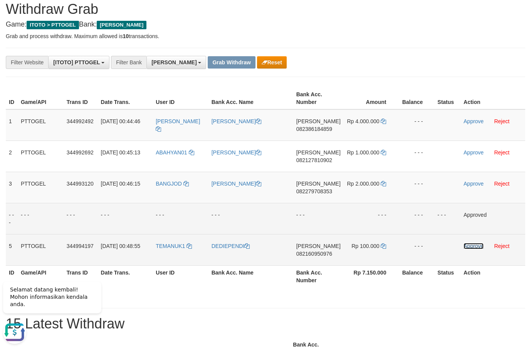
click at [467, 246] on link "Approve" at bounding box center [473, 246] width 20 height 6
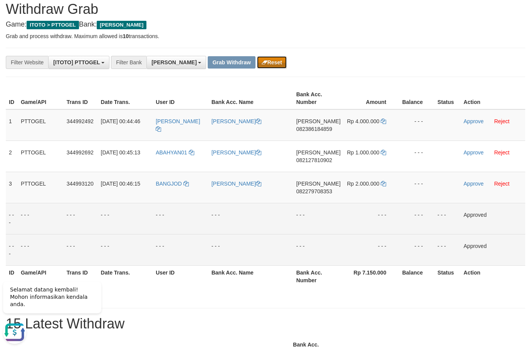
click at [257, 64] on button "Reset" at bounding box center [272, 62] width 30 height 12
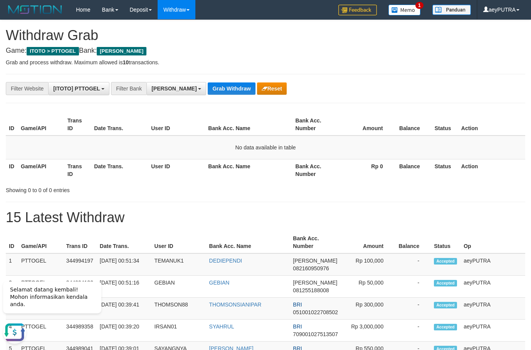
click at [266, 170] on th "Bank Acc. Name" at bounding box center [248, 170] width 87 height 22
drag, startPoint x: 203, startPoint y: 93, endPoint x: 199, endPoint y: 90, distance: 5.0
click at [208, 92] on button "Grab Withdraw" at bounding box center [231, 88] width 47 height 12
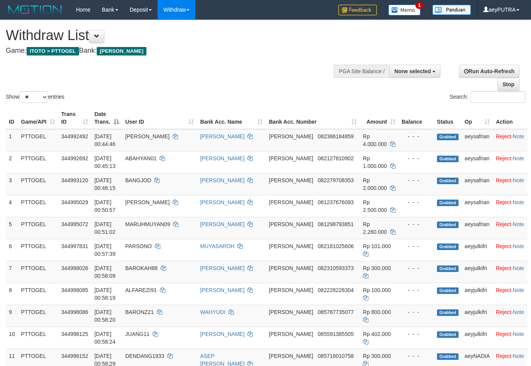
select select
select select "**"
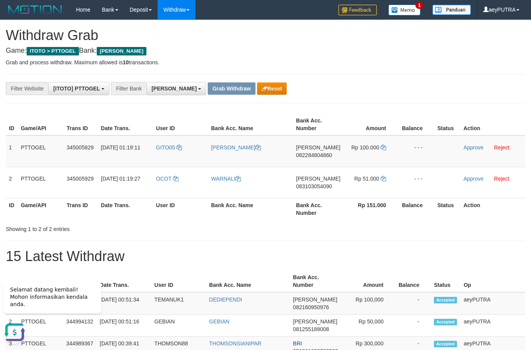
drag, startPoint x: 361, startPoint y: 236, endPoint x: 257, endPoint y: 129, distance: 149.0
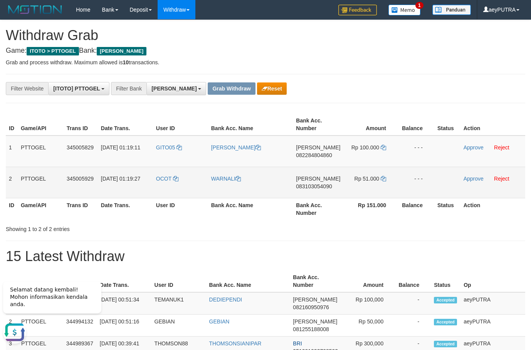
copy tr
drag, startPoint x: 366, startPoint y: 189, endPoint x: 360, endPoint y: 189, distance: 5.4
click at [360, 189] on tbody "1 PTTOGEL 345005829 [DATE] 01:19:11 GITO05 [PERSON_NAME] [PERSON_NAME] 08228480…" at bounding box center [265, 167] width 519 height 63
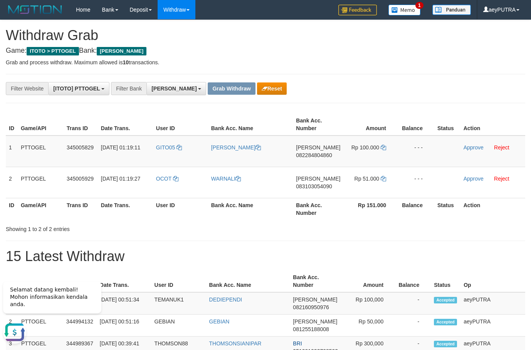
drag, startPoint x: 465, startPoint y: 223, endPoint x: 402, endPoint y: 188, distance: 72.8
click at [463, 219] on div "ID Game/API Trans ID Date Trans. User ID Bank Acc. Name Bank Acc. Number Amount…" at bounding box center [265, 172] width 519 height 122
click at [326, 156] on span "082284804860" at bounding box center [314, 155] width 36 height 6
copy span "082284804860"
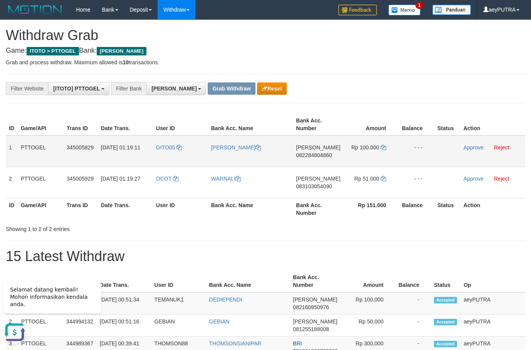
click at [325, 157] on span "082284804860" at bounding box center [314, 155] width 36 height 6
click at [383, 147] on icon at bounding box center [383, 147] width 5 height 5
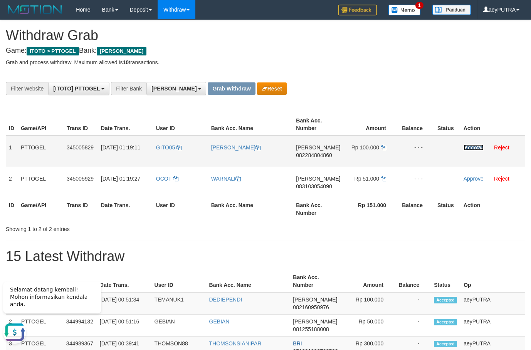
click at [471, 146] on link "Approve" at bounding box center [473, 147] width 20 height 6
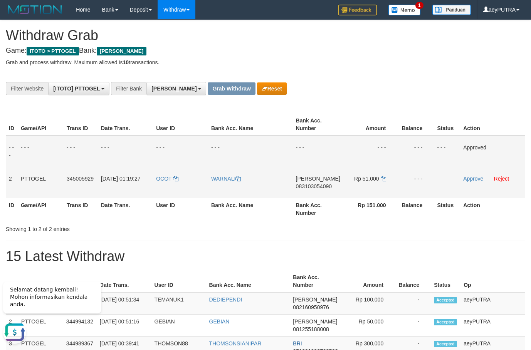
click at [314, 192] on td "[PERSON_NAME] 083103054090" at bounding box center [318, 182] width 50 height 31
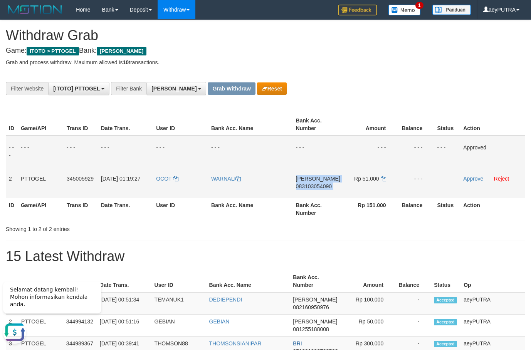
click at [307, 187] on span "083103054090" at bounding box center [314, 186] width 36 height 6
copy td "[PERSON_NAME] 083103054090"
click at [307, 187] on span "083103054090" at bounding box center [314, 186] width 36 height 6
click at [305, 187] on span "083103054090" at bounding box center [314, 186] width 36 height 6
click at [316, 186] on span "083103054090" at bounding box center [314, 186] width 36 height 6
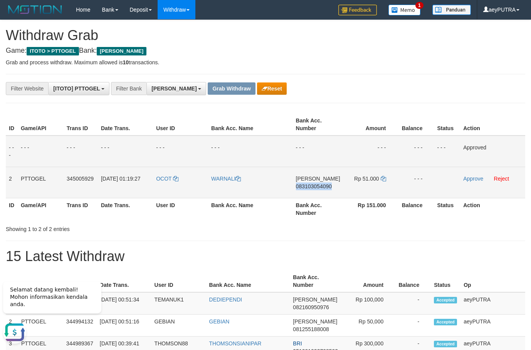
click at [316, 186] on span "083103054090" at bounding box center [314, 186] width 36 height 6
copy span "083103054090"
click at [315, 186] on span "083103054090" at bounding box center [314, 186] width 36 height 6
copy td "[PERSON_NAME] 083103054090"
click at [379, 174] on td "Rp 51.000" at bounding box center [370, 182] width 54 height 31
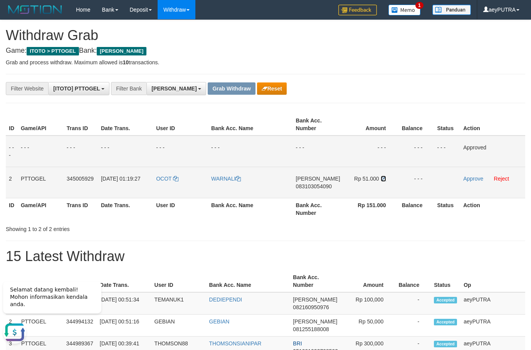
click at [381, 178] on icon at bounding box center [383, 178] width 5 height 5
click at [381, 177] on icon at bounding box center [383, 178] width 5 height 5
click at [466, 180] on link "Approve" at bounding box center [473, 179] width 20 height 6
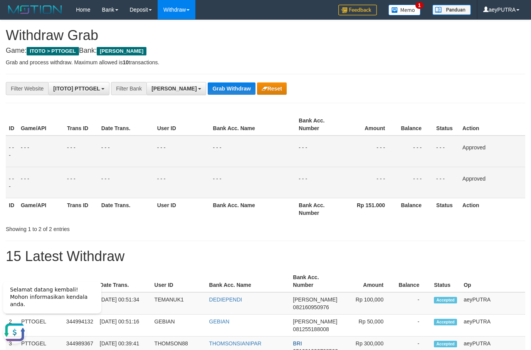
click at [389, 216] on th "Rp 151.000" at bounding box center [369, 209] width 55 height 22
click at [257, 86] on button "Reset" at bounding box center [272, 88] width 30 height 12
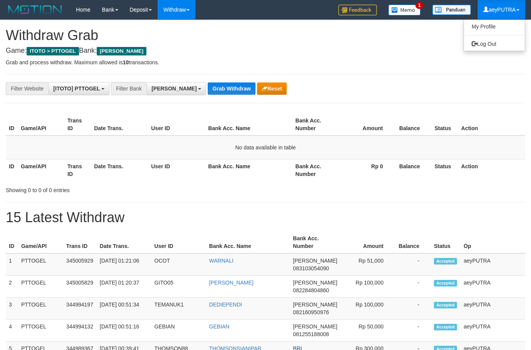
scroll to position [136, 0]
click at [488, 46] on link "Log Out" at bounding box center [494, 44] width 61 height 10
